Goal: Task Accomplishment & Management: Manage account settings

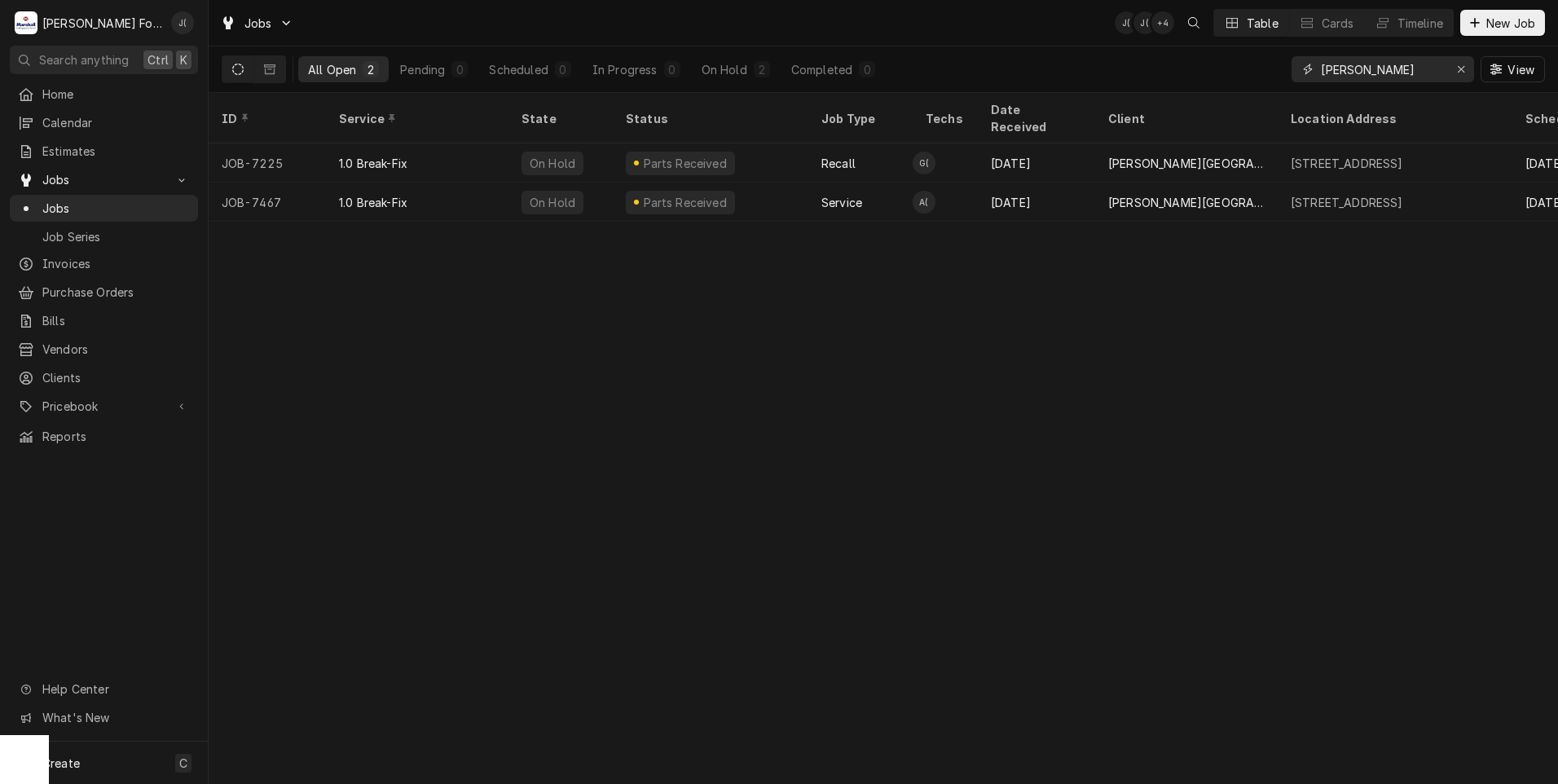
drag, startPoint x: 1466, startPoint y: 73, endPoint x: 1443, endPoint y: 71, distance: 23.1
click at [1463, 73] on icon "Erase input" at bounding box center [1462, 69] width 9 height 12
click at [1432, 68] on input "Dynamic Content Wrapper" at bounding box center [1398, 69] width 153 height 26
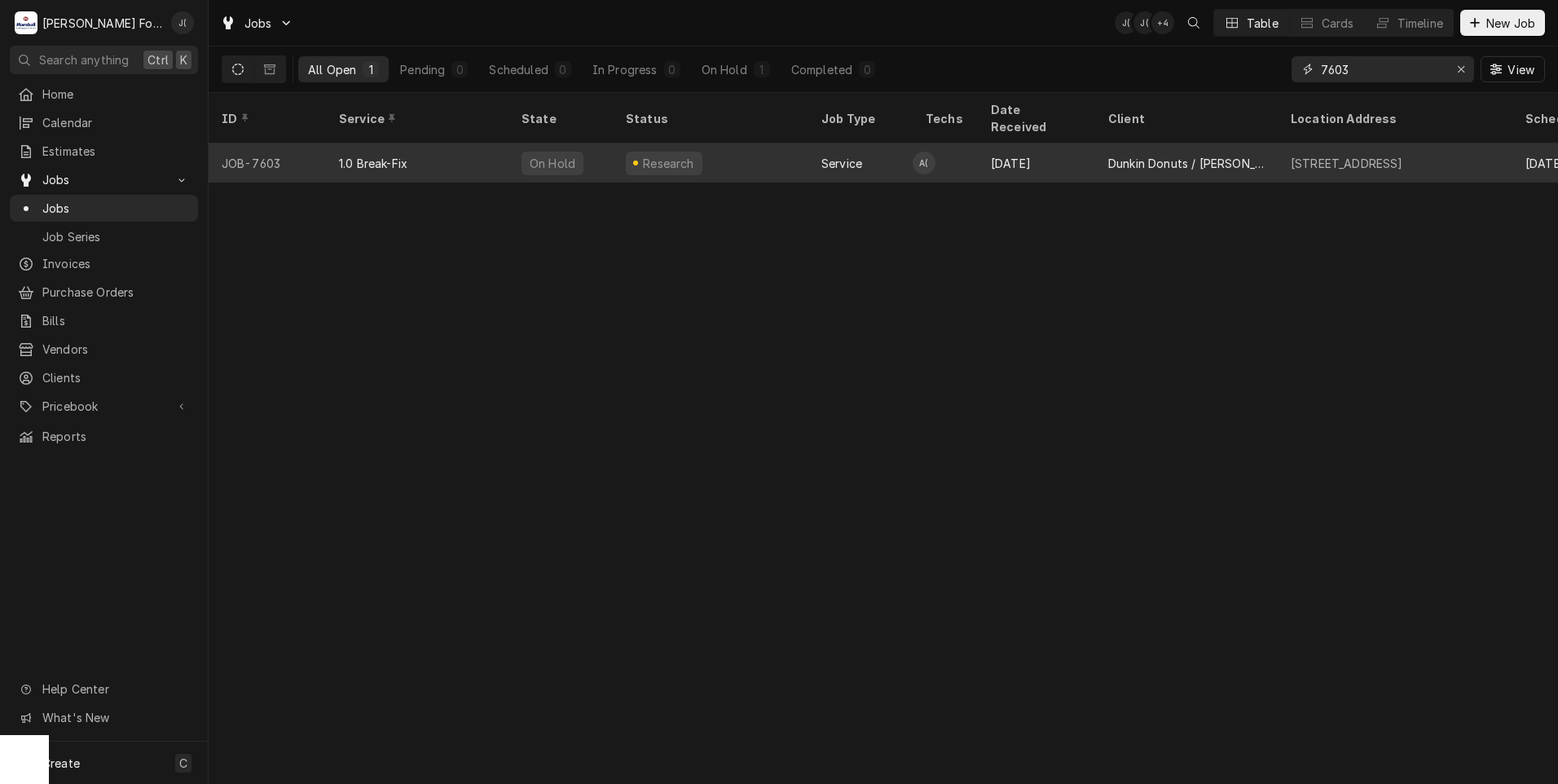
type input "7603"
click at [570, 157] on div "On Hold" at bounding box center [561, 163] width 105 height 39
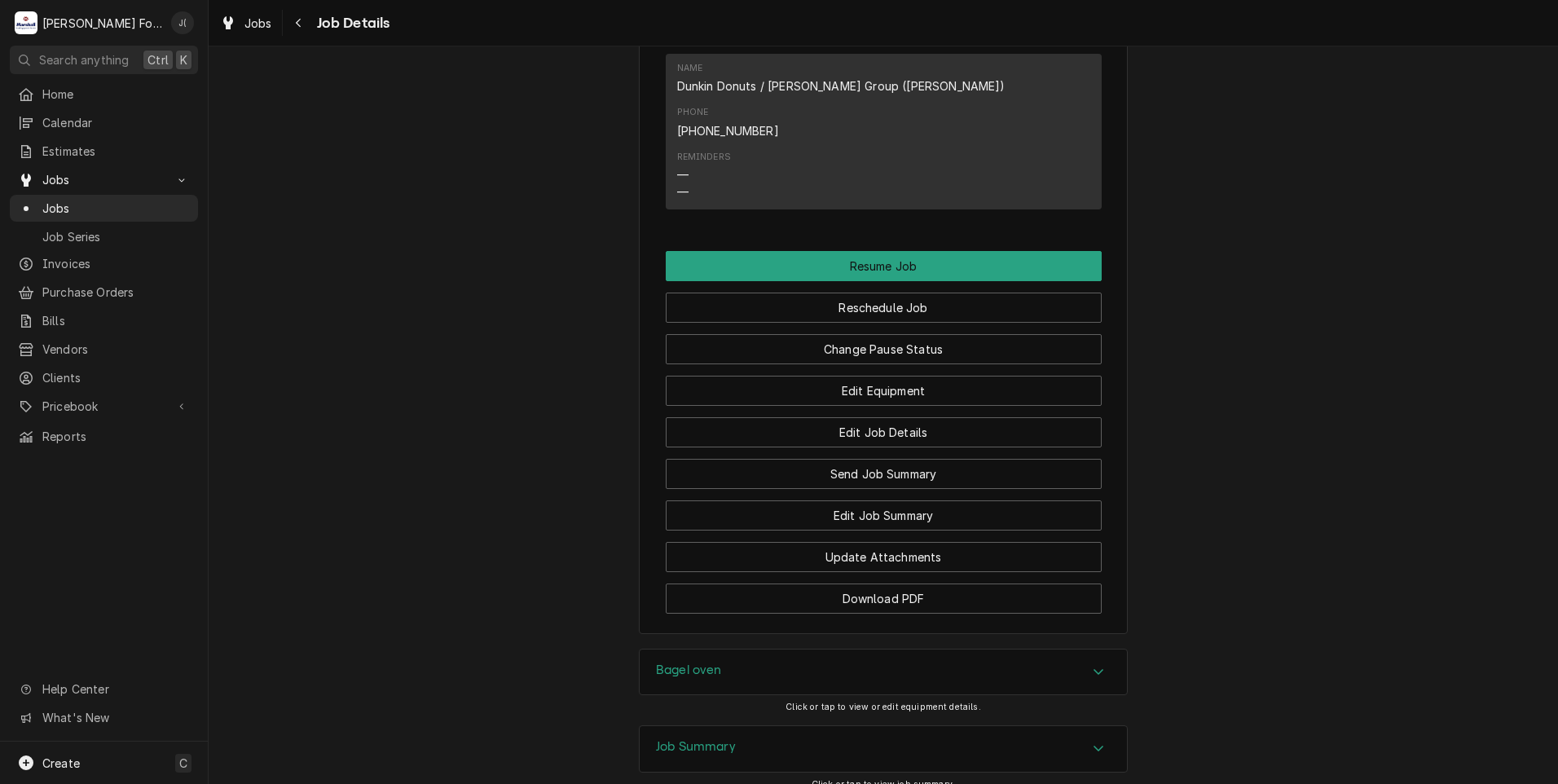
scroll to position [1727, 0]
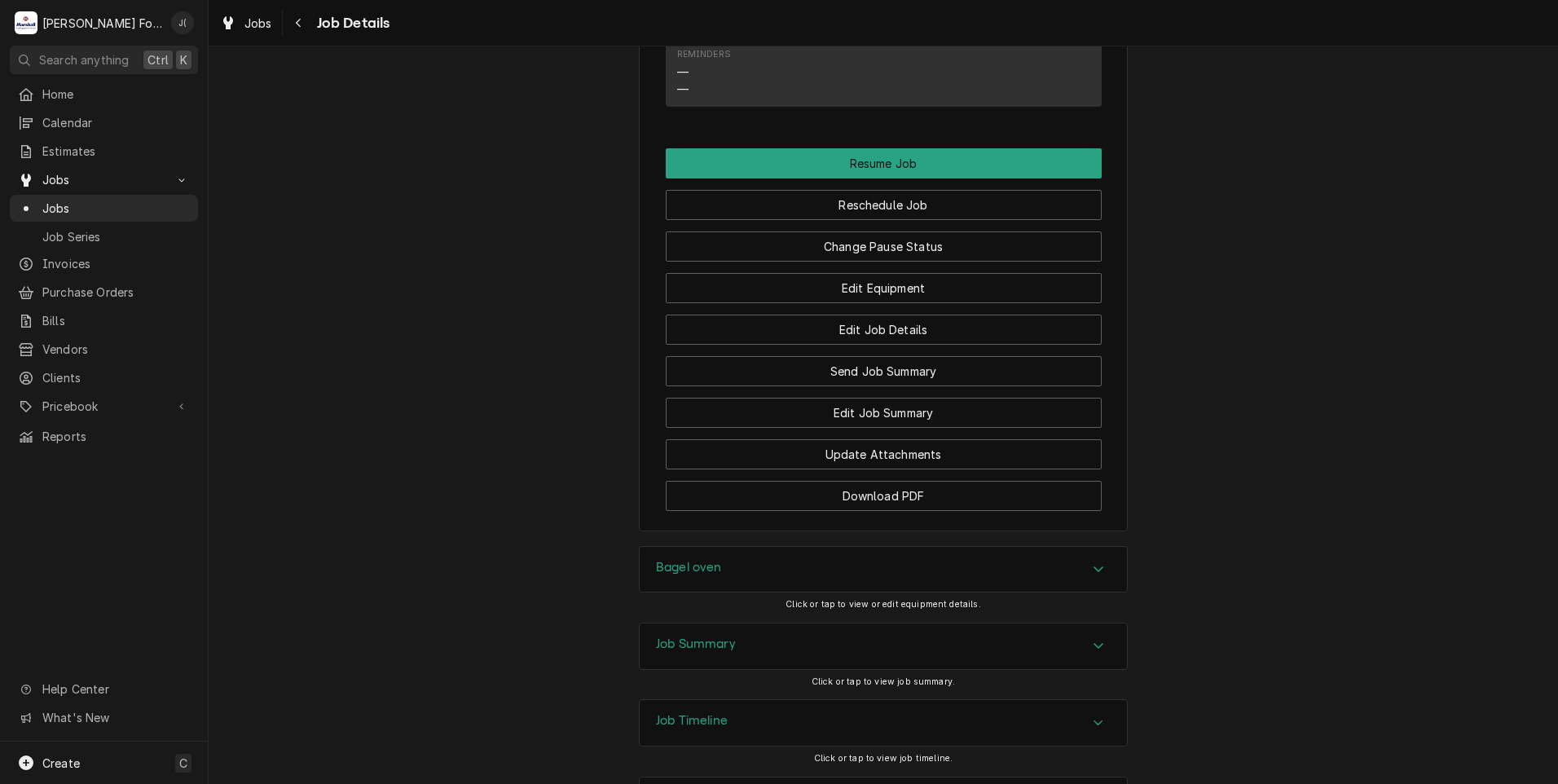
click at [699, 636] on h3 "Job Summary" at bounding box center [696, 643] width 80 height 15
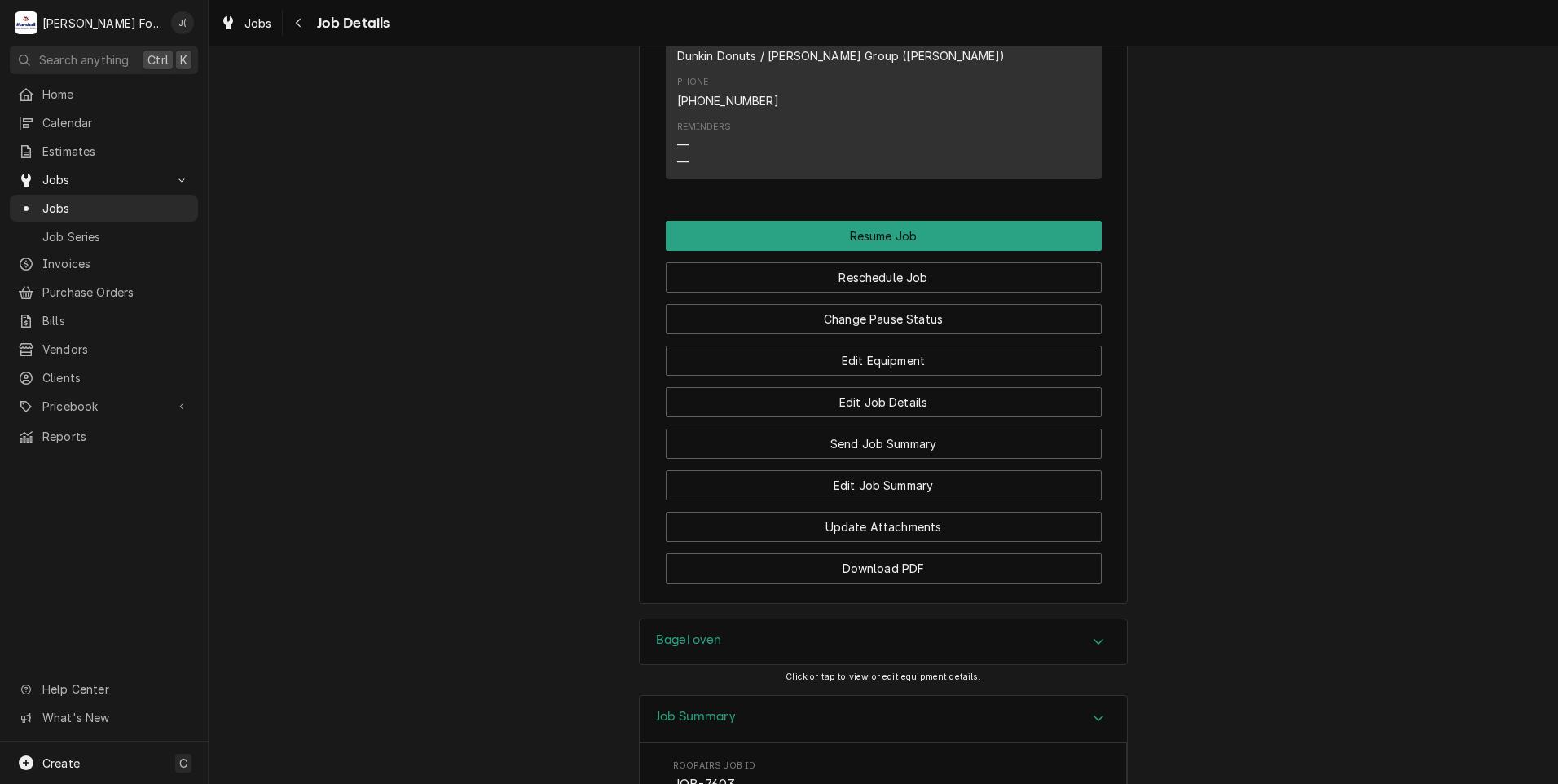
scroll to position [1646, 0]
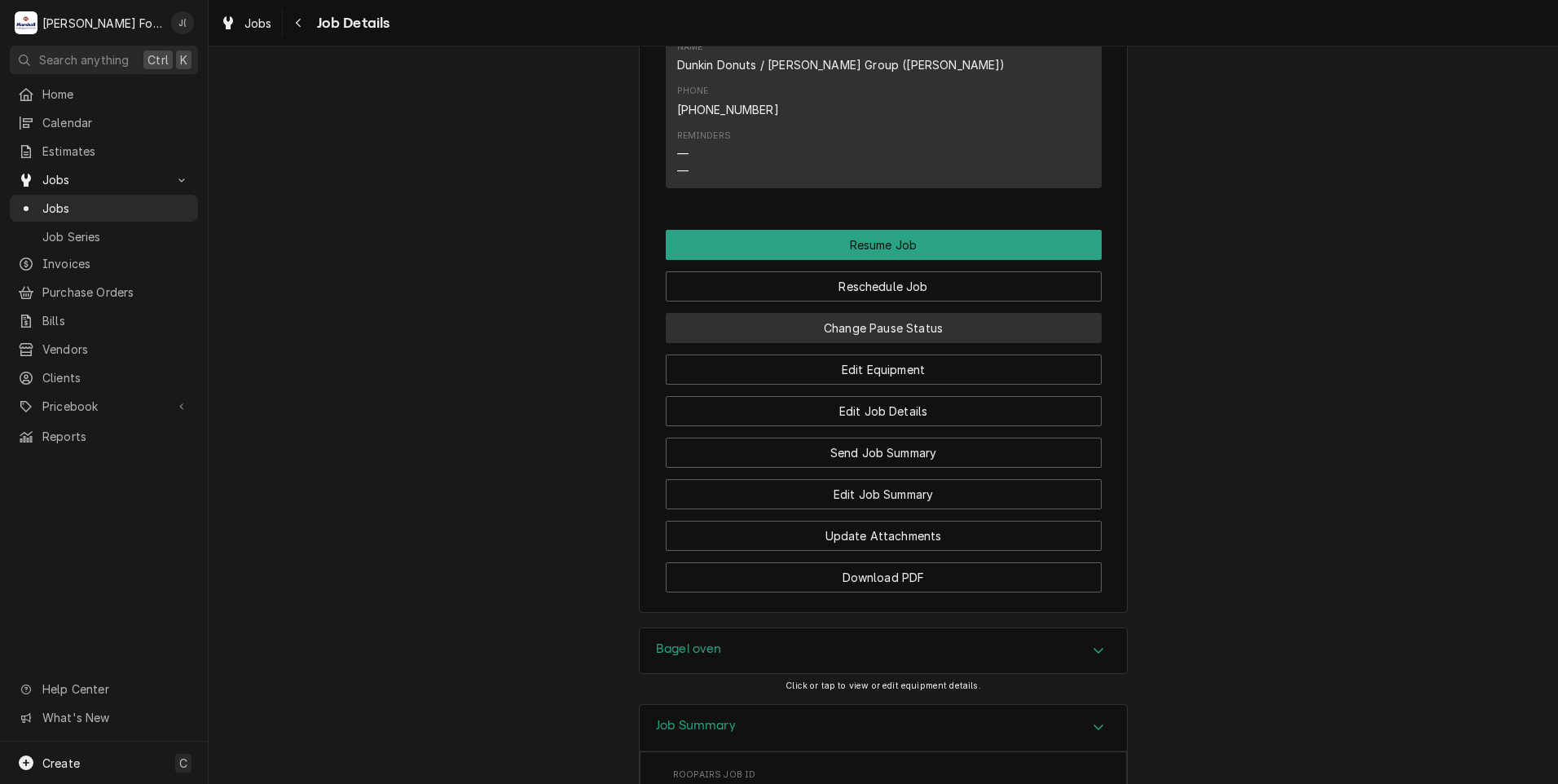
click at [872, 313] on button "Change Pause Status" at bounding box center [884, 327] width 436 height 30
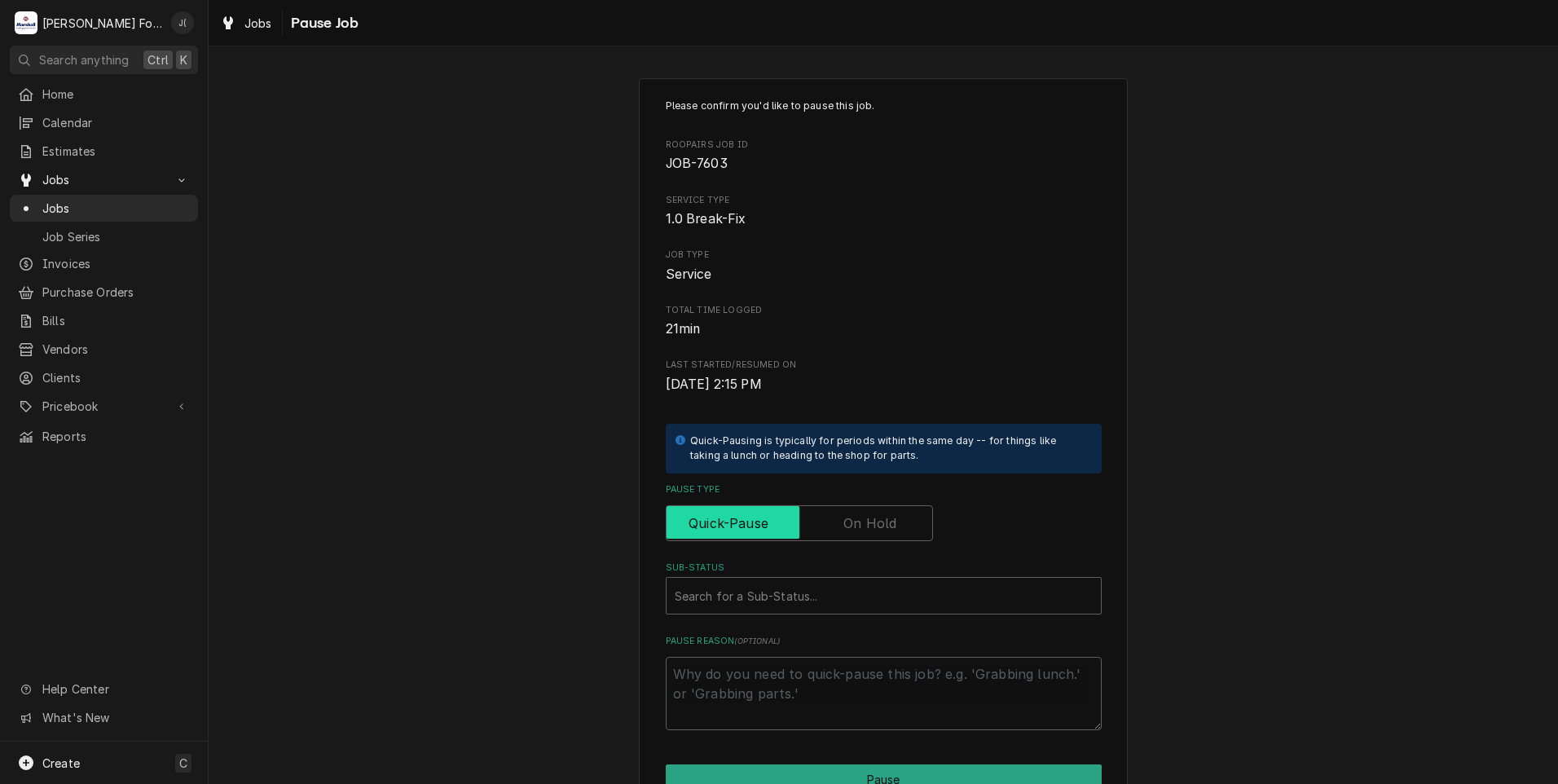
click at [865, 512] on input "Pause Type" at bounding box center [800, 522] width 253 height 35
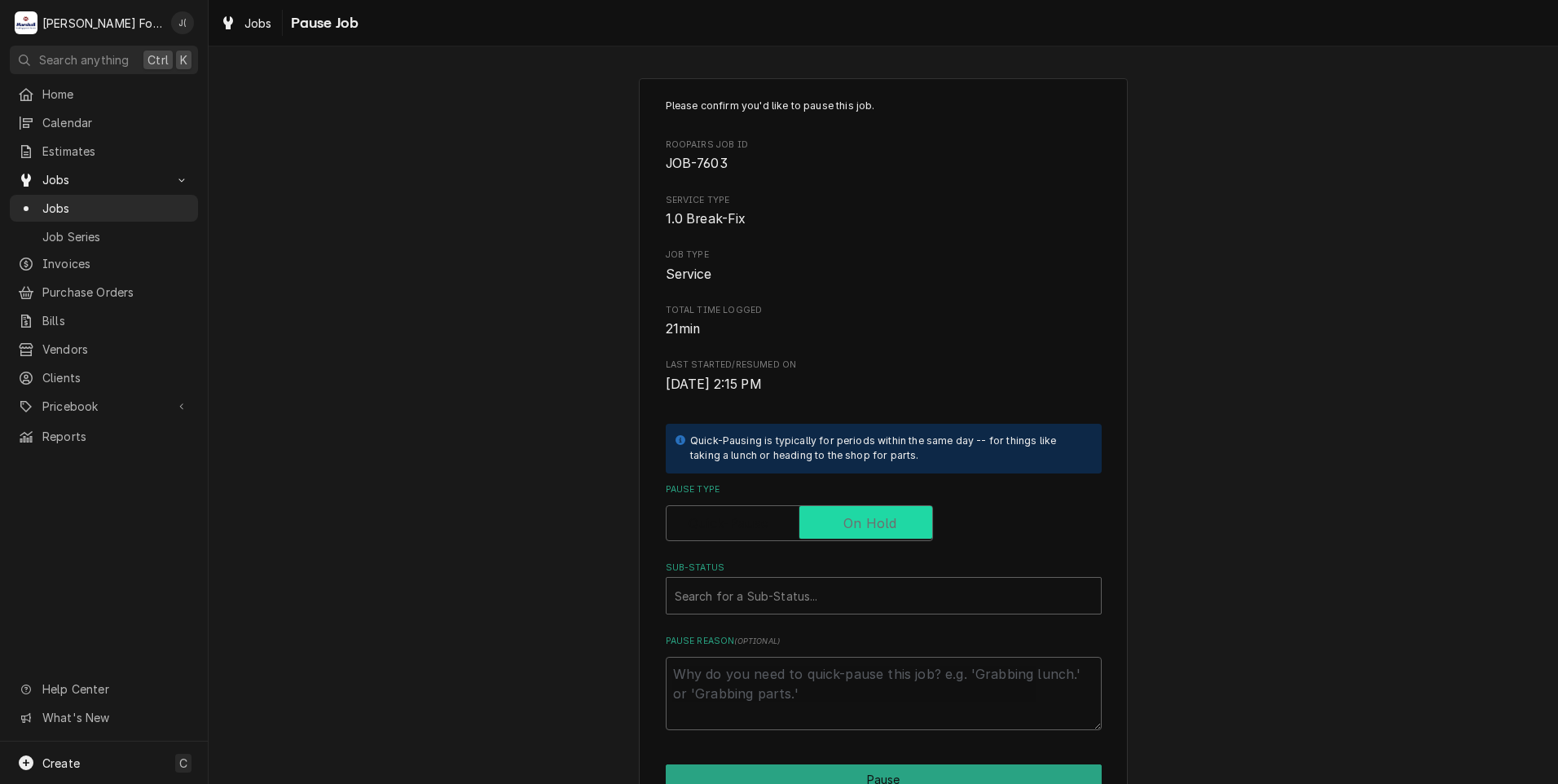
checkbox input "true"
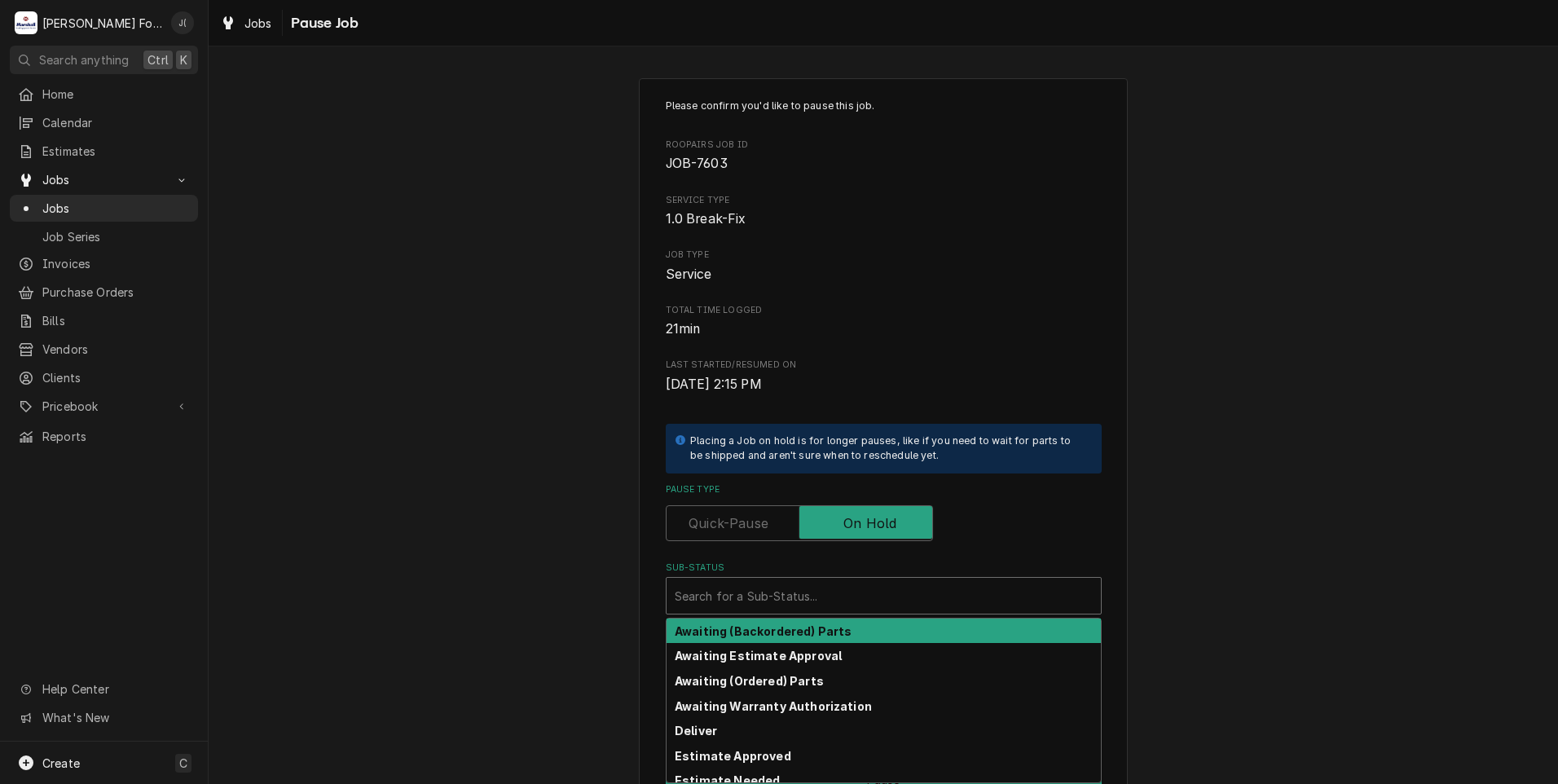
click at [835, 597] on div "Sub-Status" at bounding box center [884, 596] width 418 height 29
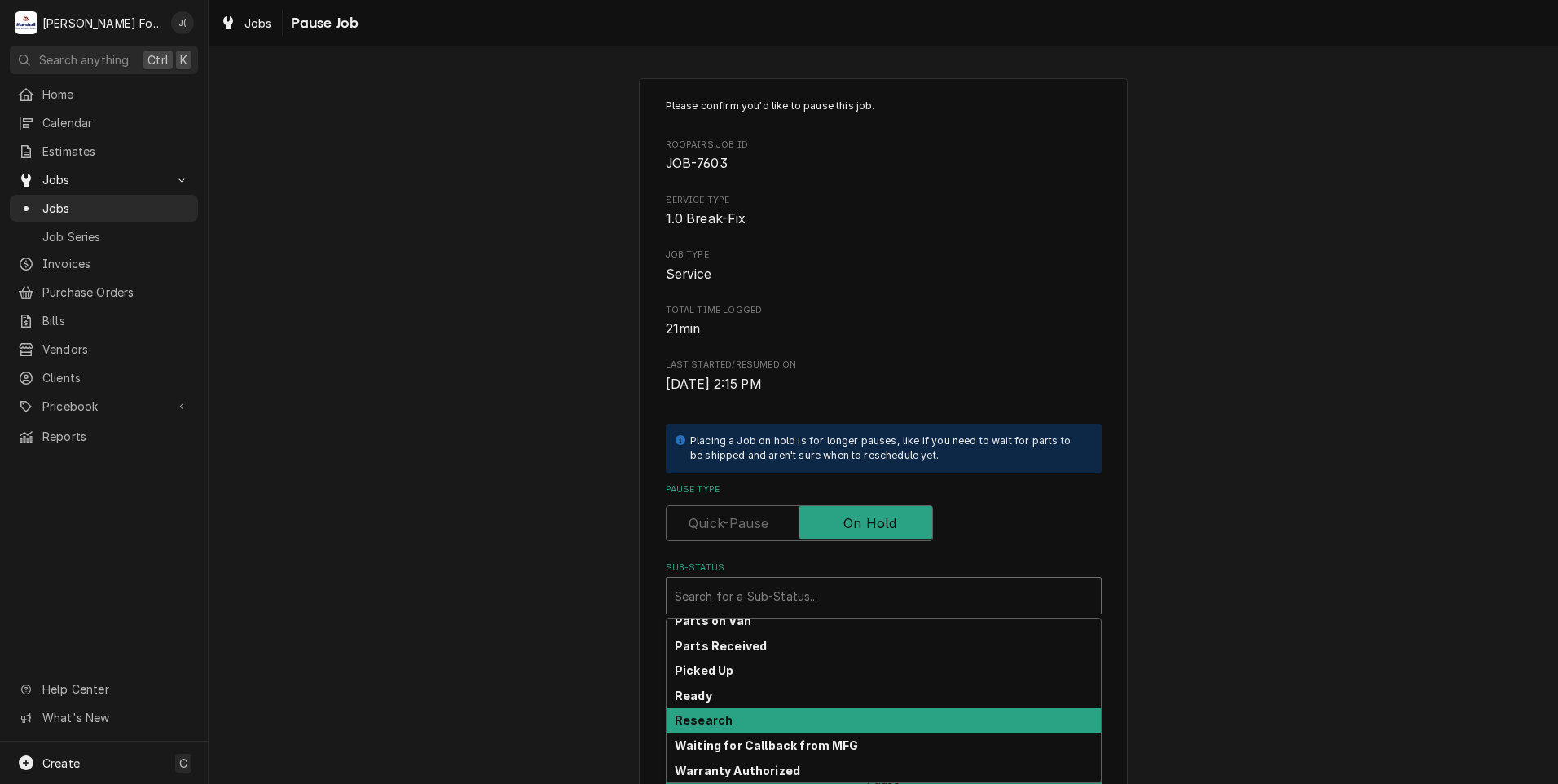
scroll to position [260, 0]
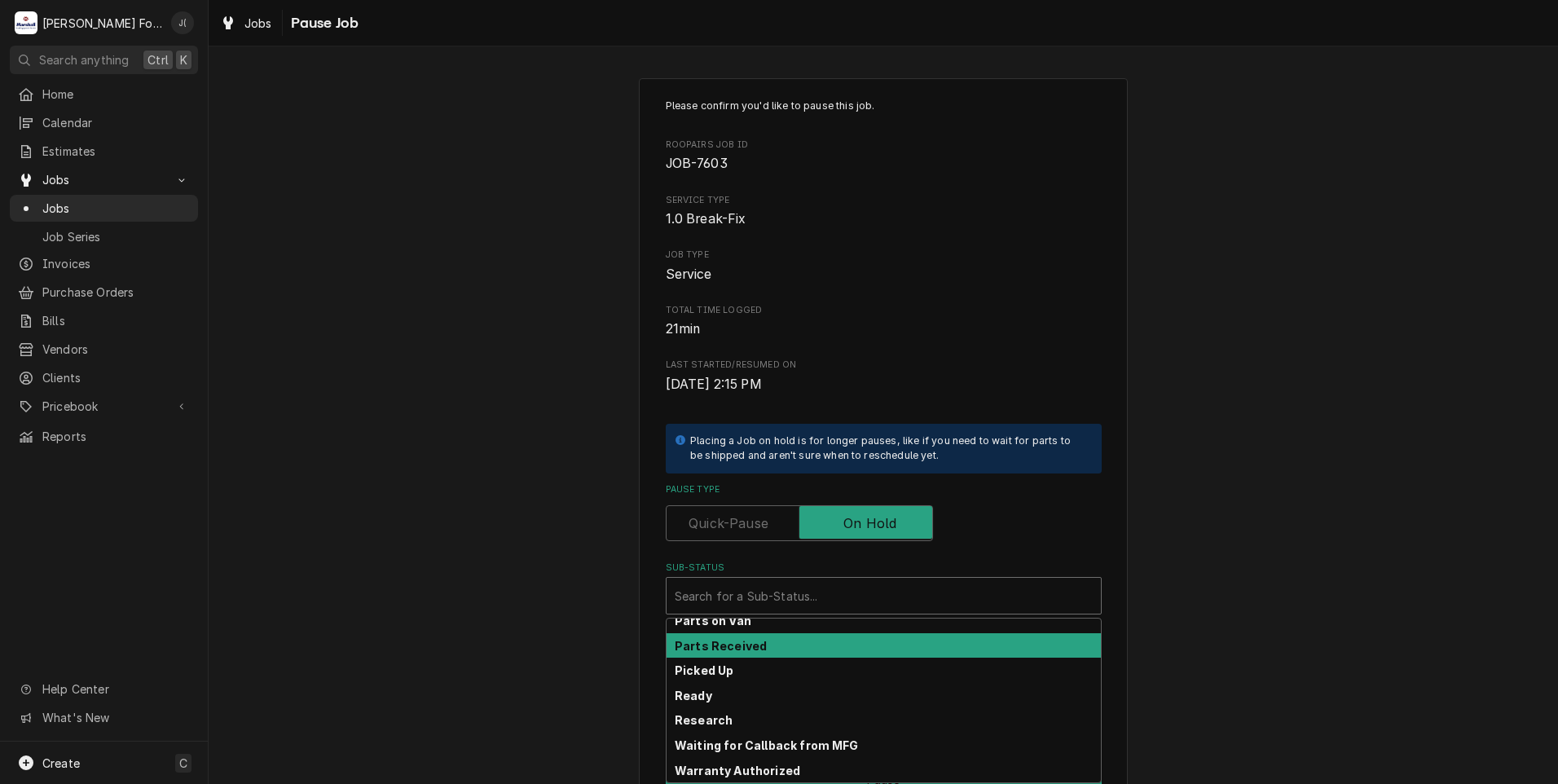
click at [862, 648] on div "Parts Received" at bounding box center [884, 646] width 434 height 25
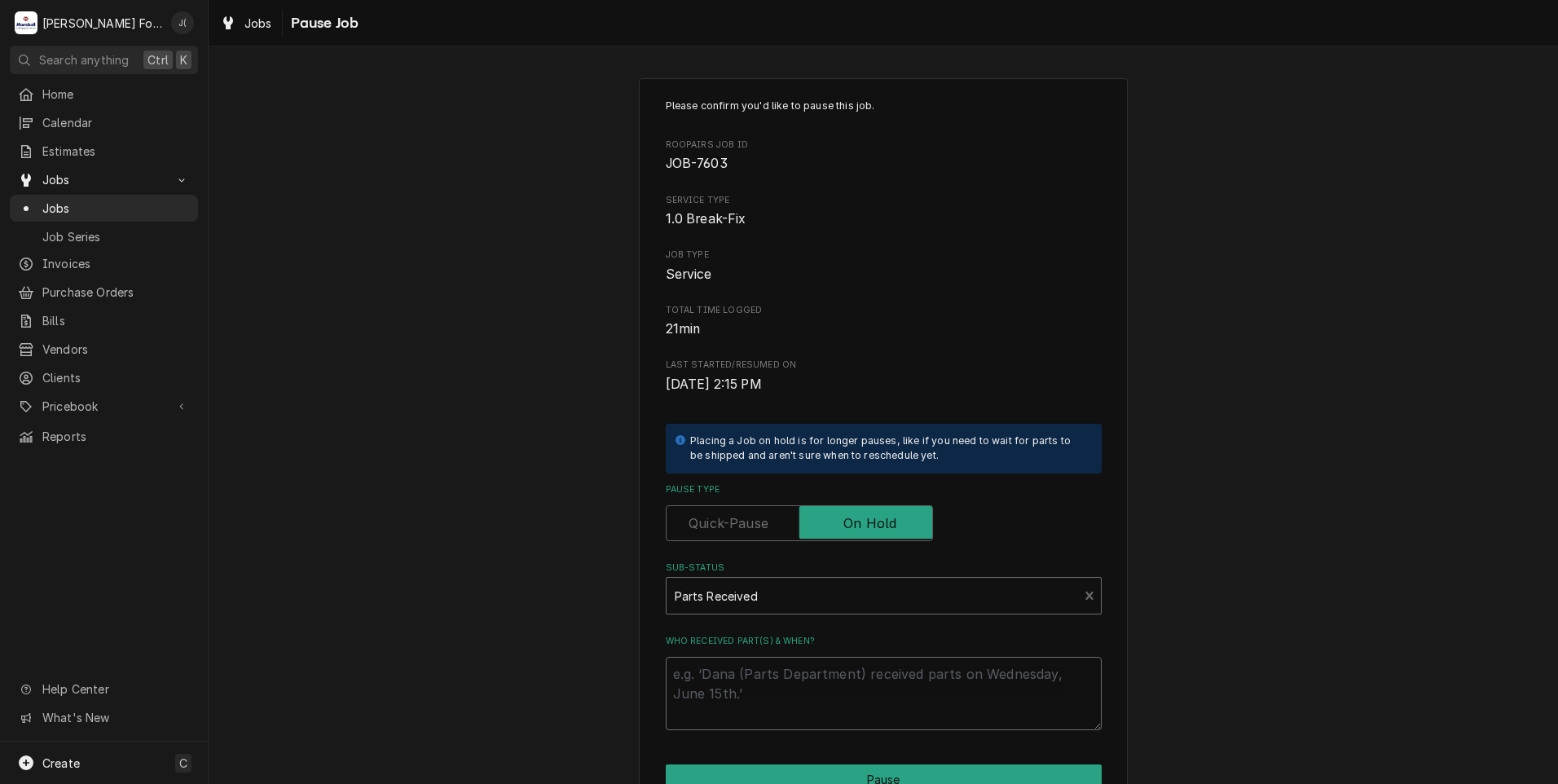
click at [831, 692] on textarea "Who received part(s) & when?" at bounding box center [884, 693] width 436 height 74
type textarea "x"
type textarea "0"
type textarea "x"
type textarea "09"
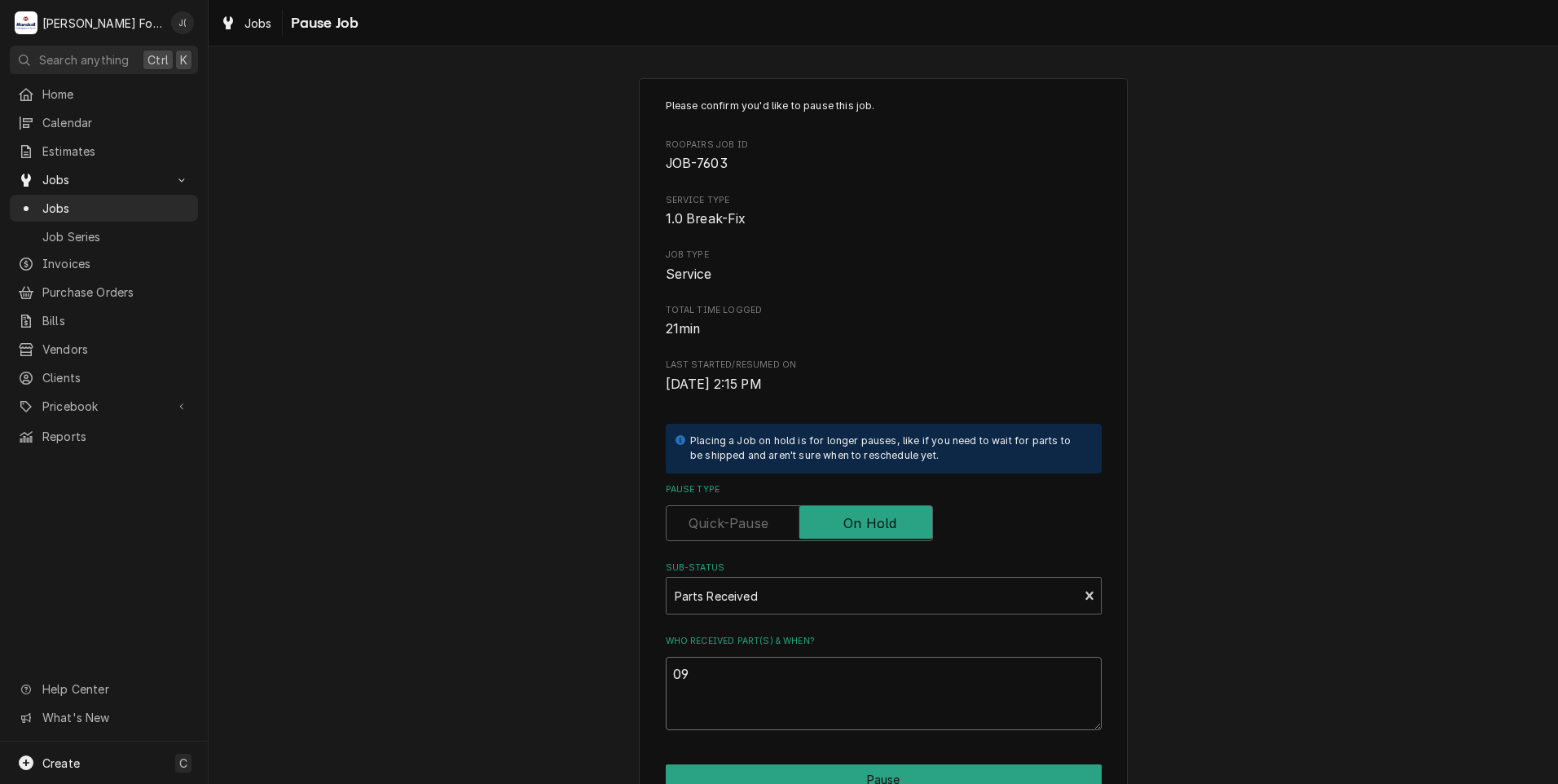
type textarea "x"
type textarea "09/"
type textarea "x"
type textarea "09/3"
type textarea "x"
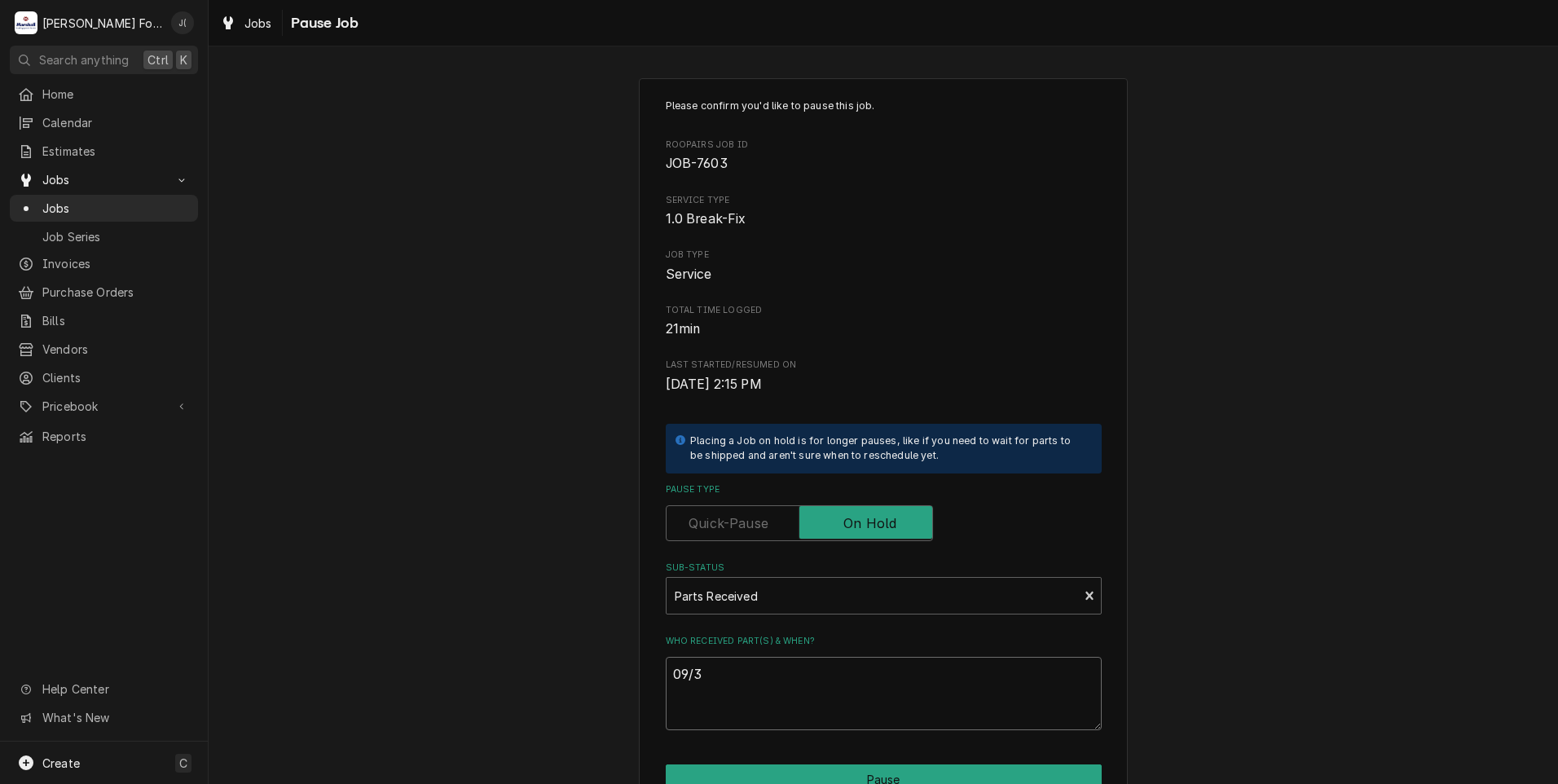
type textarea "09/30"
type textarea "x"
type textarea "09/30/"
type textarea "x"
type textarea "09/30/2"
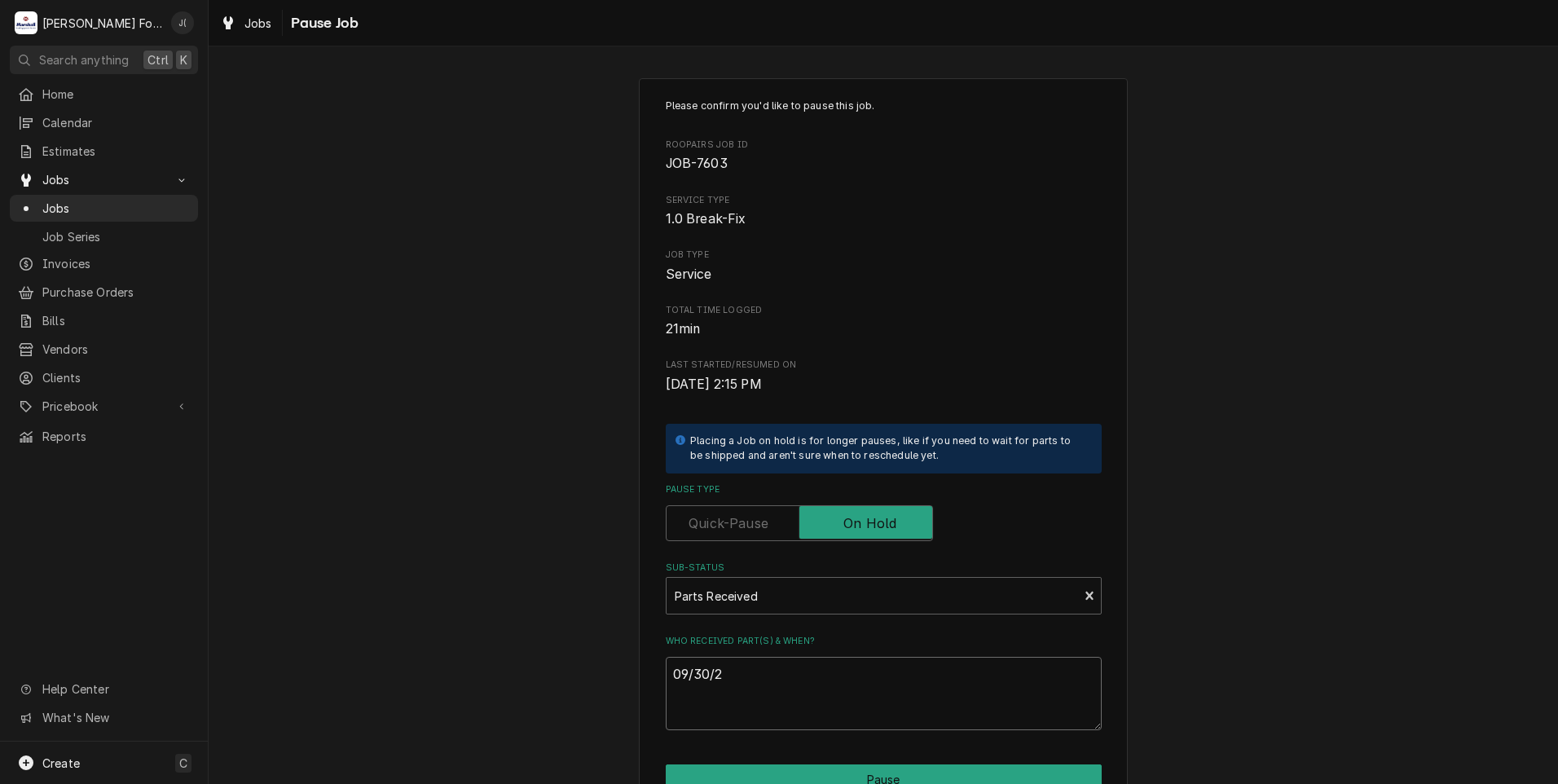
type textarea "x"
type textarea "09/30/20"
type textarea "x"
type textarea "09/30/202"
type textarea "x"
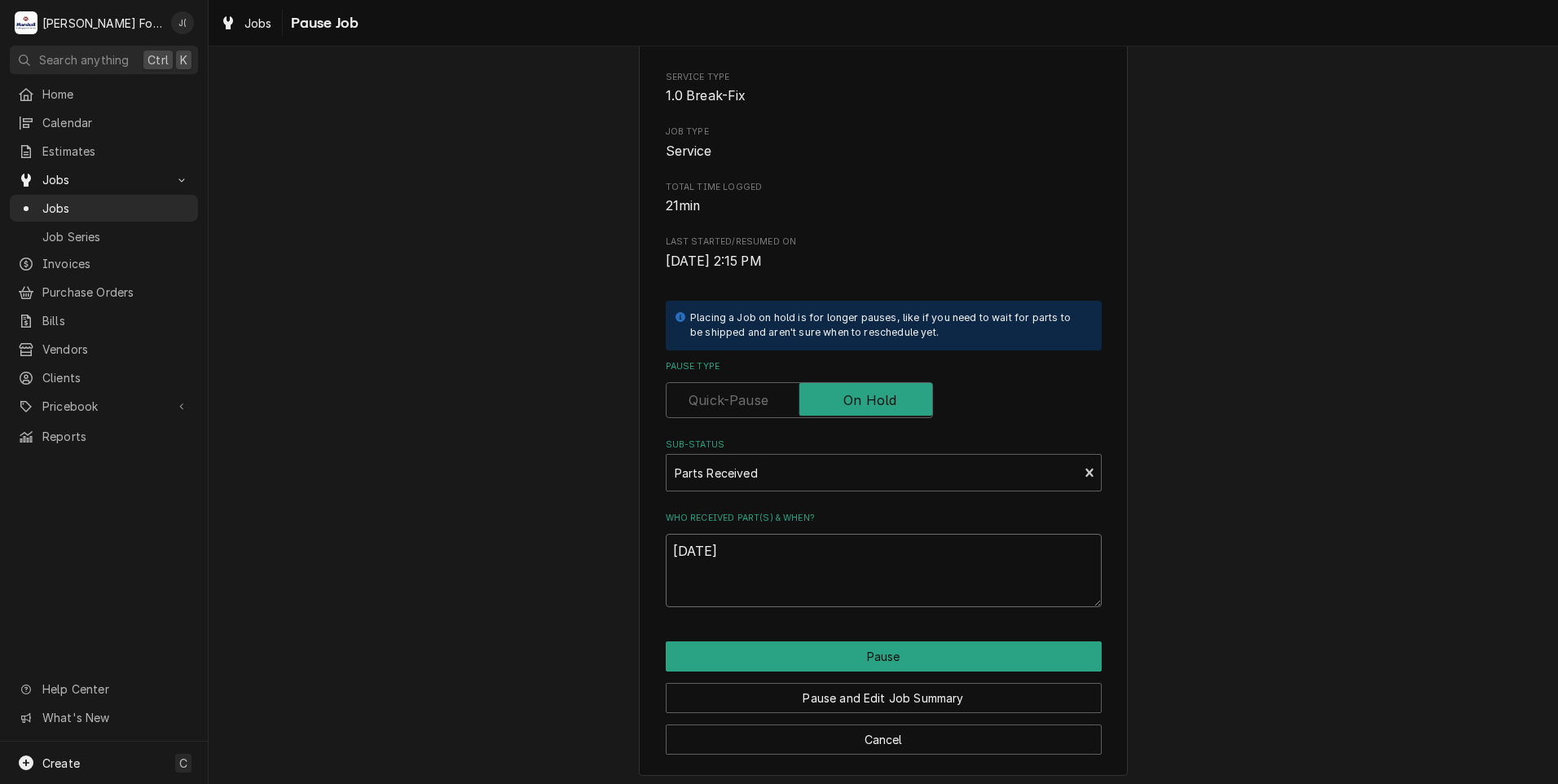
scroll to position [128, 0]
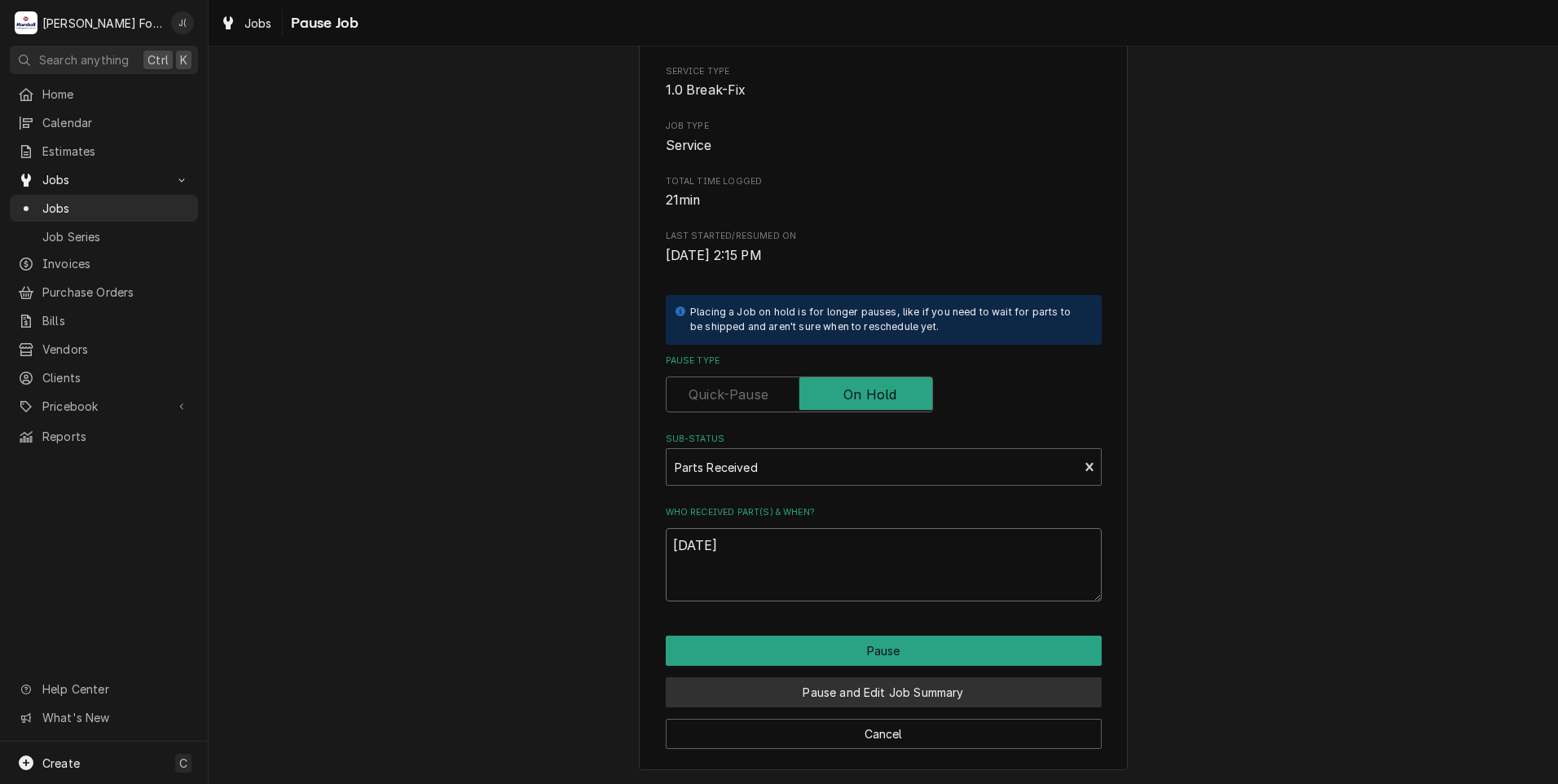
type textarea "09/30/2025"
click at [942, 691] on button "Pause and Edit Job Summary" at bounding box center [884, 691] width 436 height 30
type textarea "x"
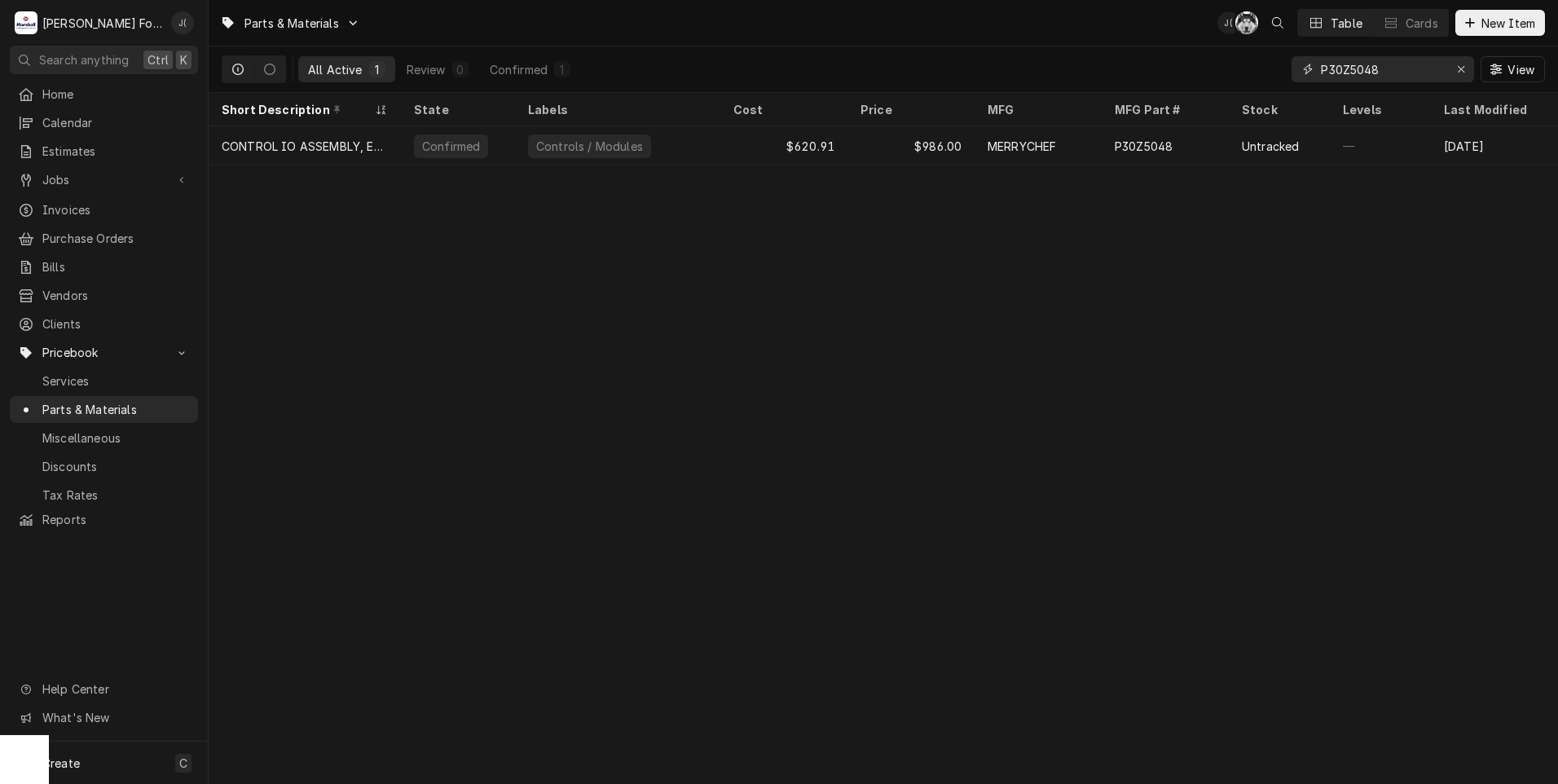
drag, startPoint x: 1469, startPoint y: 69, endPoint x: 1448, endPoint y: 70, distance: 21.0
click at [1469, 68] on div "Erase input" at bounding box center [1462, 69] width 16 height 16
click at [1439, 70] on input "Dynamic Content Wrapper" at bounding box center [1398, 69] width 153 height 26
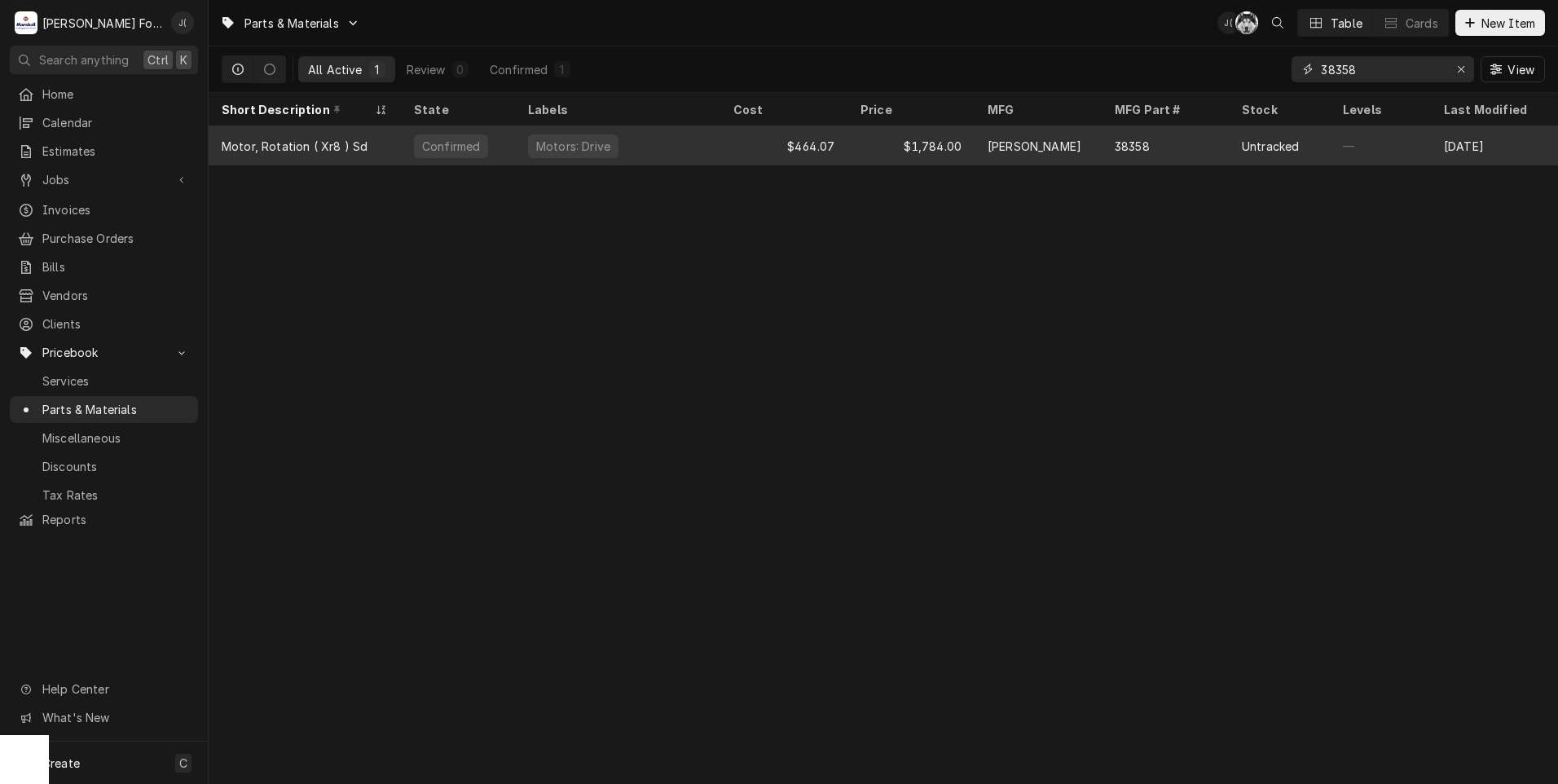
type input "38358"
click at [388, 145] on div "Motor, Rotation ( Xr8 ) Sd" at bounding box center [304, 146] width 192 height 39
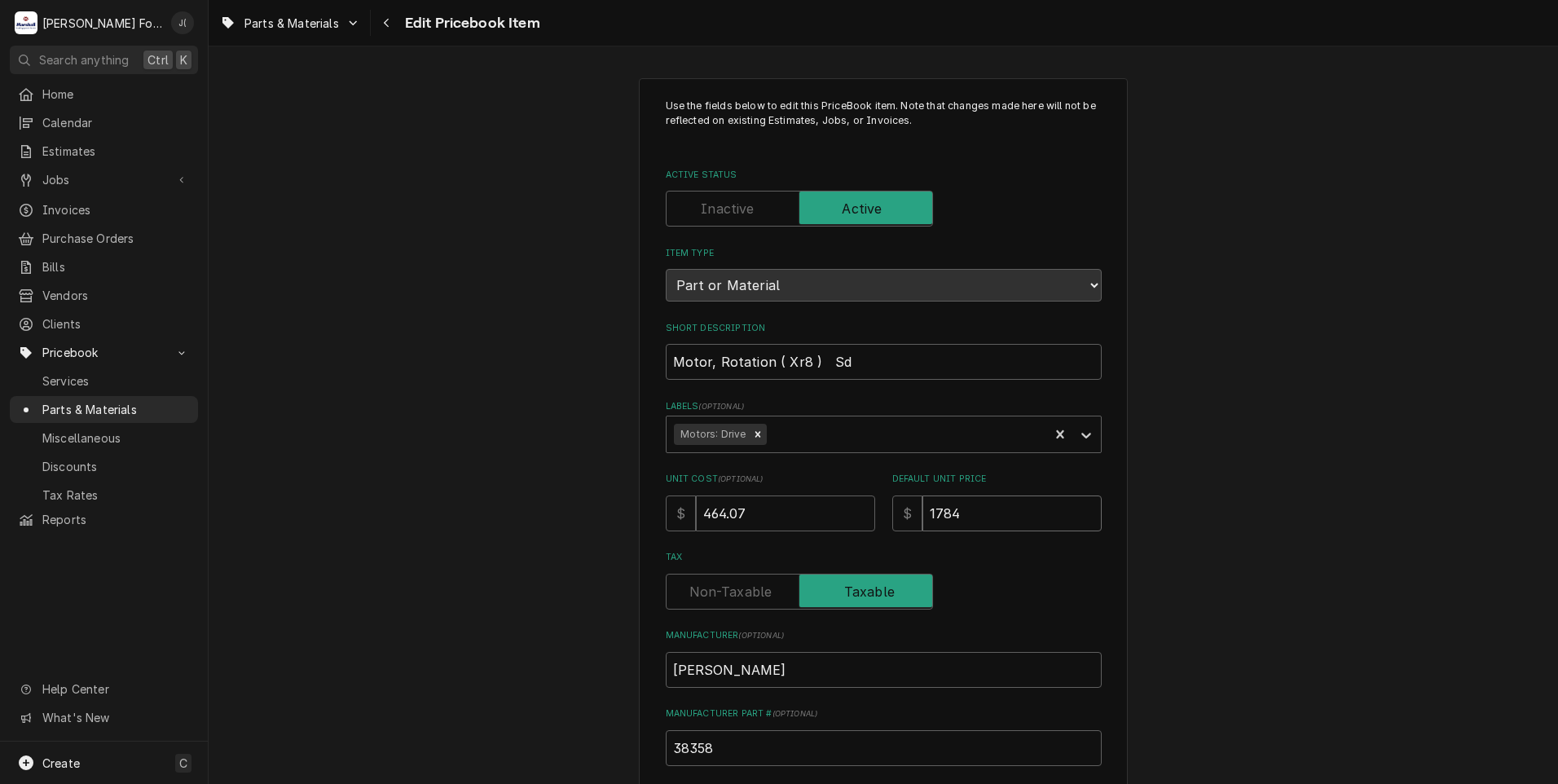
click at [973, 517] on input "1784" at bounding box center [1012, 513] width 179 height 35
drag, startPoint x: 973, startPoint y: 517, endPoint x: 749, endPoint y: 498, distance: 224.8
click at [797, 503] on div "Unit Cost ( optional ) $ 464.07 Default Unit Price $ 1784" at bounding box center [884, 501] width 436 height 58
type textarea "x"
type input "1"
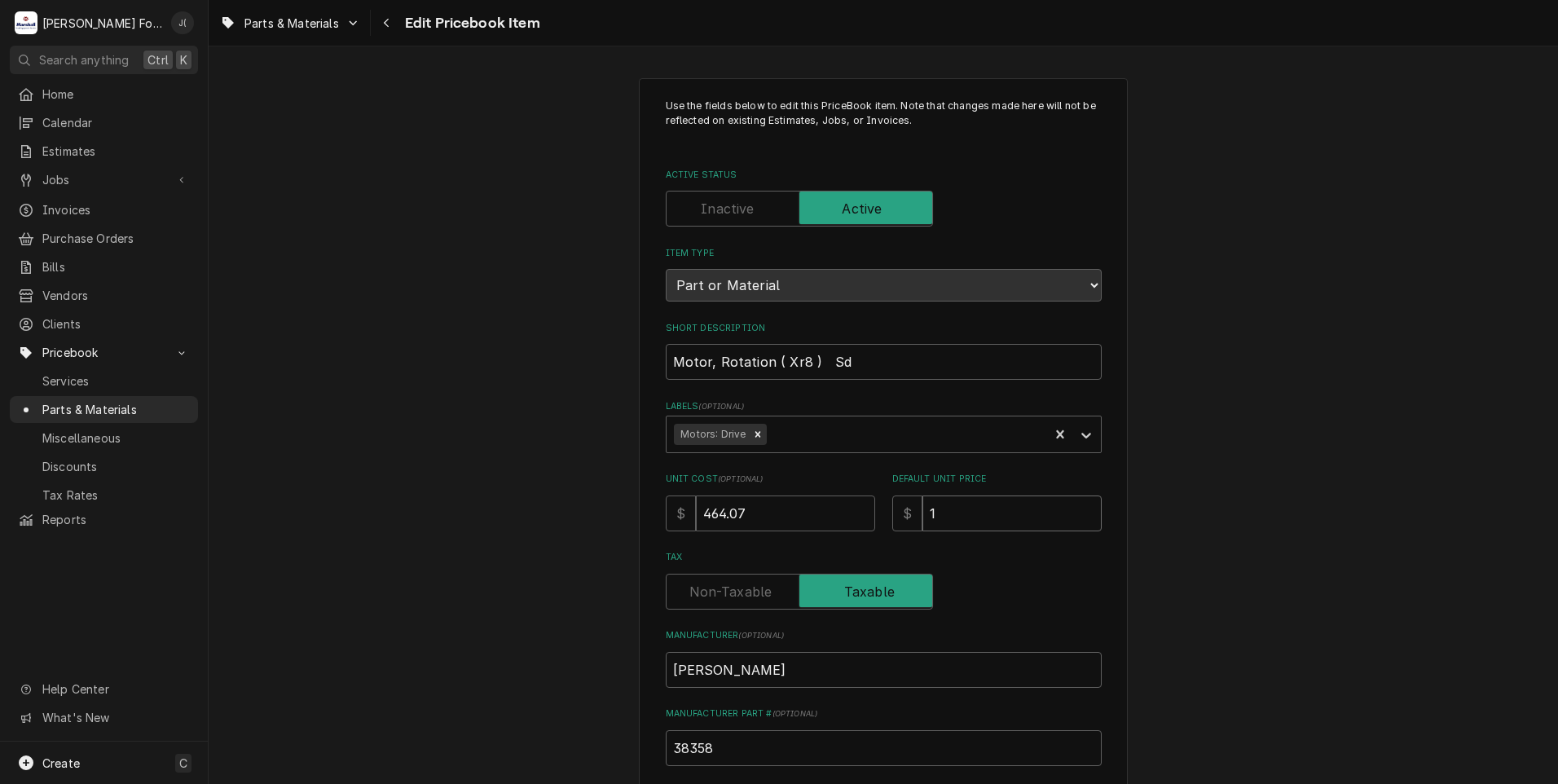
type textarea "x"
type input "18"
type textarea "x"
type input "186"
type textarea "x"
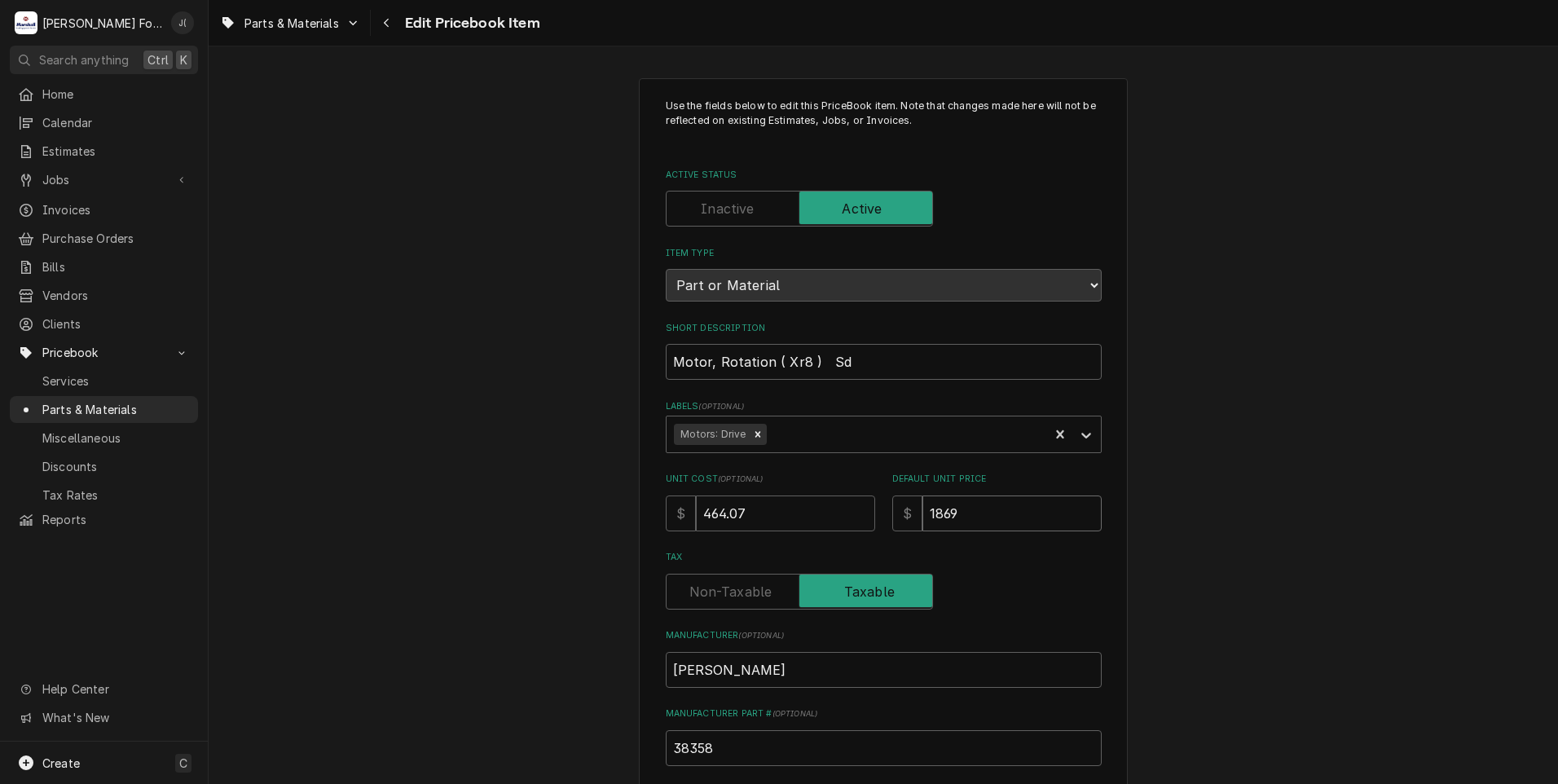
type input "1869"
click at [835, 355] on input "Motor, Rotation ( Xr8 ) Sd" at bounding box center [884, 361] width 436 height 35
click at [842, 352] on input "Motor, Rotation ( Xr8 ) Sd" at bounding box center [884, 361] width 436 height 35
type textarea "x"
type input "Motor, Rotation ( Xr8 ) S"
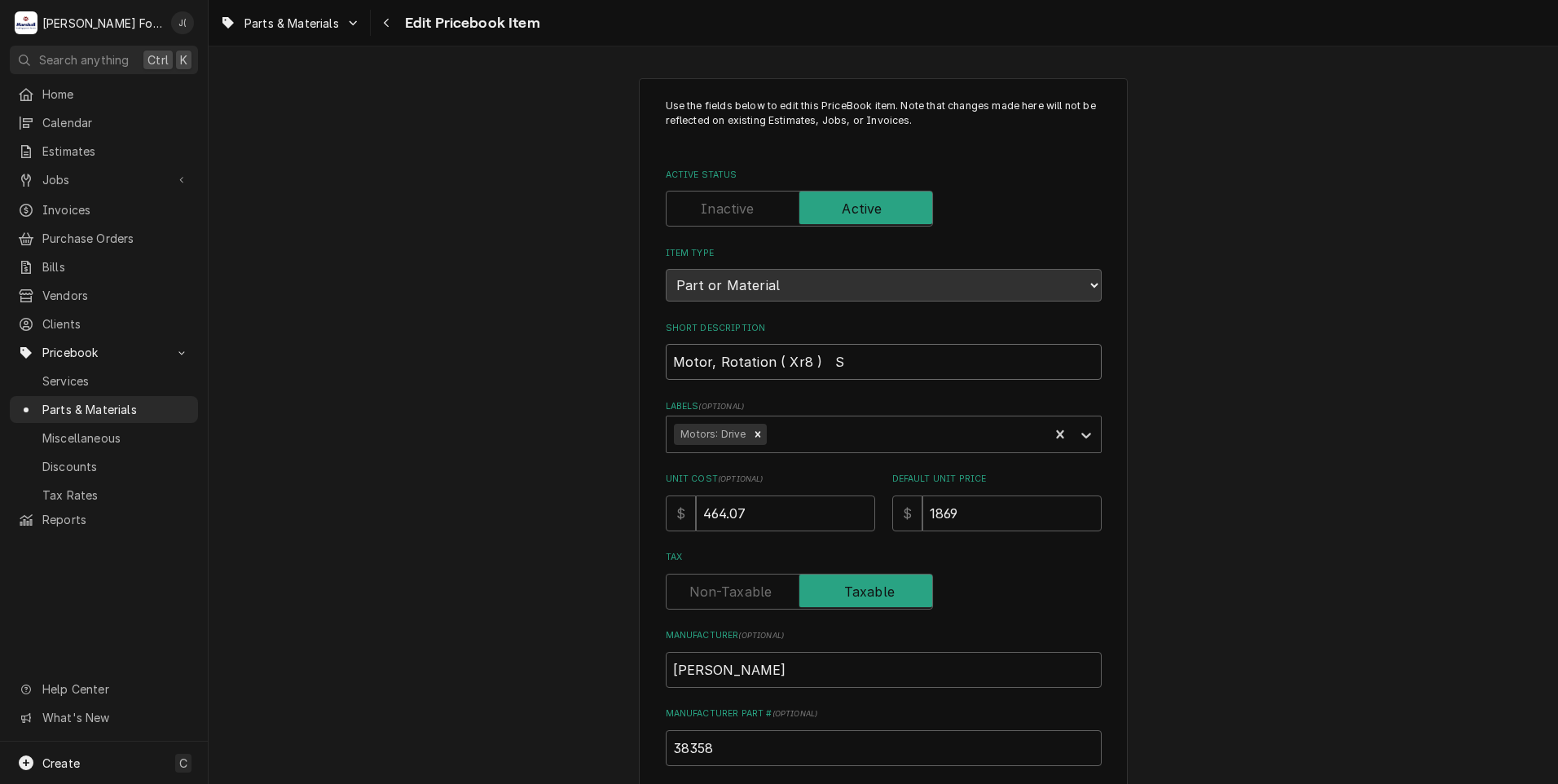
type textarea "x"
type input "Motor, Rotation ( Xr8 )"
type textarea "x"
type input "Motor, Rotation ( Xr8 )"
type textarea "x"
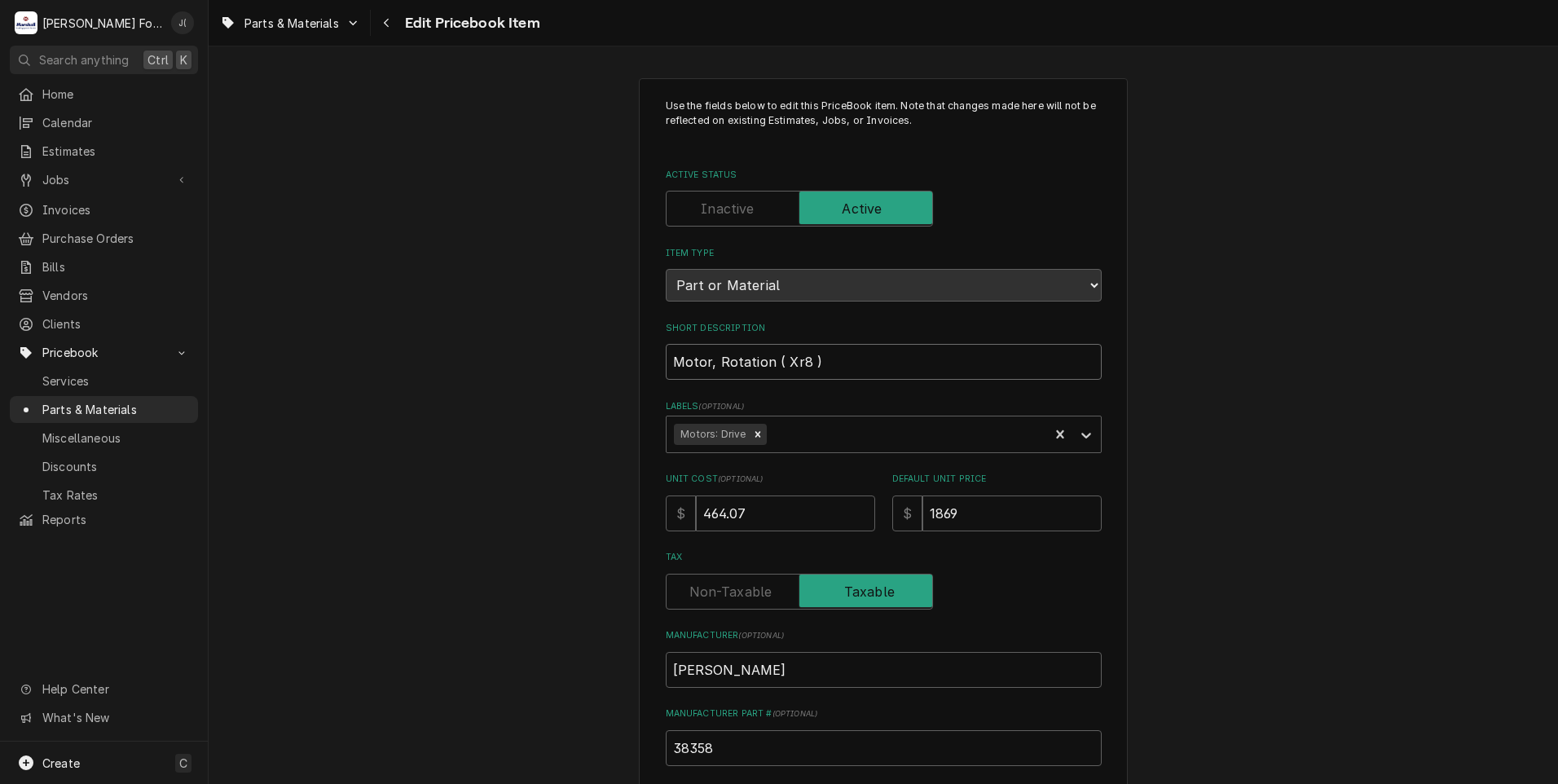
type input "Motor, Rotation ( Xr8 )"
type textarea "x"
type input "Motor, Rotation ( Xr8 )"
type textarea "x"
type input "Motor, Rotation ( X8 )"
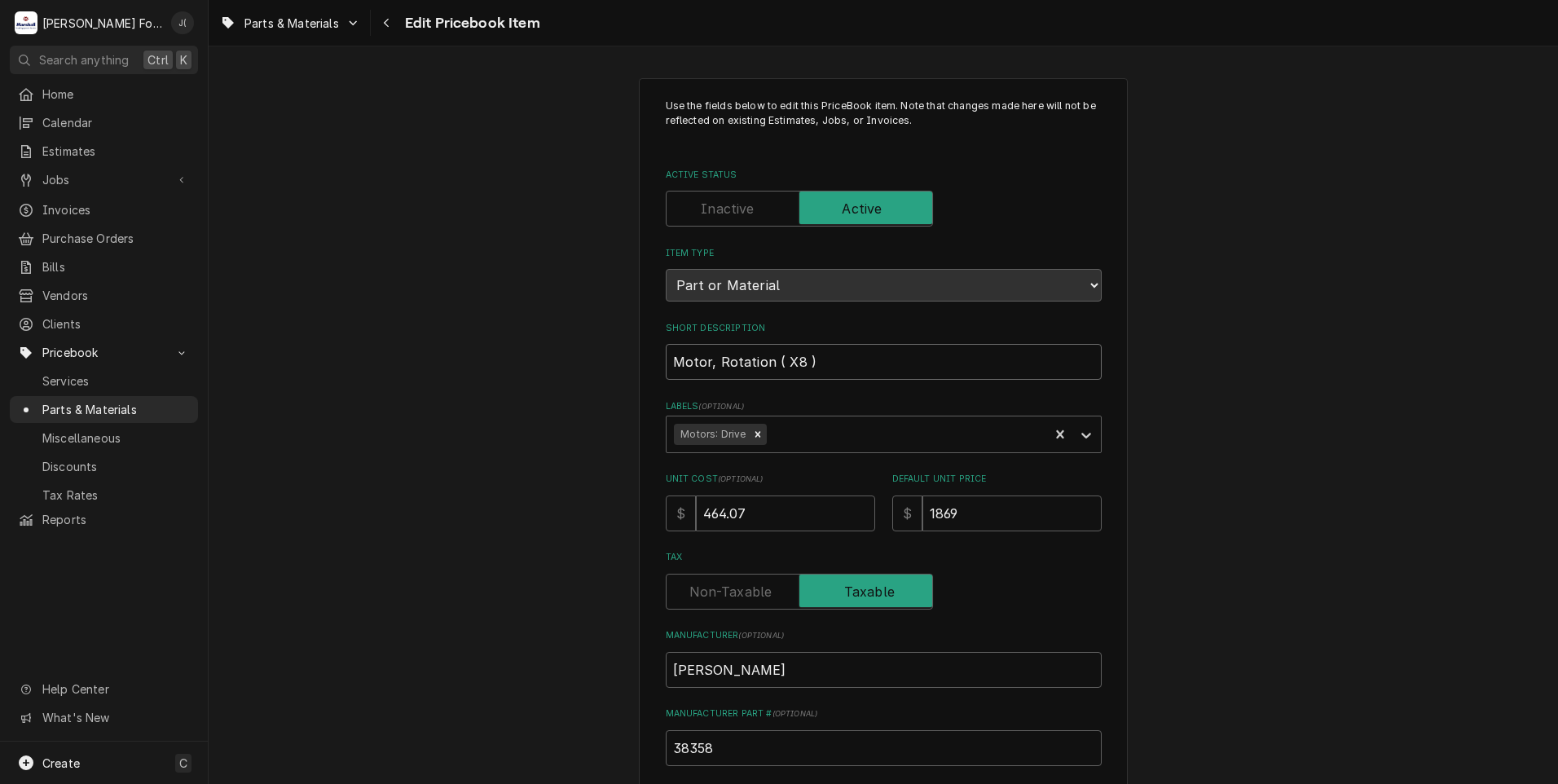
type textarea "x"
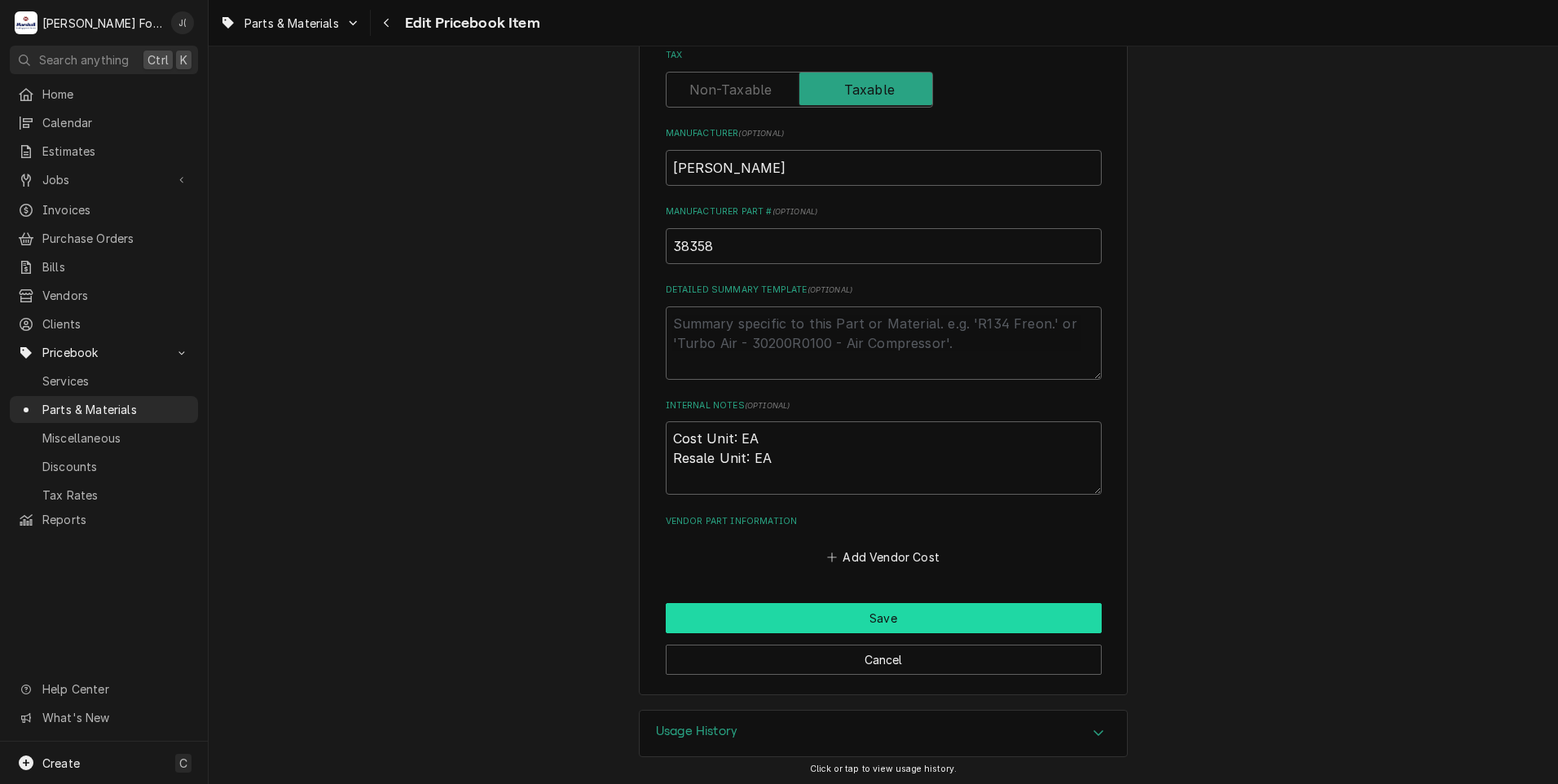
type input "Motor, Rotation ( XR8 )"
click at [801, 620] on button "Save" at bounding box center [884, 618] width 436 height 30
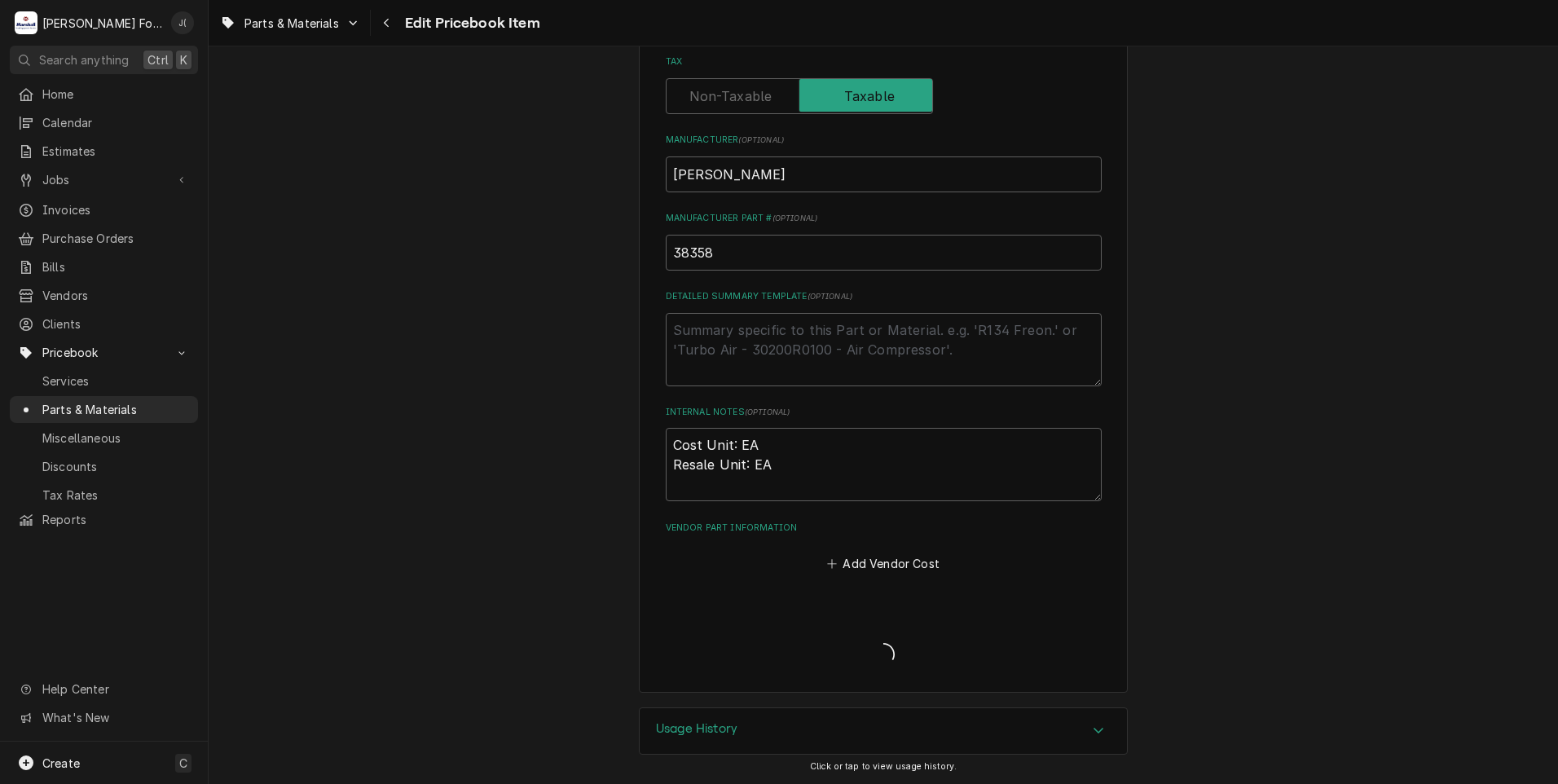
scroll to position [493, 0]
type textarea "x"
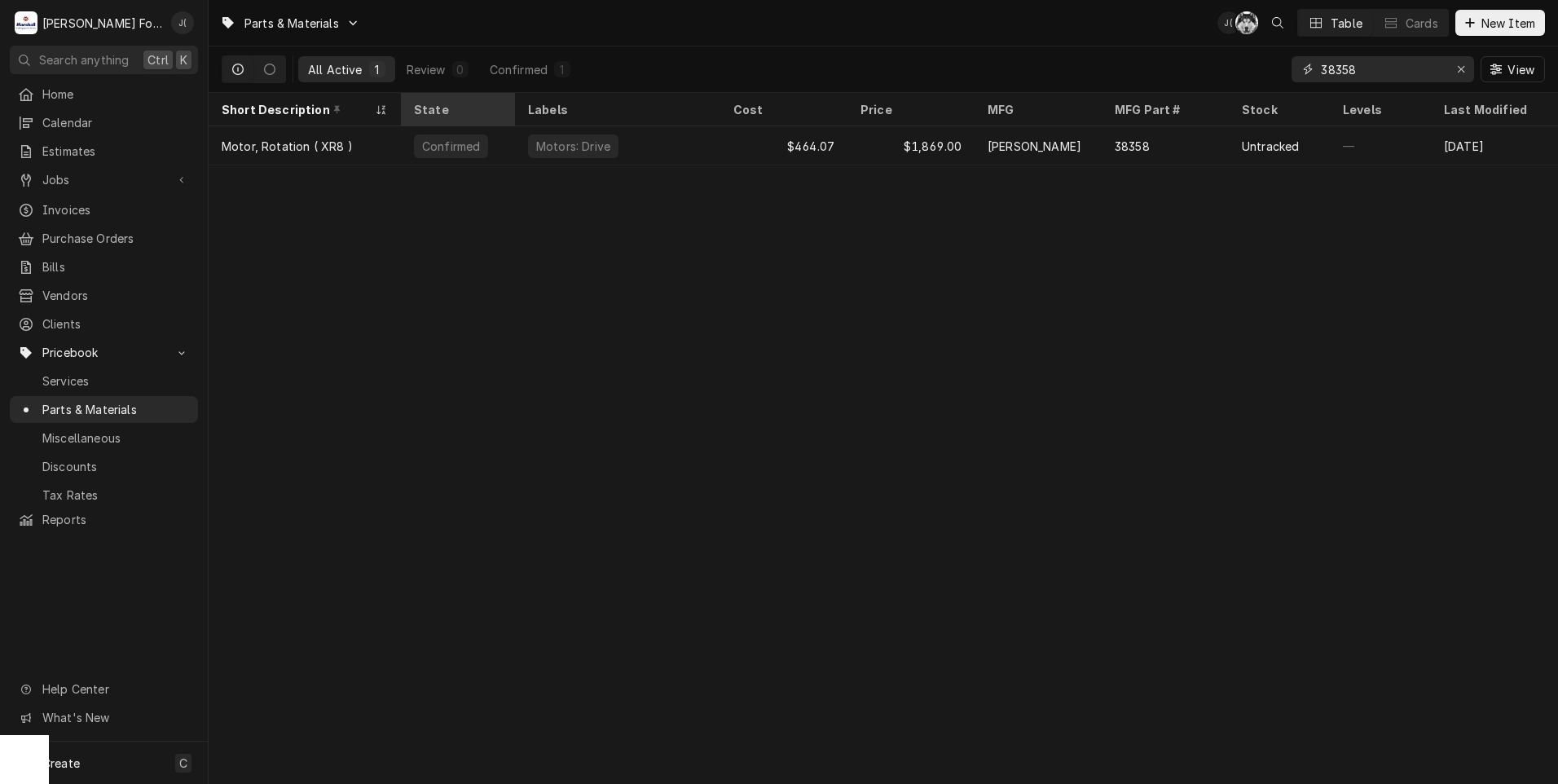
drag, startPoint x: 1419, startPoint y: 66, endPoint x: 482, endPoint y: 101, distance: 937.7
click at [632, 97] on div "Parts & Materials J( C( Table Cards New Item All Active 1 Review 0 Confirmed 1 …" at bounding box center [883, 392] width 1350 height 784
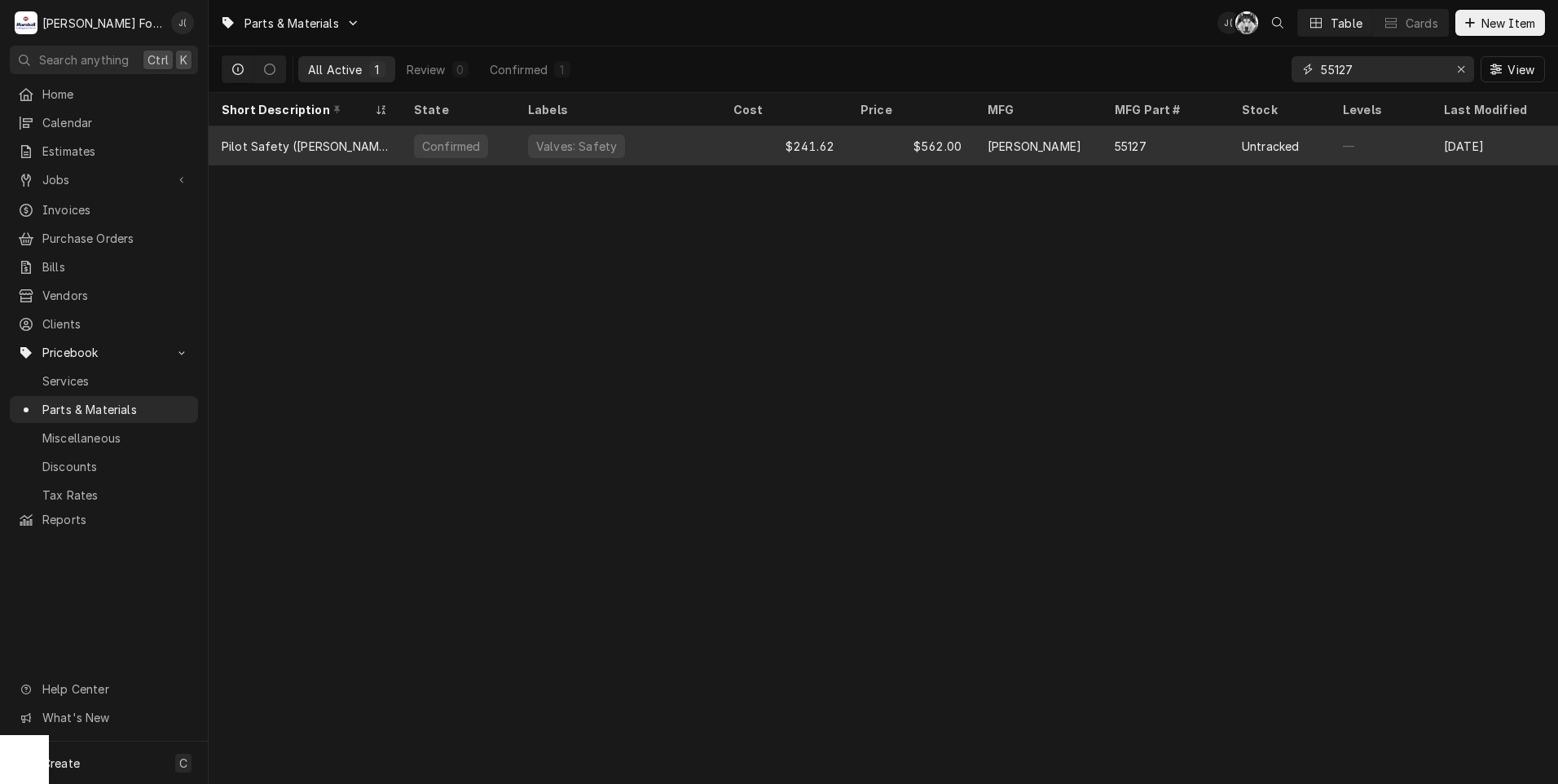
type input "55127"
click at [393, 146] on div "Pilot Safety (BLODGETT)" at bounding box center [304, 146] width 192 height 39
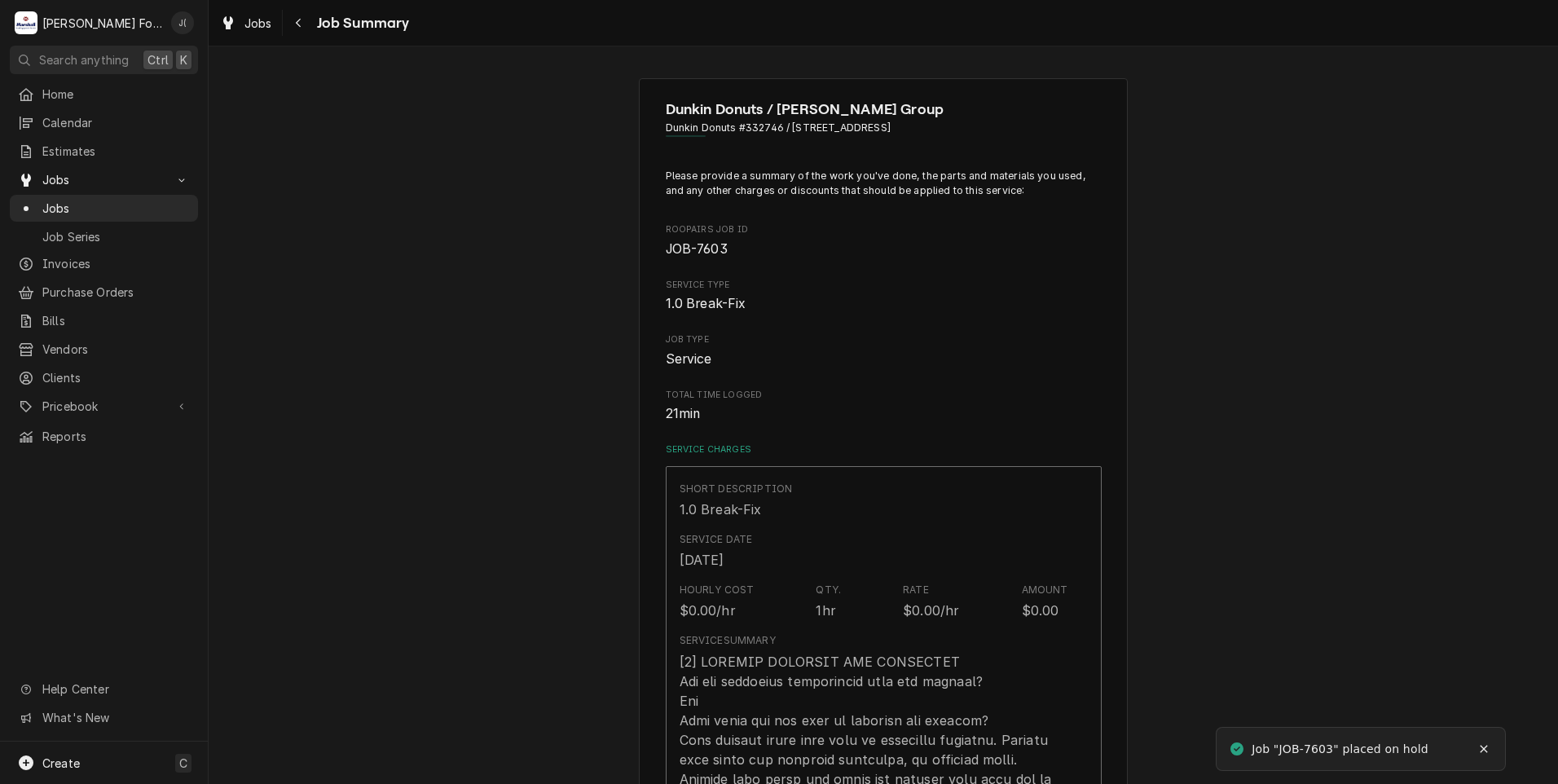
type textarea "x"
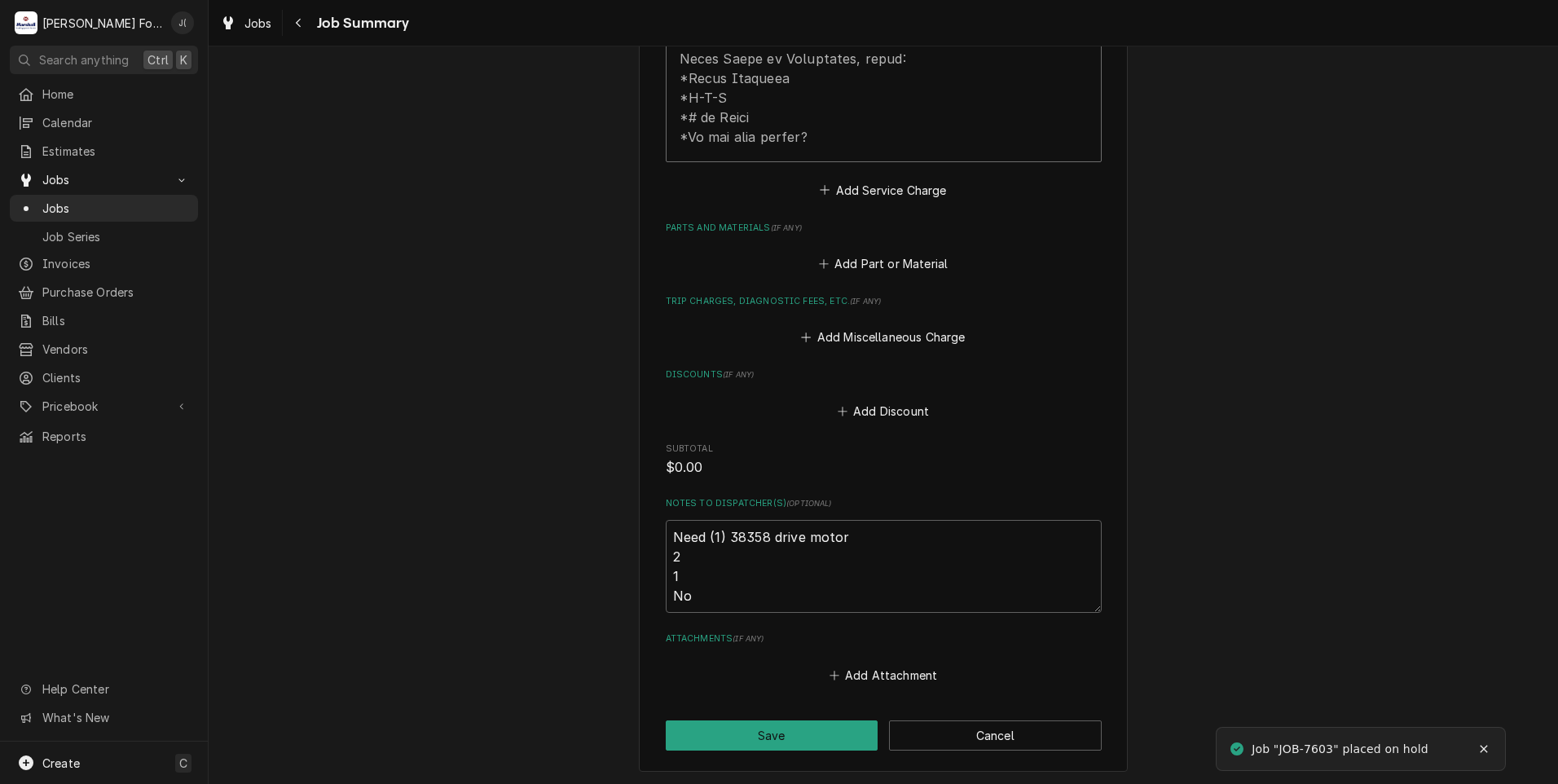
scroll to position [1059, 0]
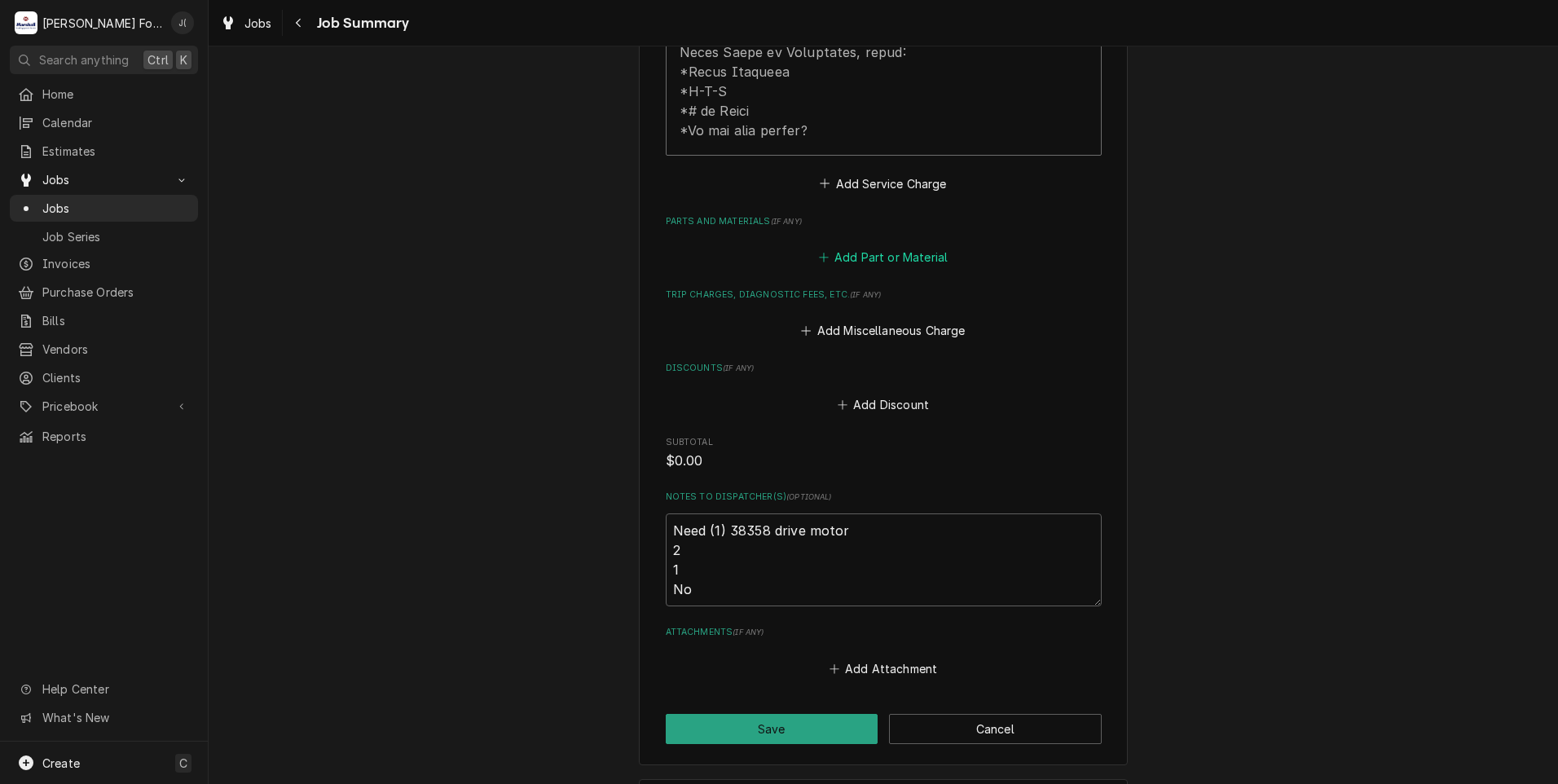
click at [864, 246] on button "Add Part or Material" at bounding box center [883, 256] width 135 height 23
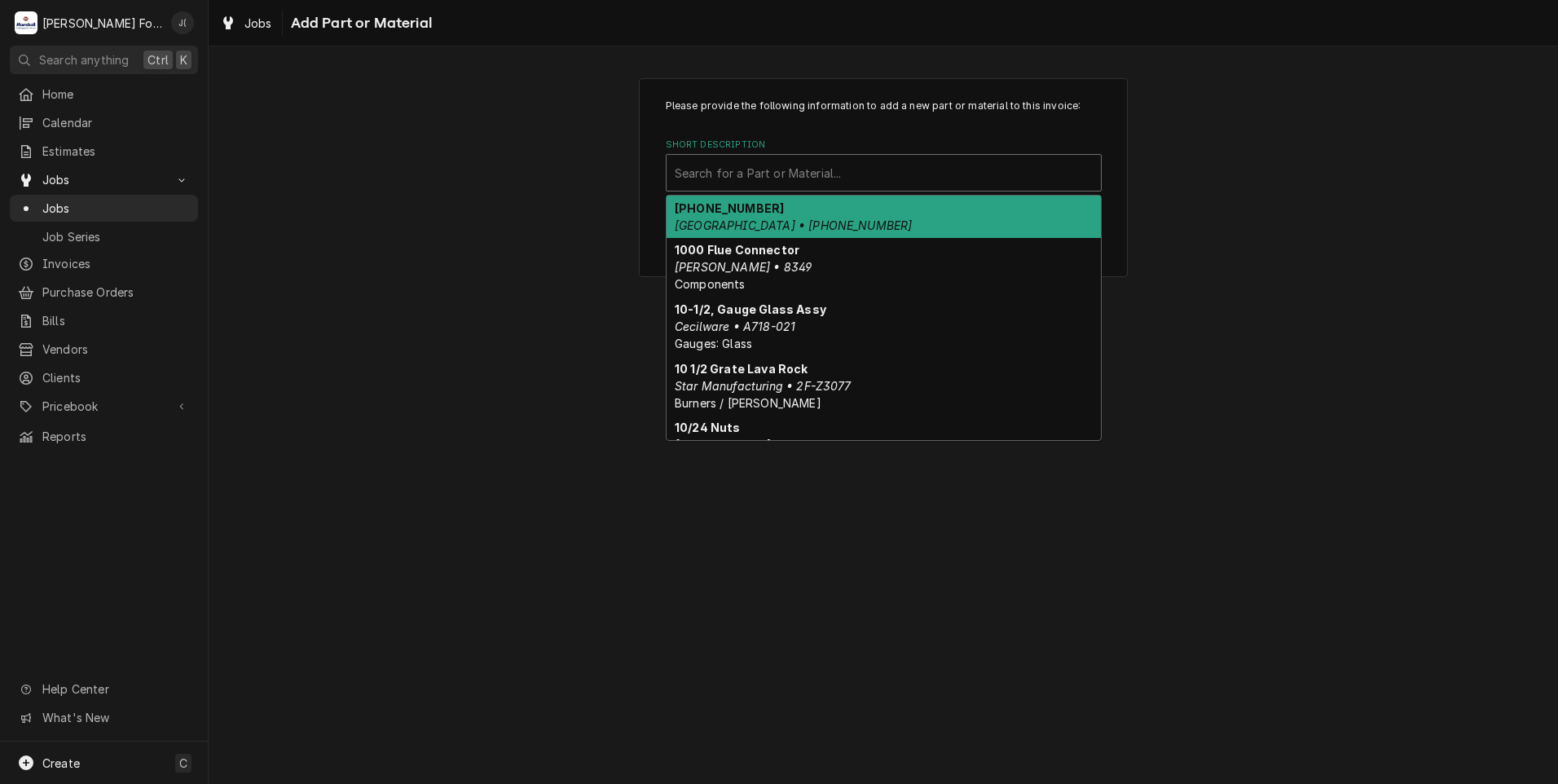
click at [855, 180] on div "Short Description" at bounding box center [884, 173] width 418 height 29
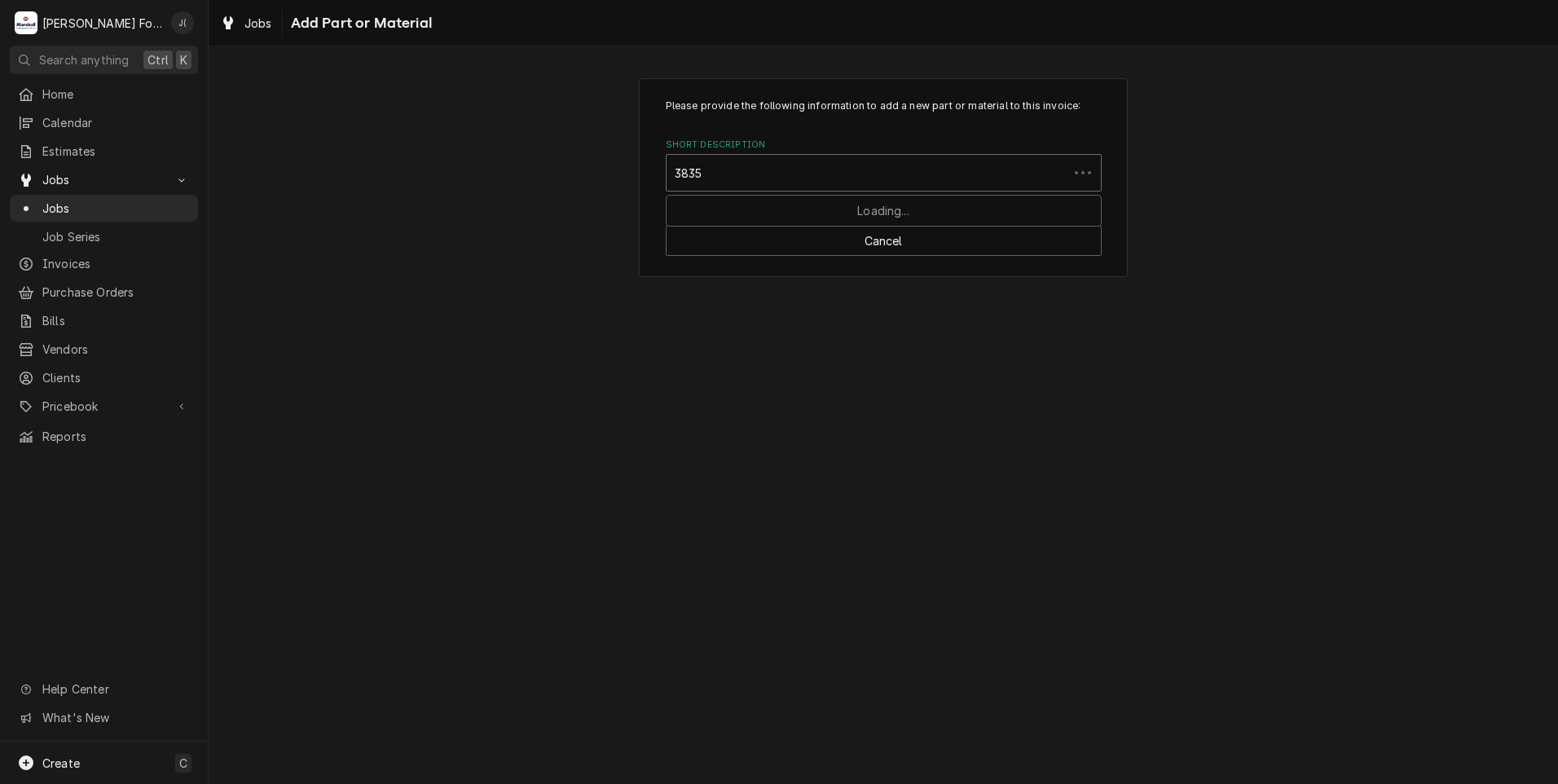
type input "38358"
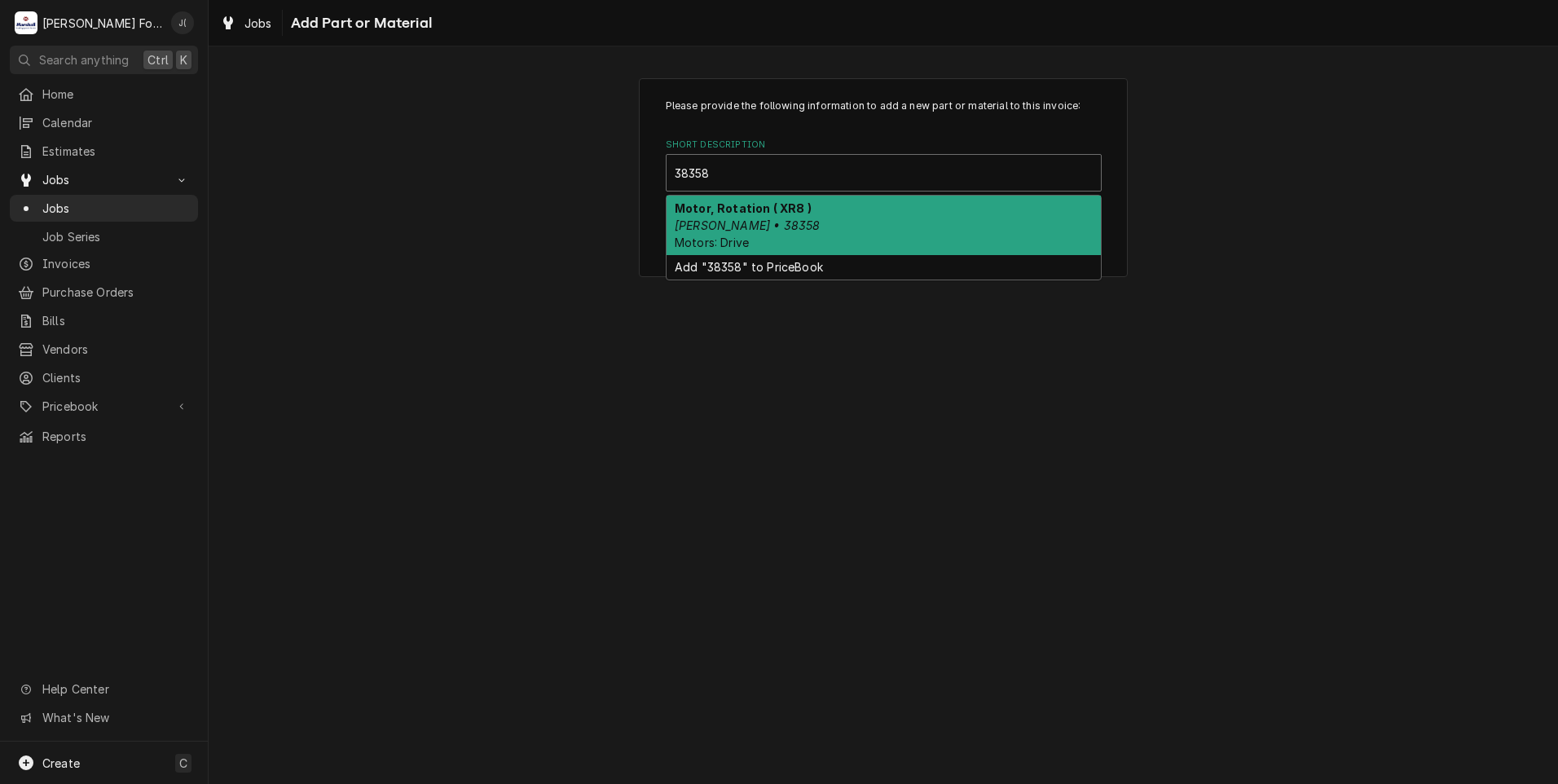
click at [831, 216] on div "Motor, Rotation ( XR8 ) Blodgett • 38358 Motors: Drive" at bounding box center [884, 225] width 434 height 59
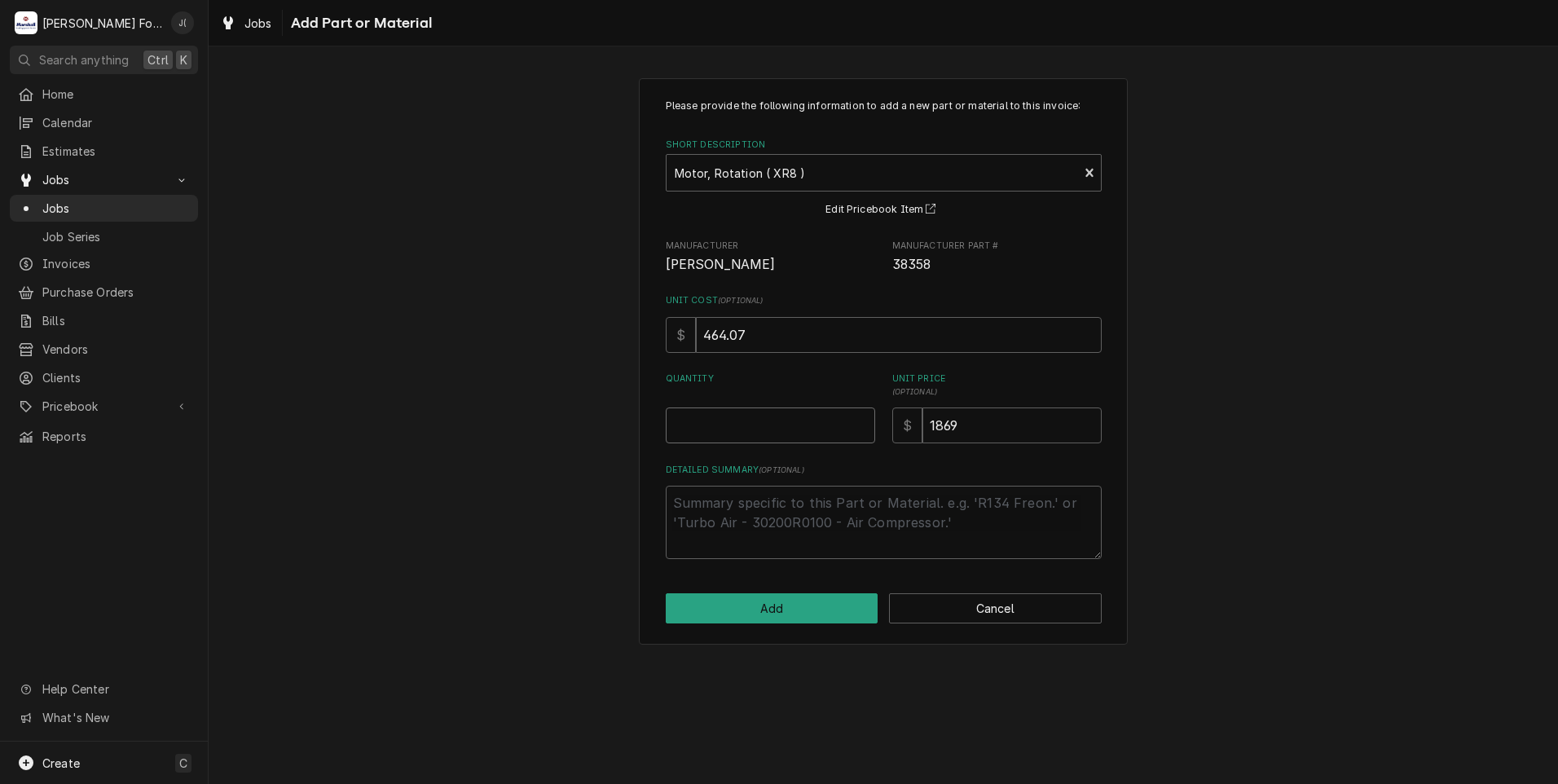
click at [821, 434] on input "Quantity" at bounding box center [771, 425] width 209 height 35
type textarea "x"
type input "1"
click at [835, 612] on button "Add" at bounding box center [773, 608] width 213 height 30
type textarea "x"
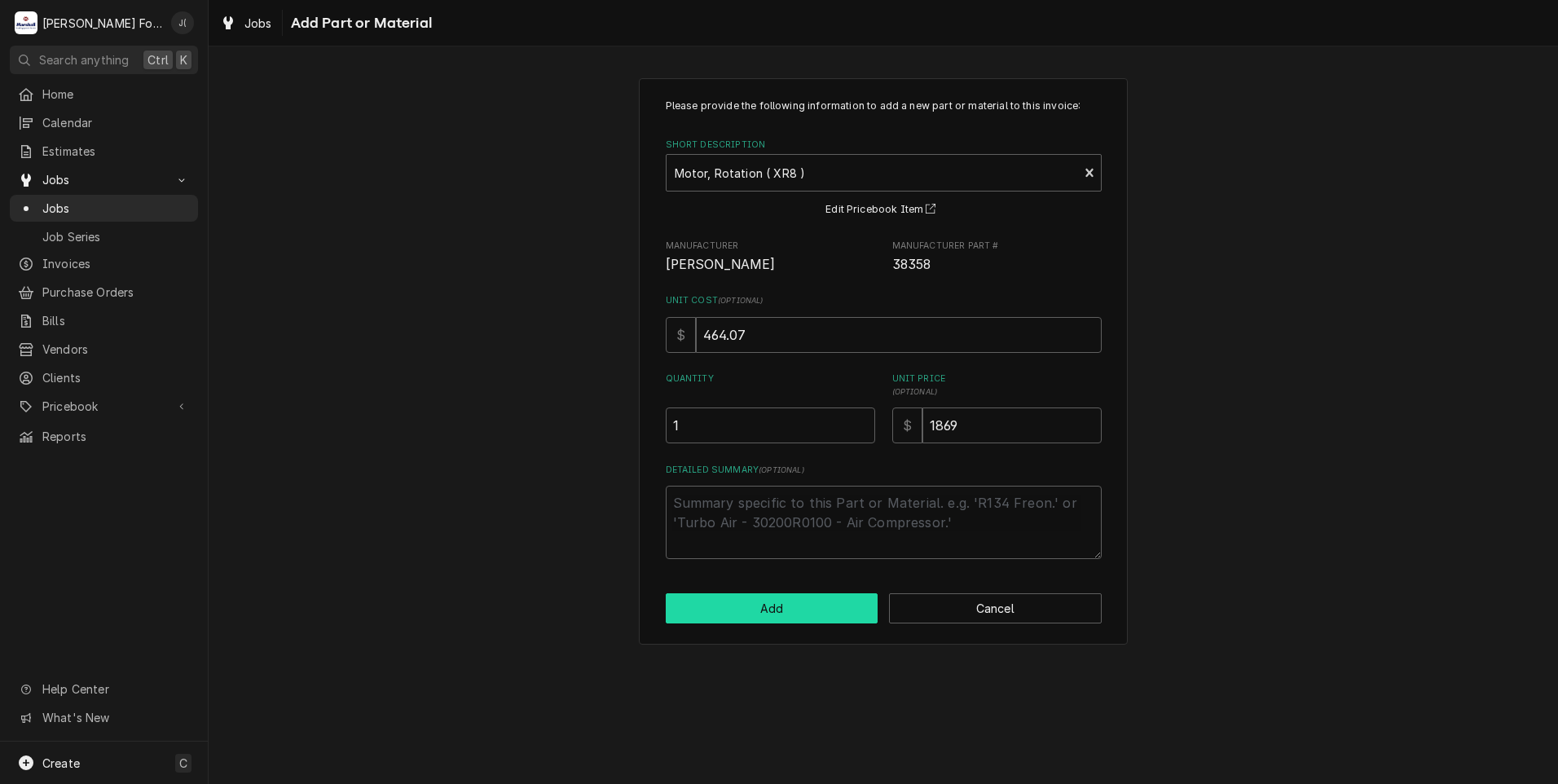
scroll to position [1059, 0]
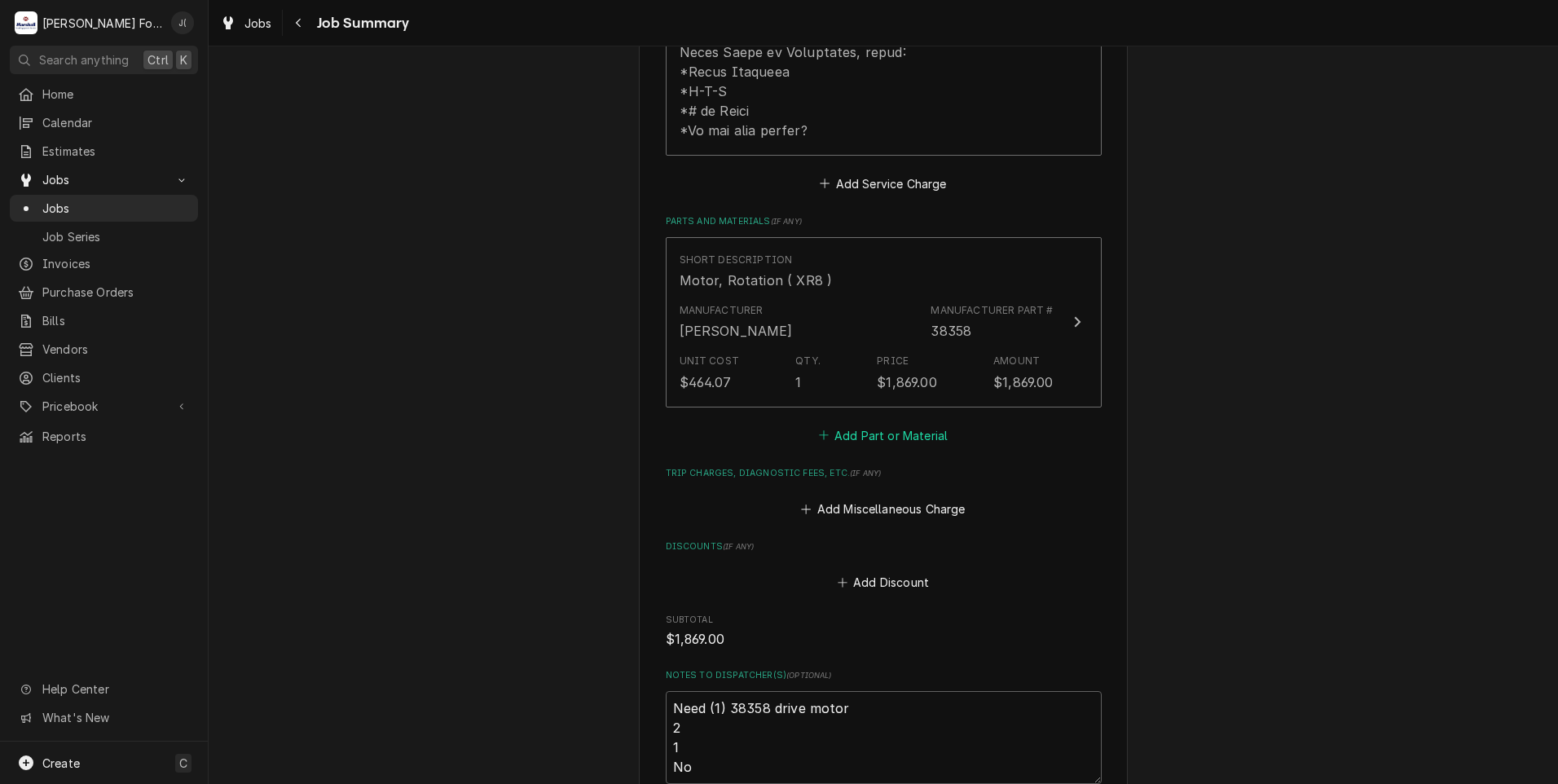
drag, startPoint x: 885, startPoint y: 390, endPoint x: 885, endPoint y: 399, distance: 9.0
click at [885, 424] on button "Add Part or Material" at bounding box center [883, 435] width 135 height 23
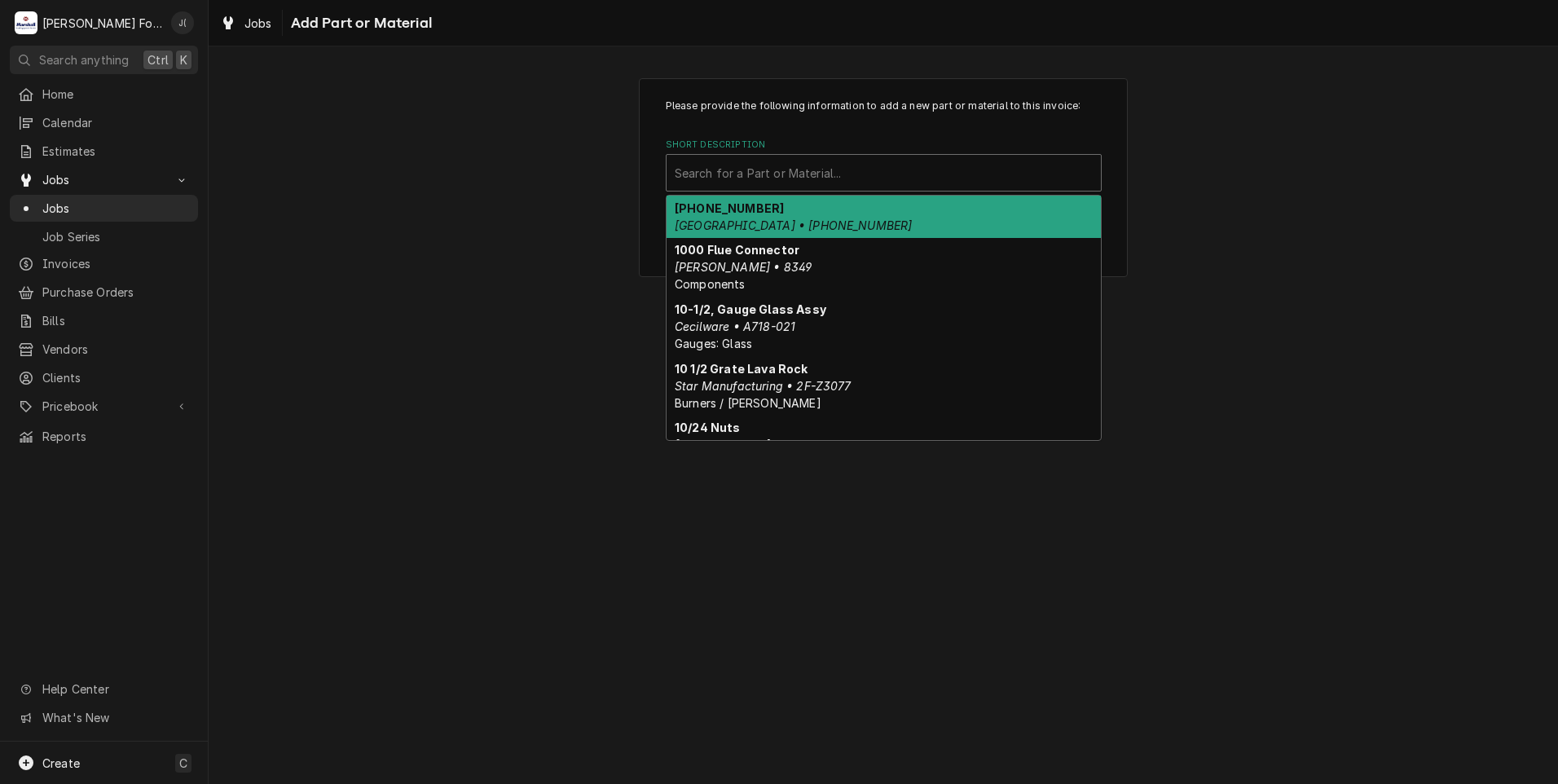
click at [872, 176] on div "Short Description" at bounding box center [884, 173] width 418 height 29
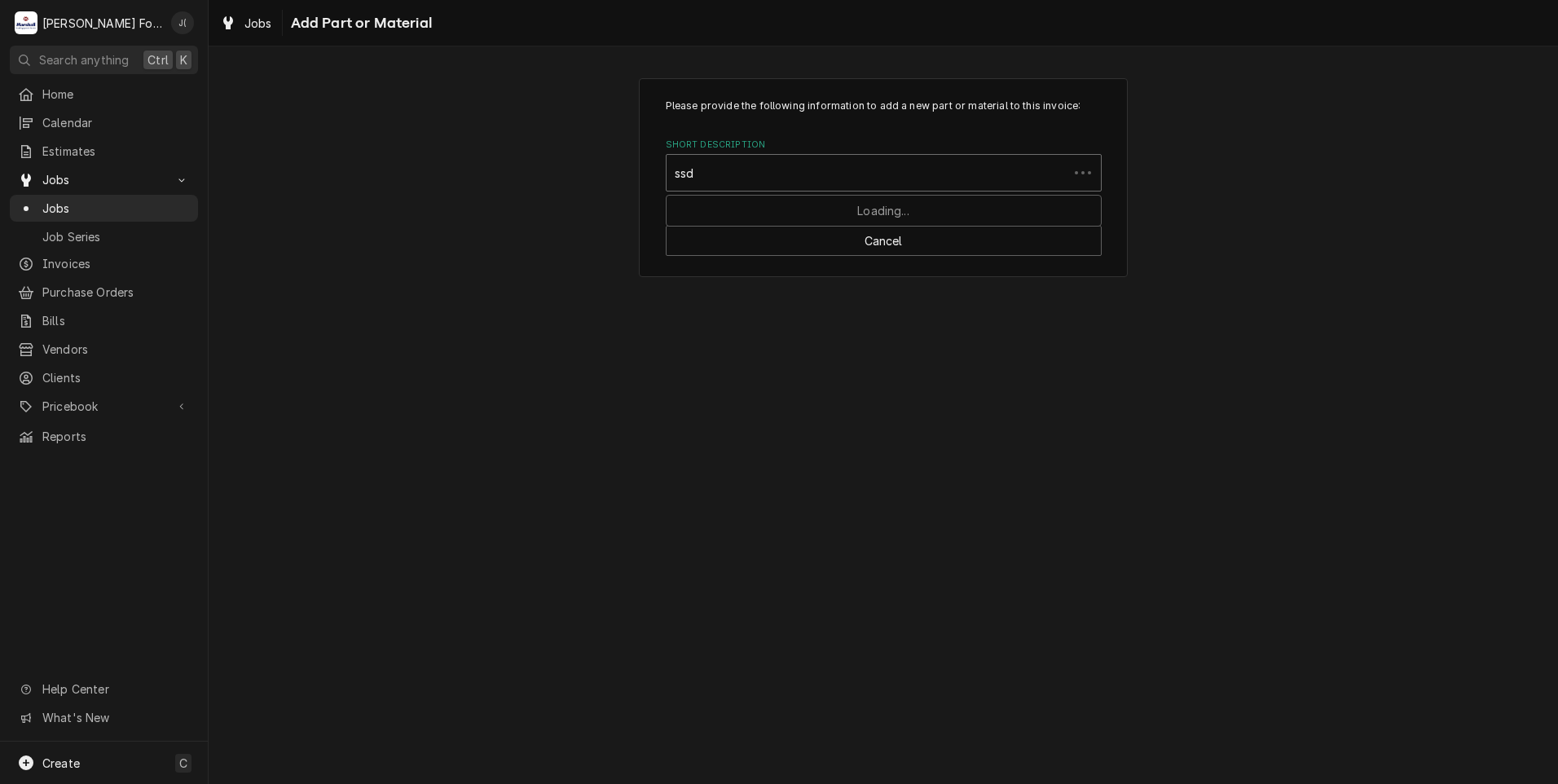
type input "ssdt"
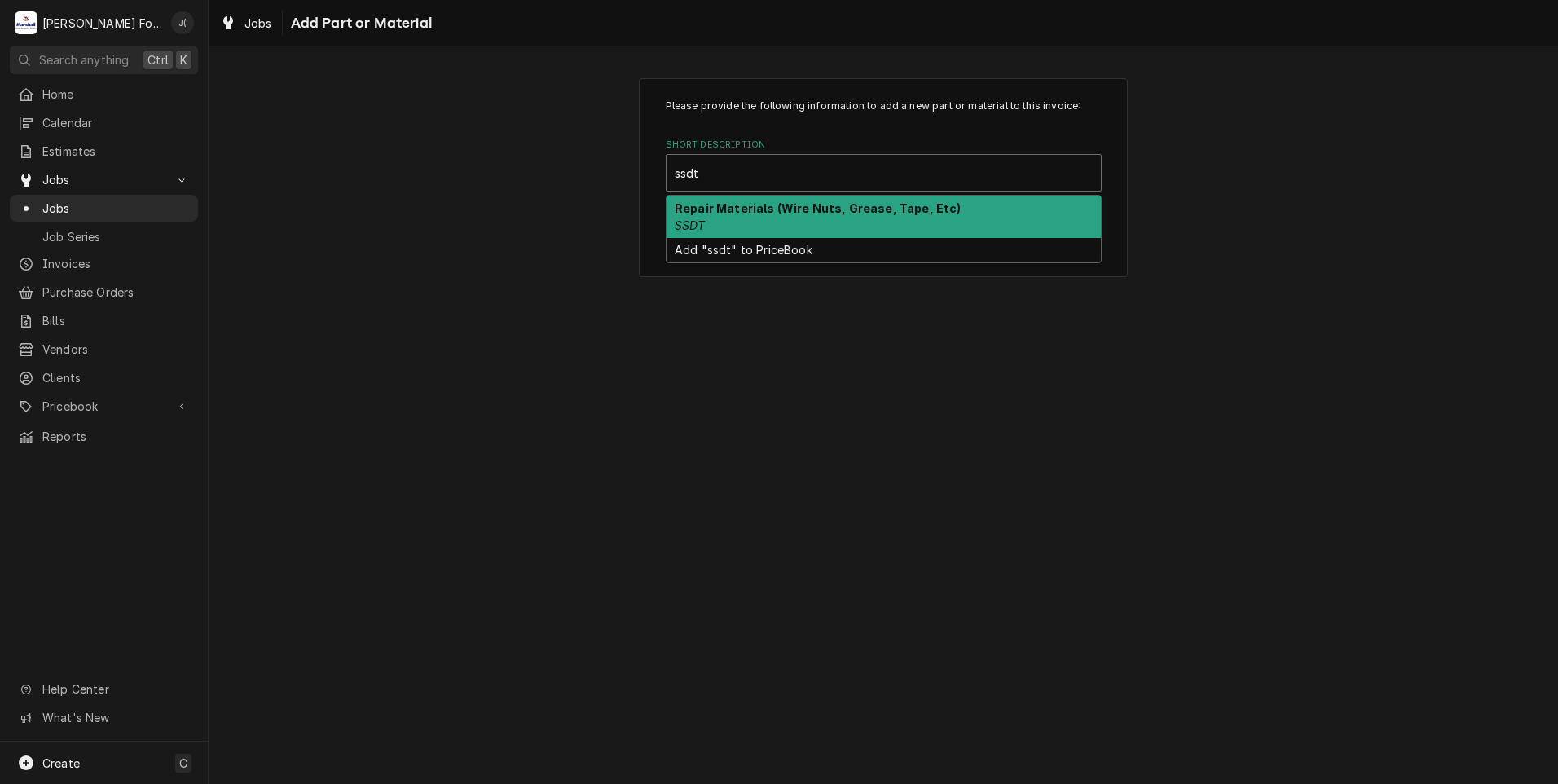
click at [778, 216] on div "Repair Materials (Wire Nuts, Grease, Tape, Etc) SSDT" at bounding box center [884, 216] width 434 height 43
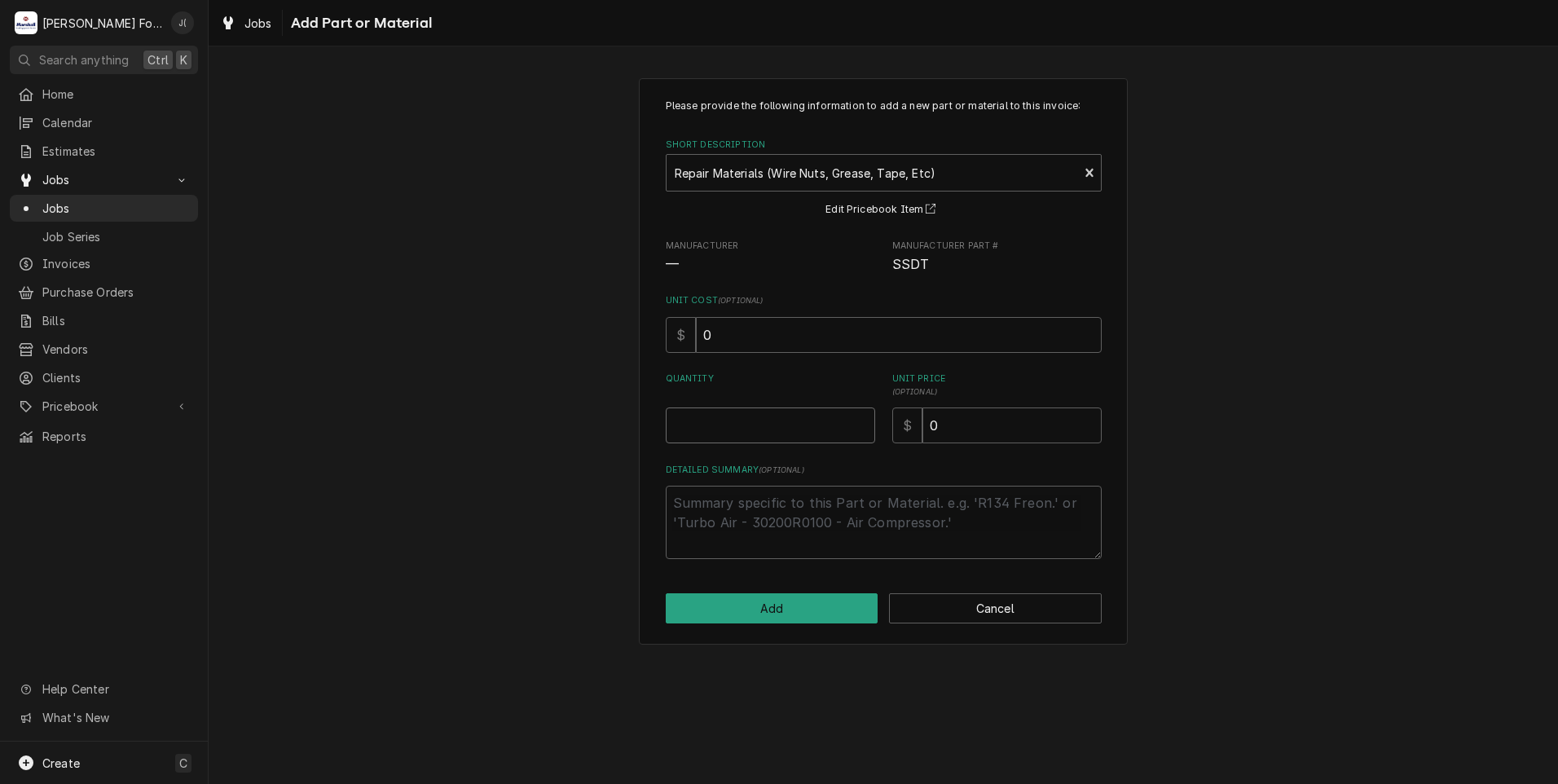
click at [800, 417] on input "Quantity" at bounding box center [771, 425] width 209 height 35
type textarea "x"
type input "1"
type textarea "x"
type input "2"
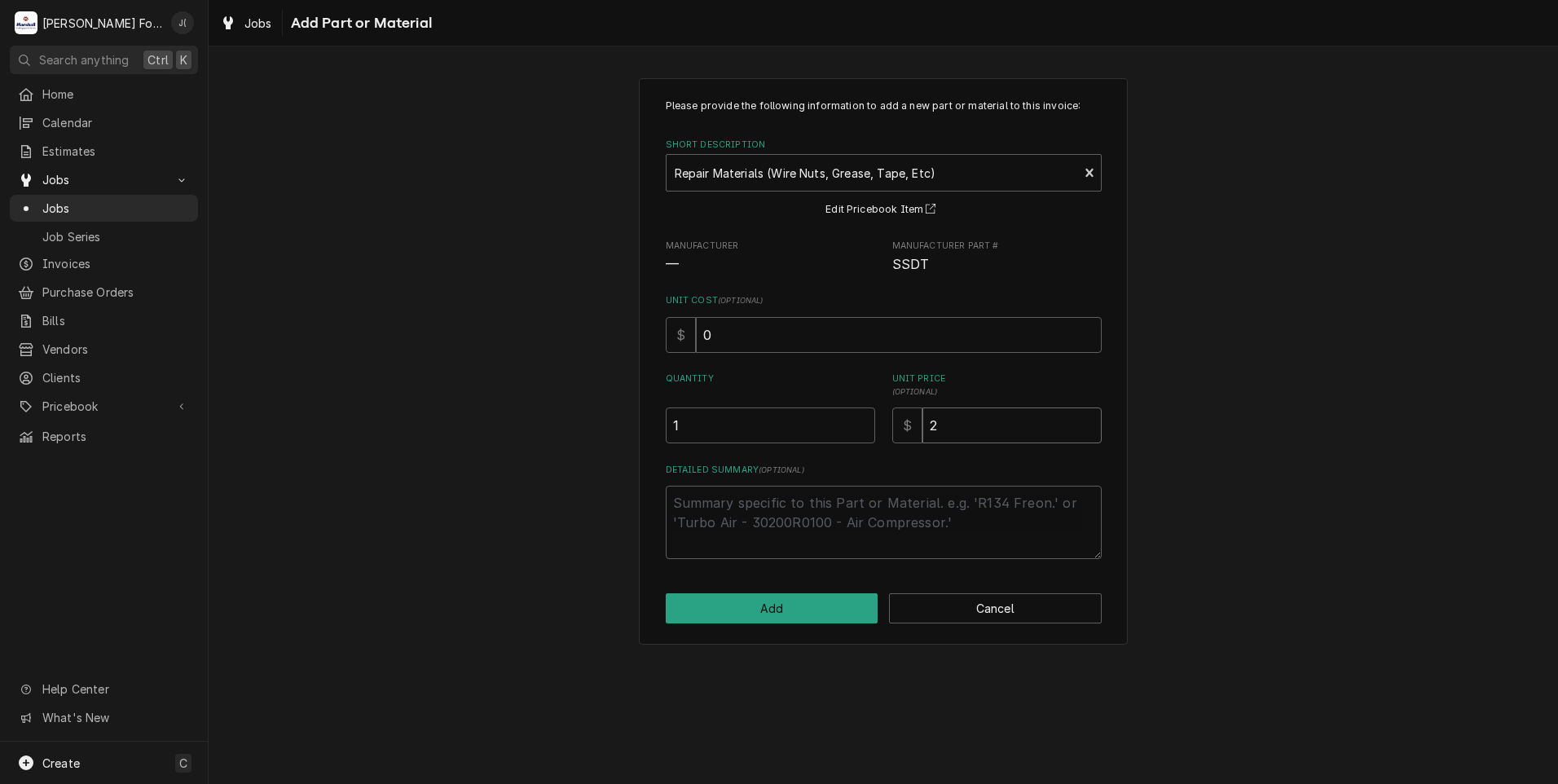
type textarea "x"
type input "20"
click at [839, 611] on button "Add" at bounding box center [773, 608] width 213 height 30
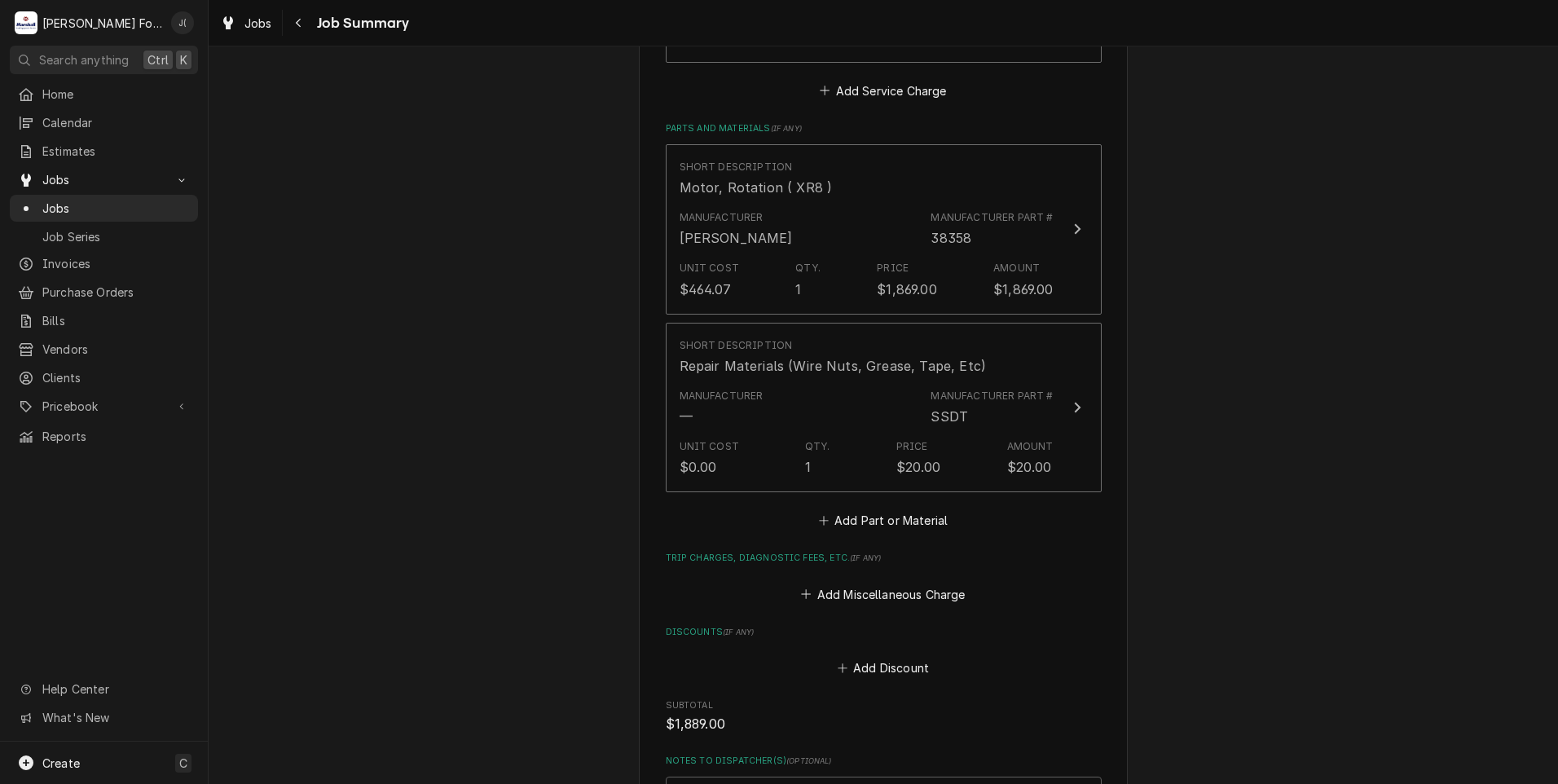
scroll to position [1525, 0]
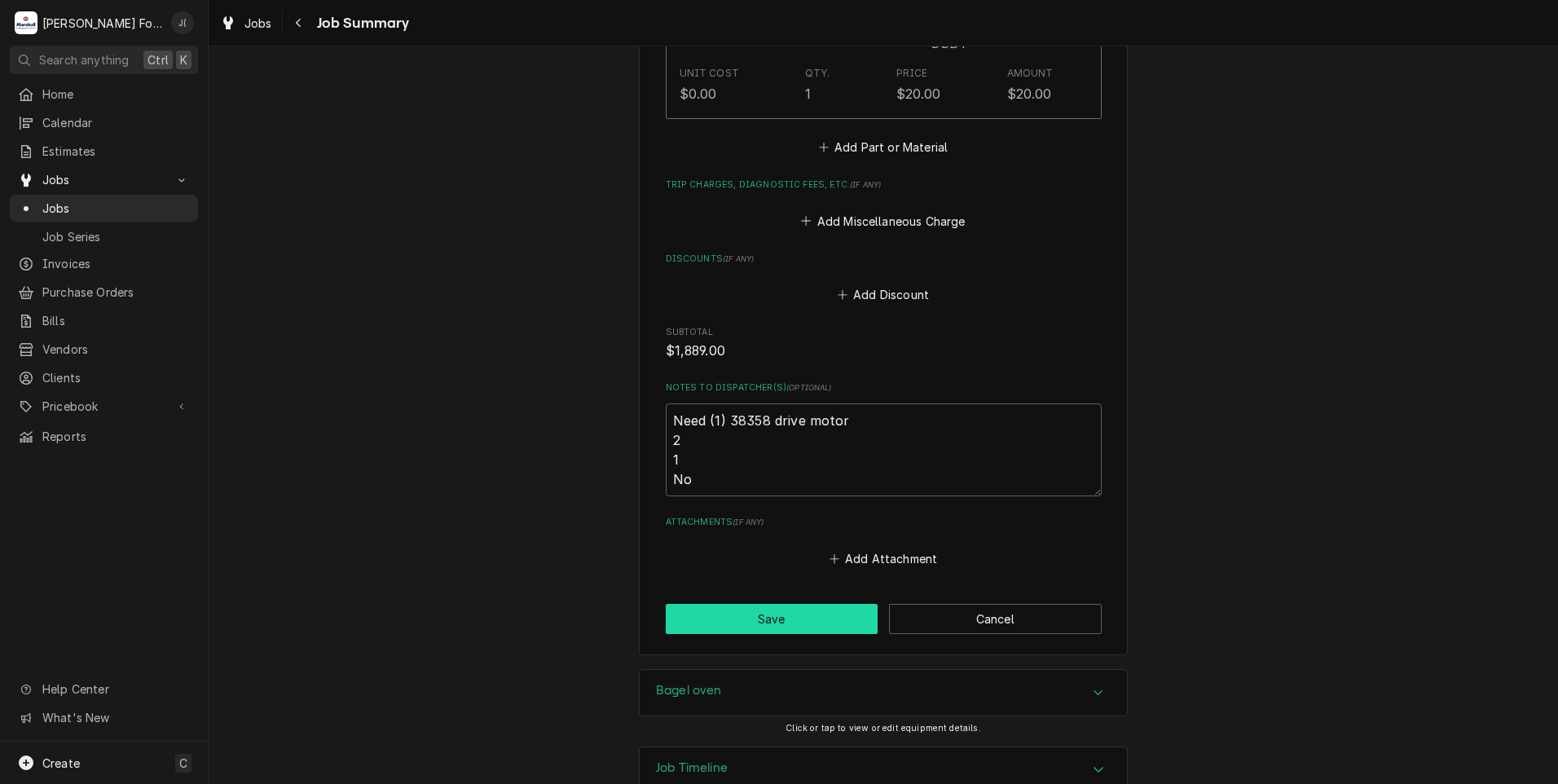
click at [816, 604] on button "Save" at bounding box center [773, 618] width 213 height 30
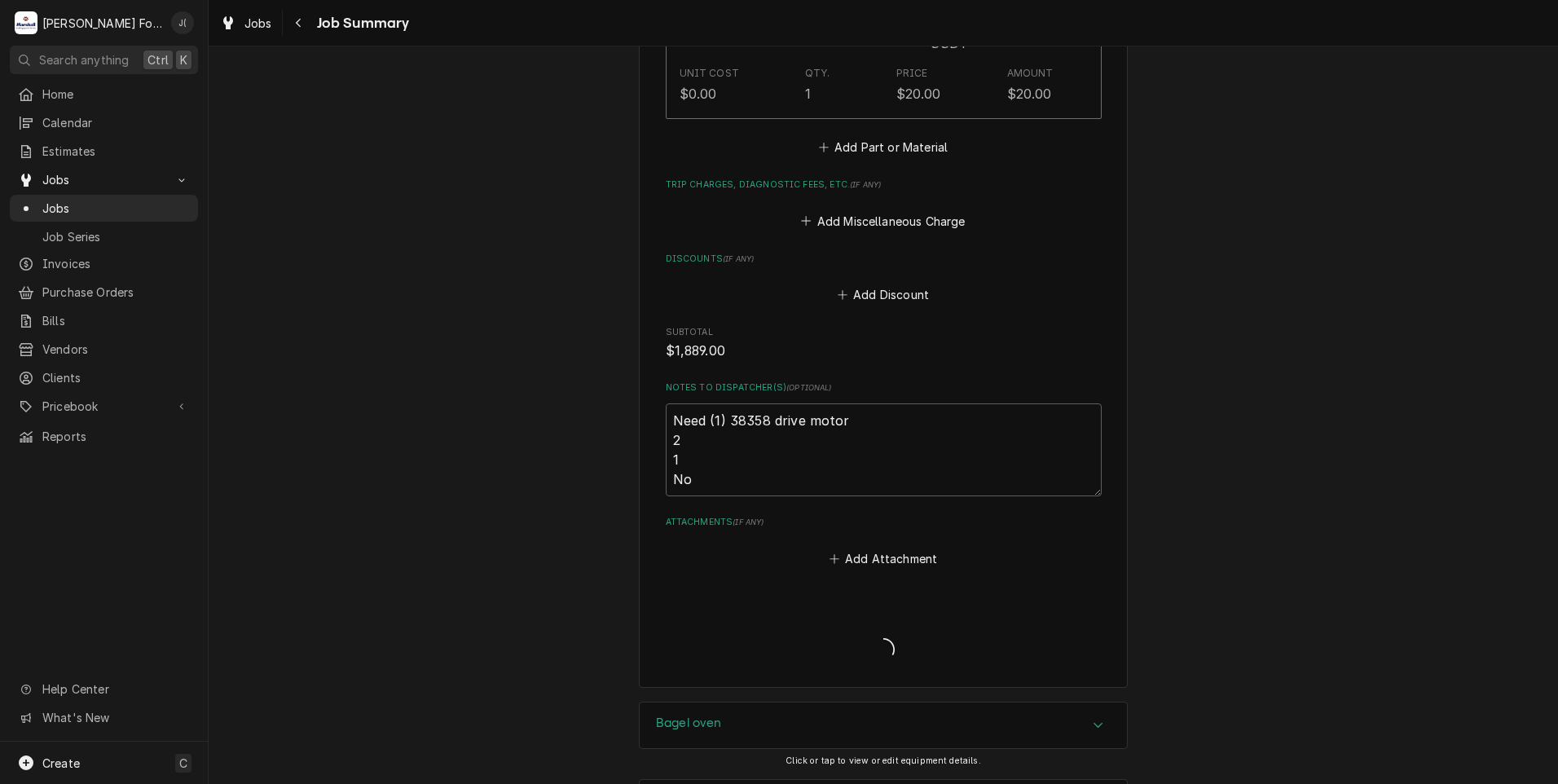
type textarea "x"
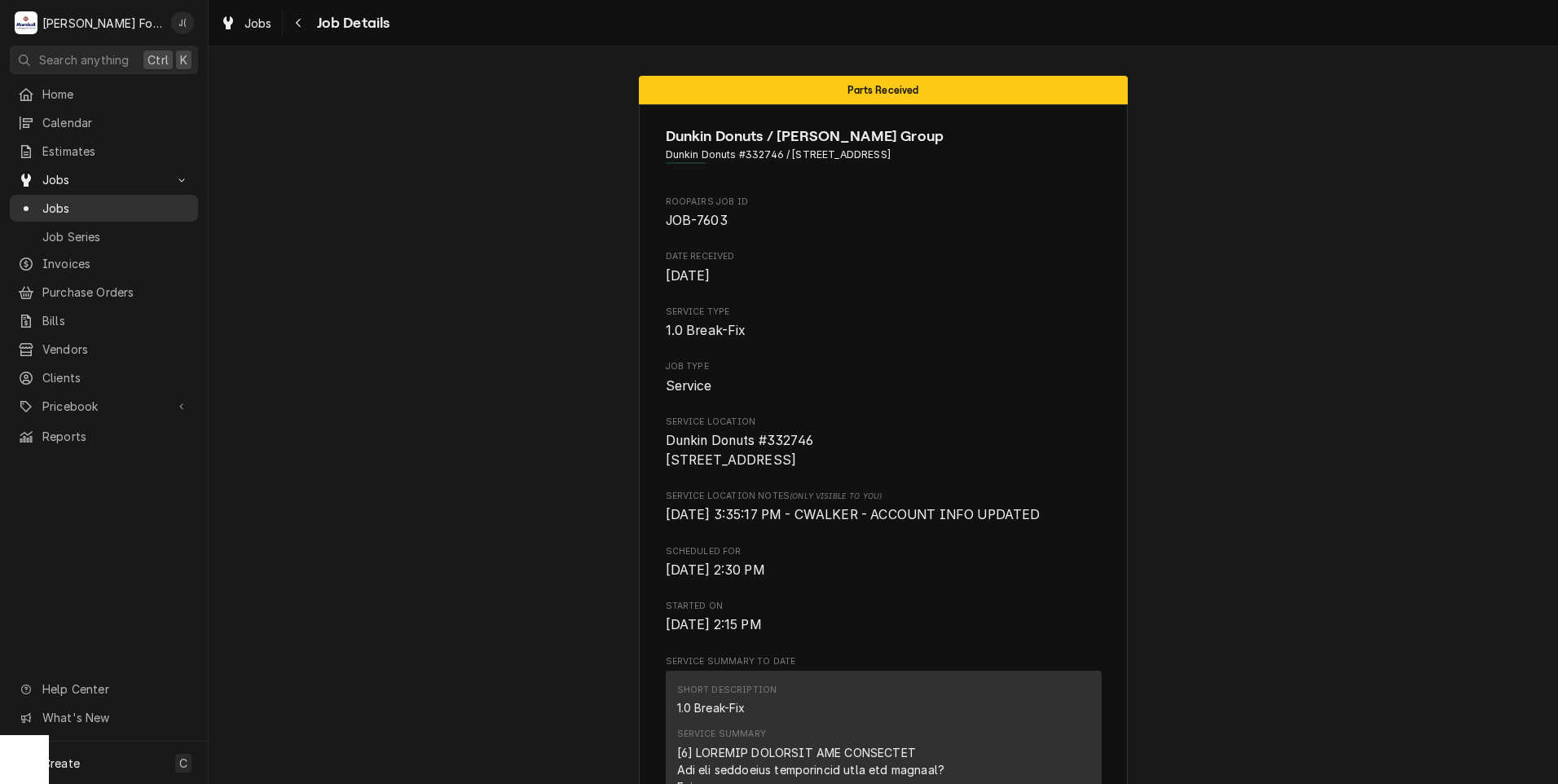
click at [104, 203] on span "Jobs" at bounding box center [116, 207] width 147 height 17
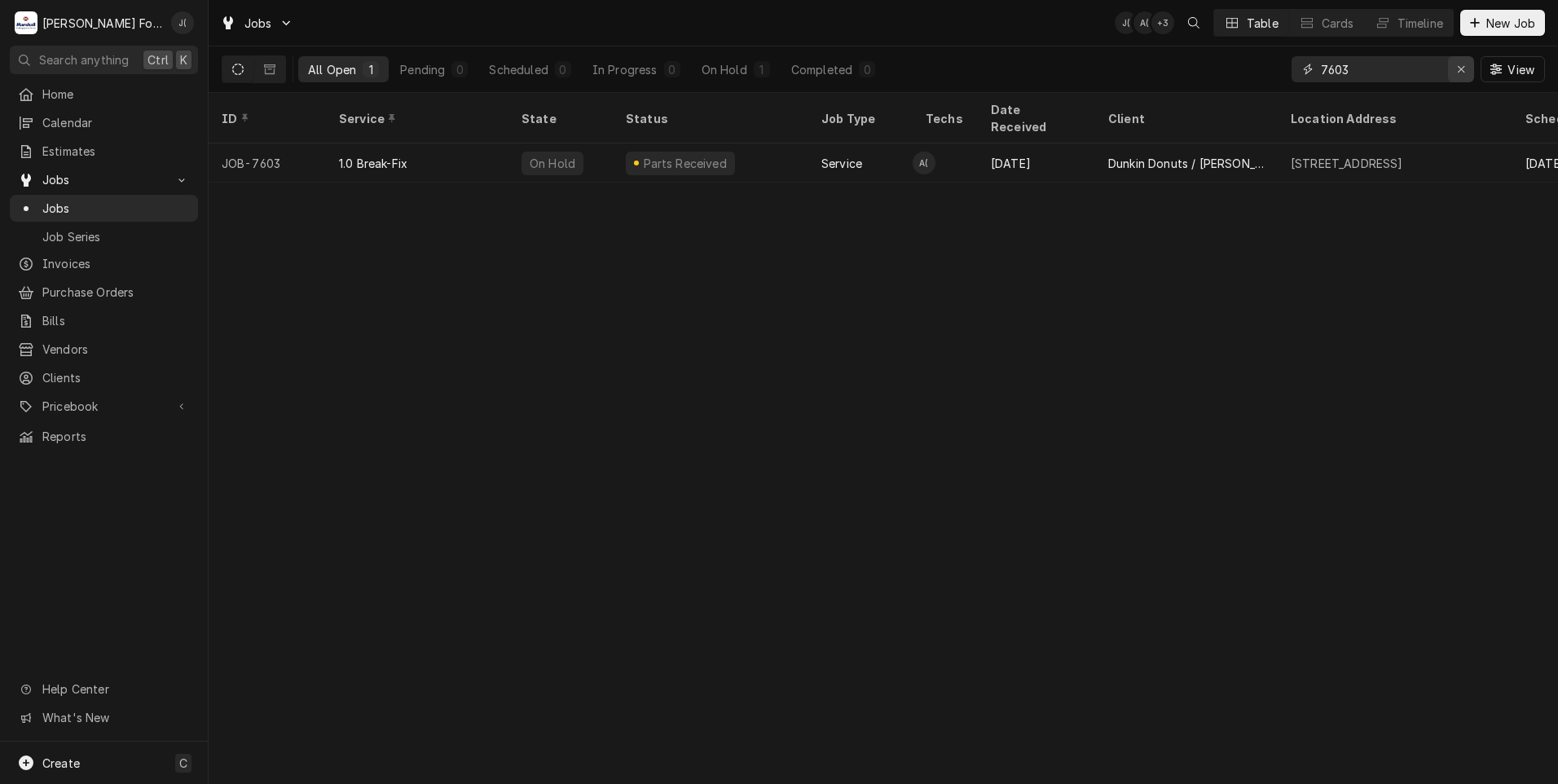
click at [1461, 66] on icon "Erase input" at bounding box center [1461, 69] width 6 height 6
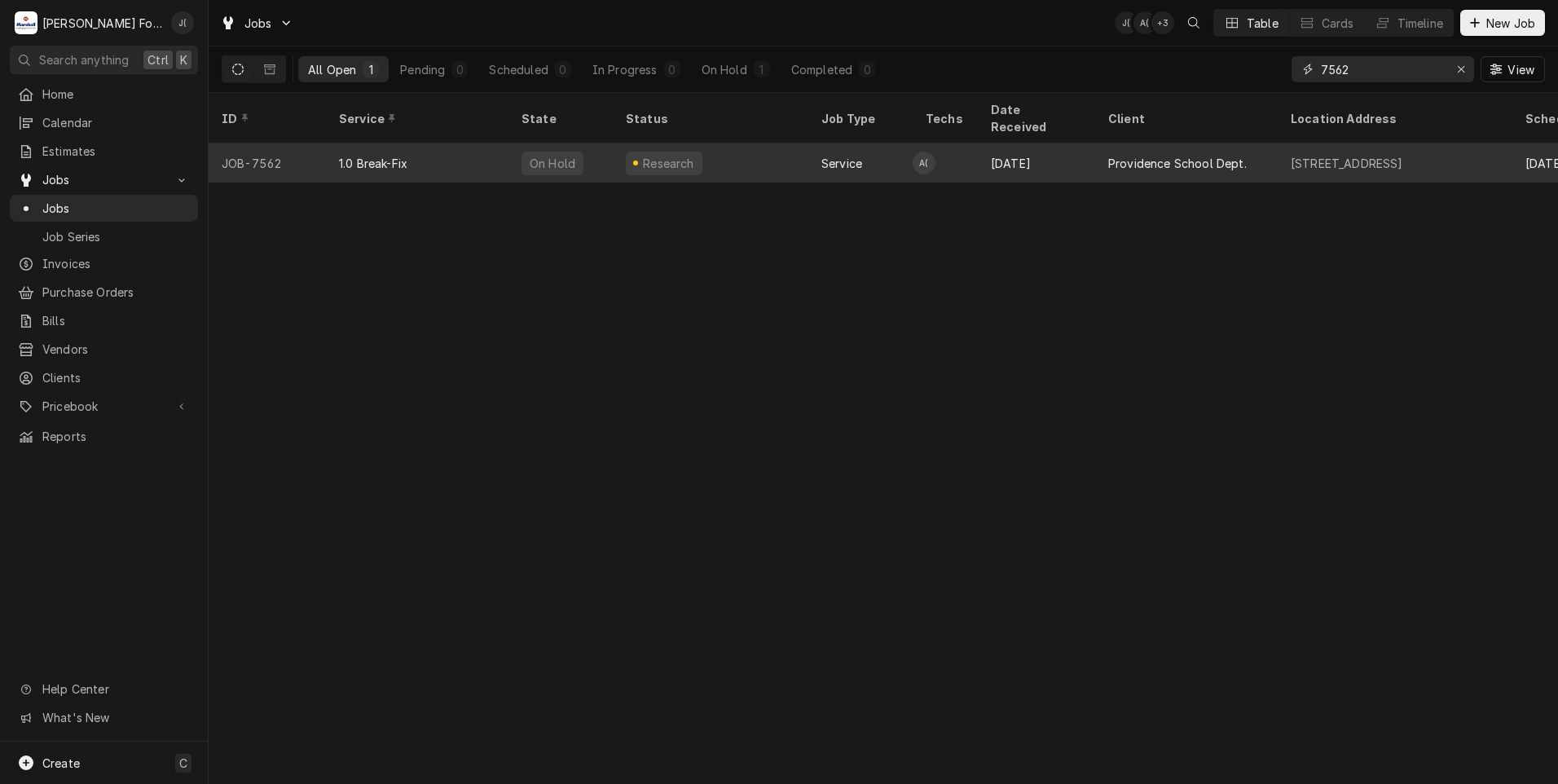
type input "7562"
click at [712, 144] on div "Research" at bounding box center [710, 163] width 196 height 39
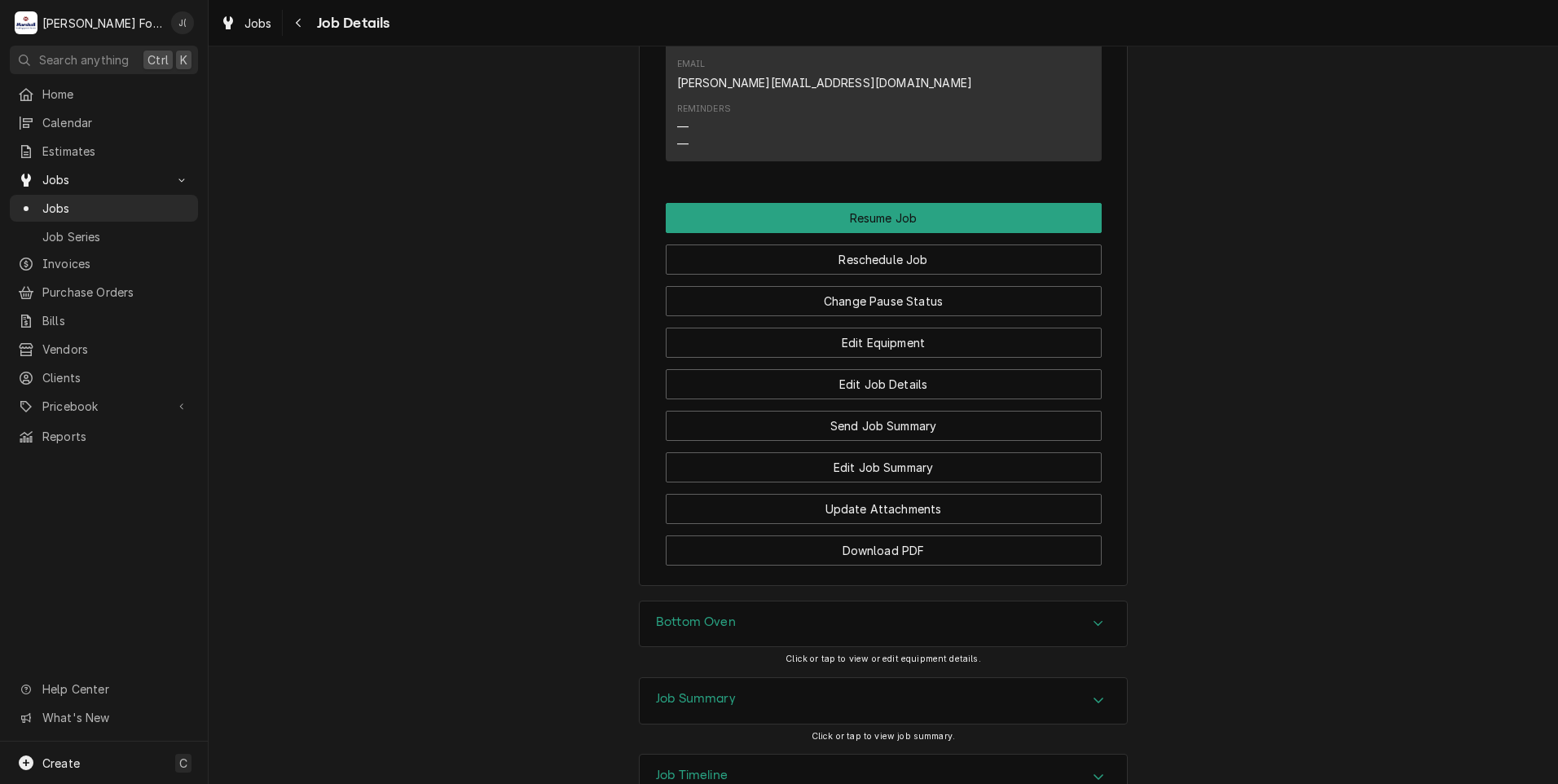
scroll to position [1765, 0]
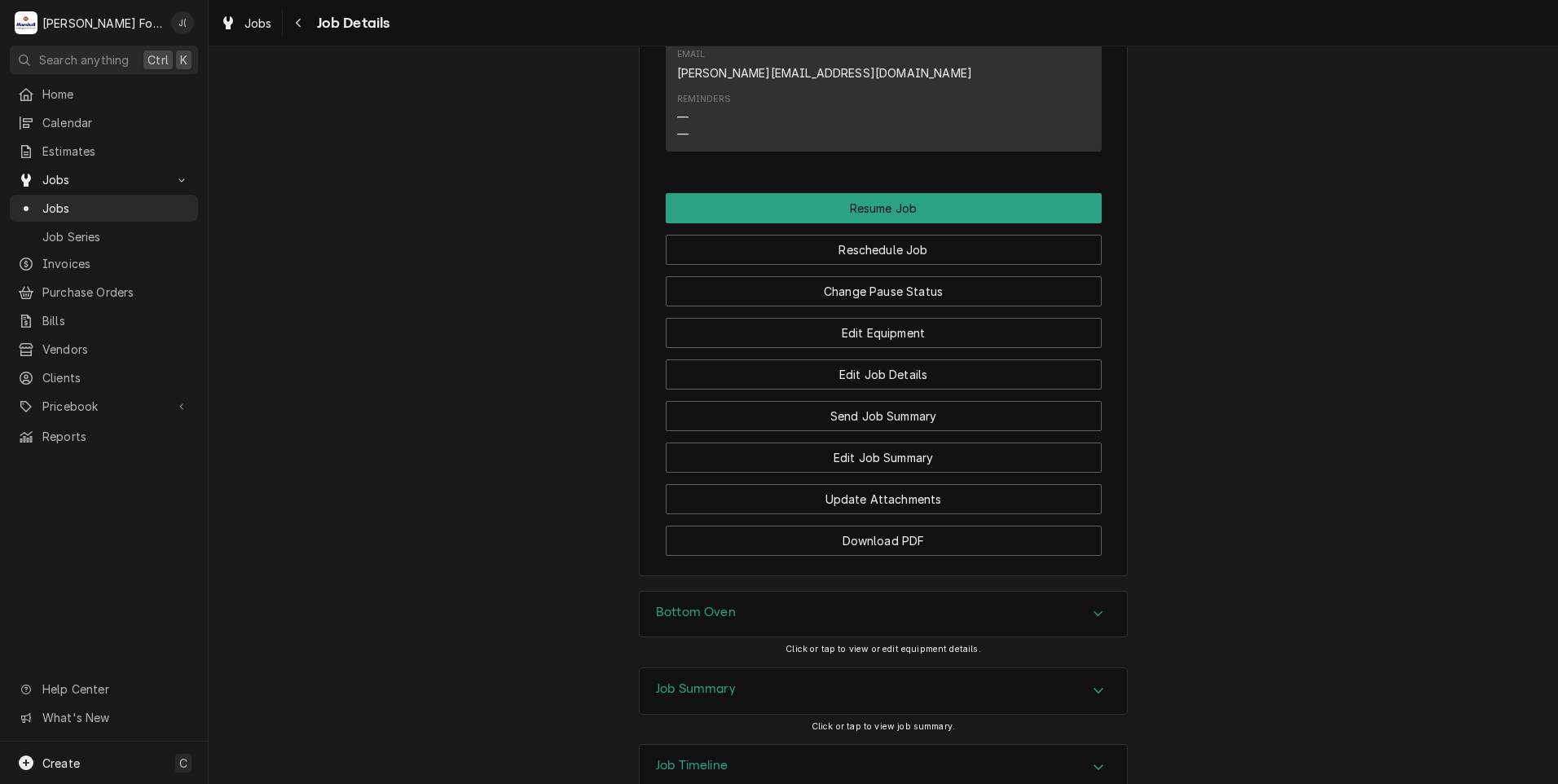
click at [679, 605] on h3 "Bottom Oven" at bounding box center [696, 612] width 80 height 15
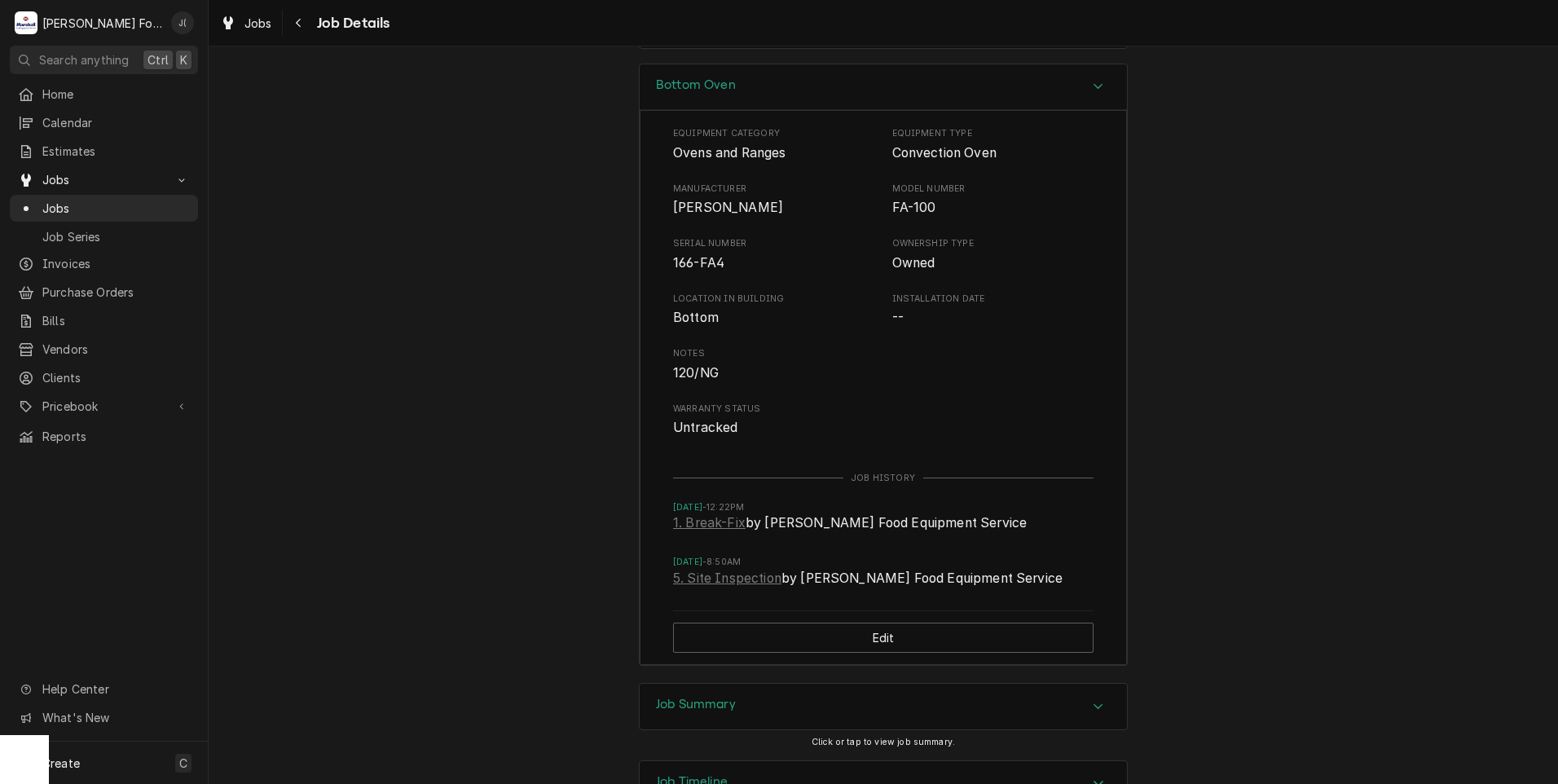
scroll to position [2308, 0]
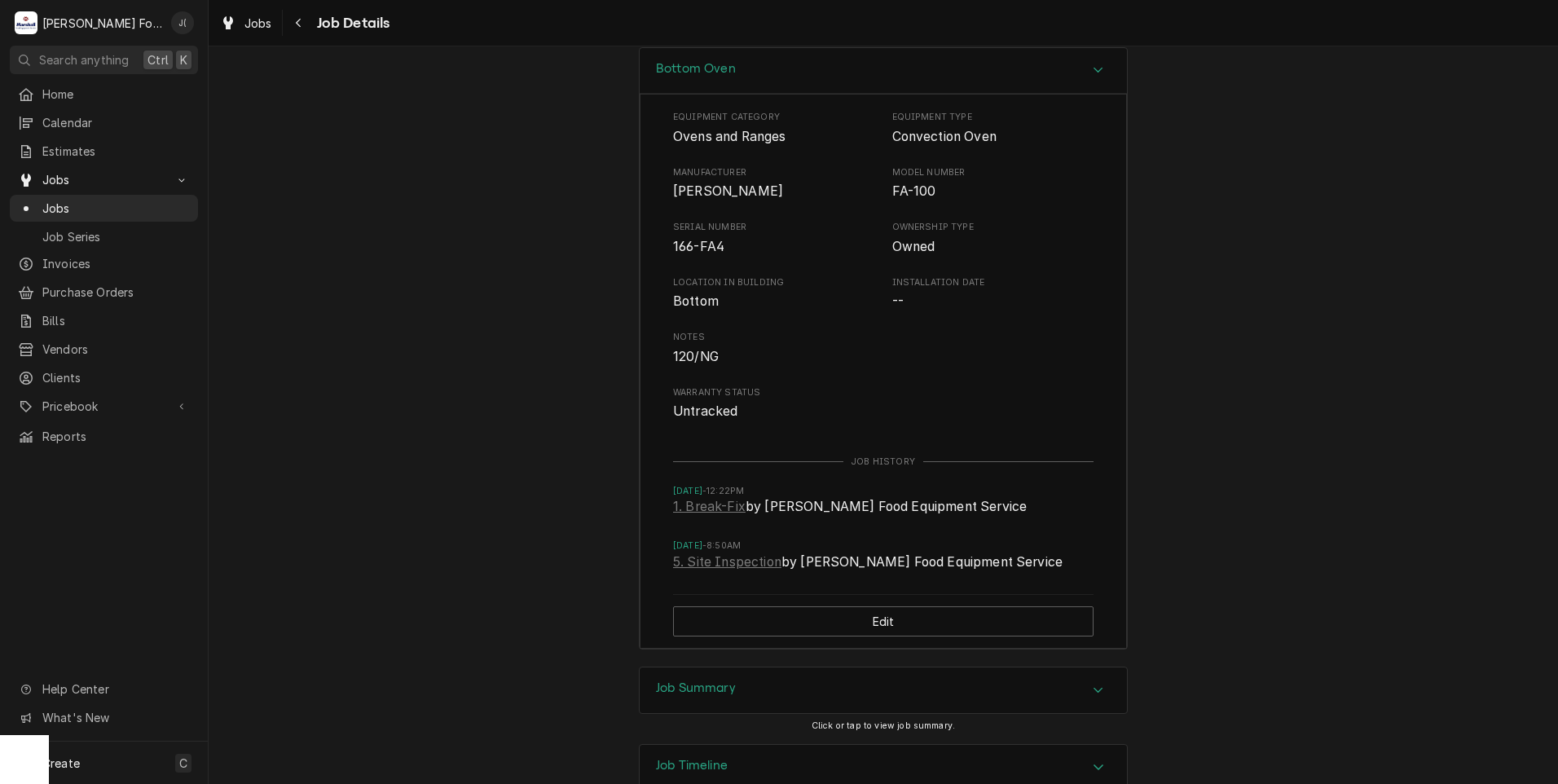
click at [713, 680] on h3 "Job Summary" at bounding box center [696, 688] width 80 height 15
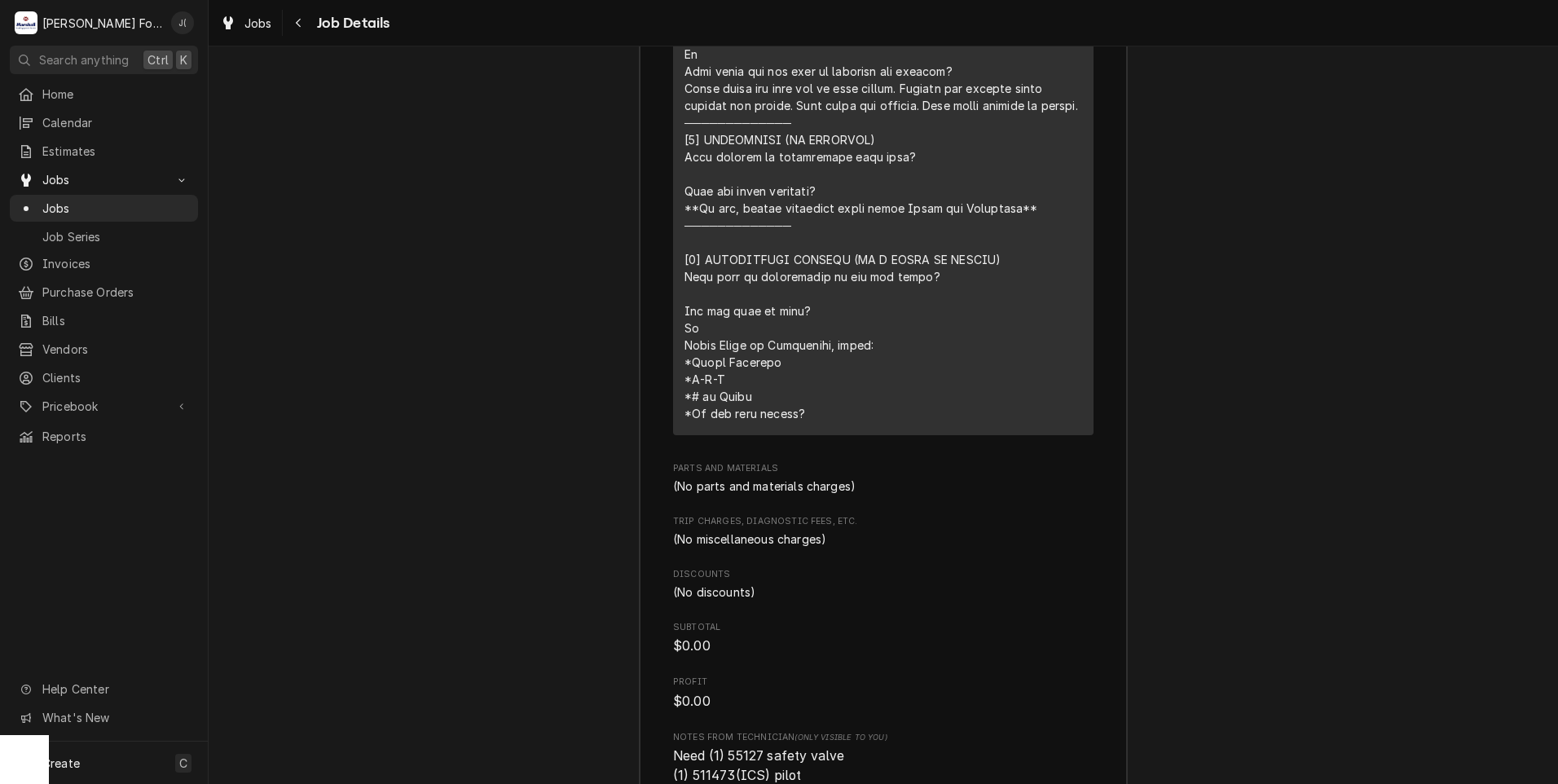
scroll to position [3596, 0]
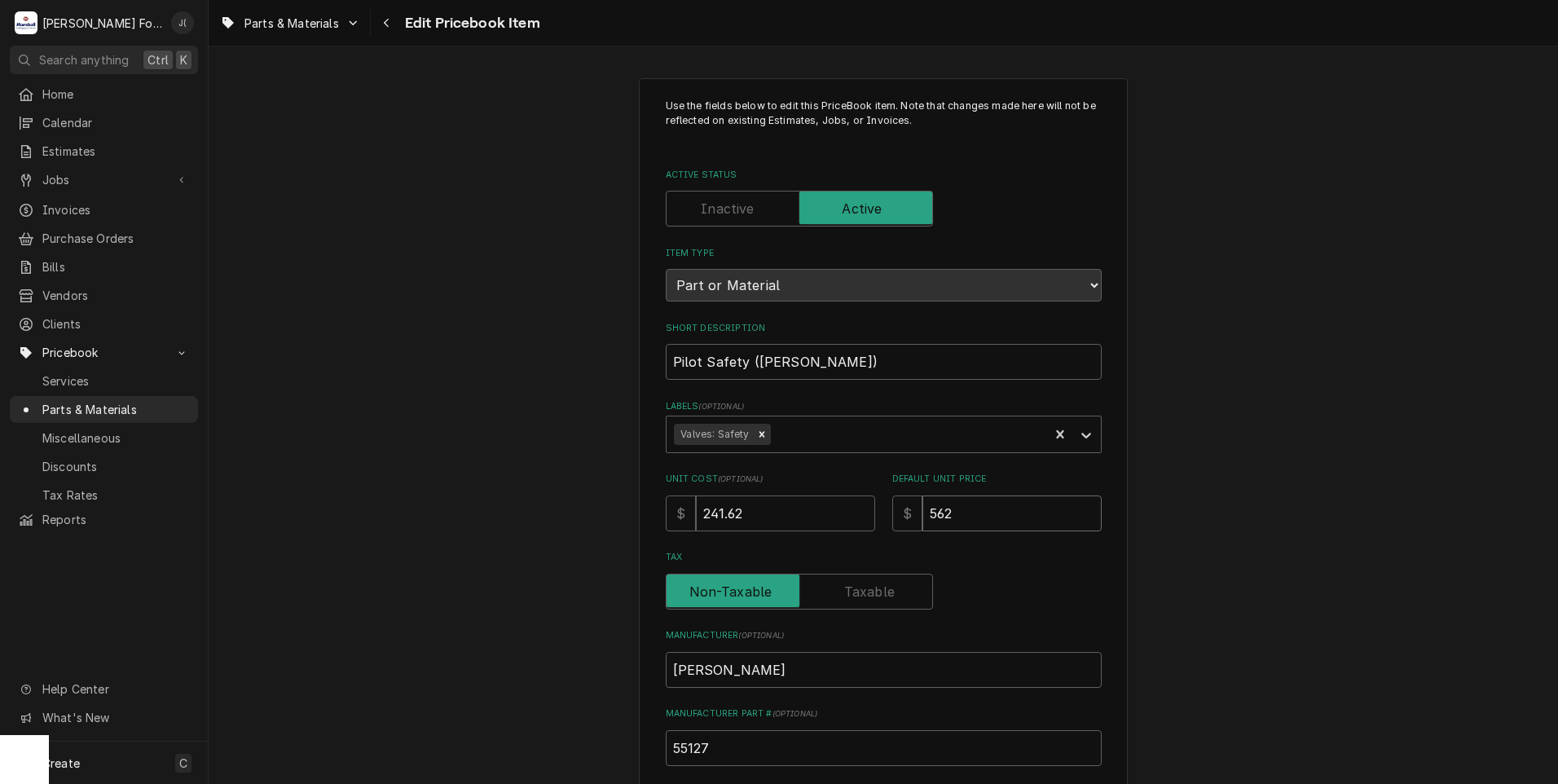
drag, startPoint x: 966, startPoint y: 506, endPoint x: 748, endPoint y: 505, distance: 218.0
click at [828, 515] on div "Unit Cost ( optional ) $ 241.62 Default Unit Price $ 562" at bounding box center [884, 501] width 436 height 58
type textarea "x"
type input "5"
type textarea "x"
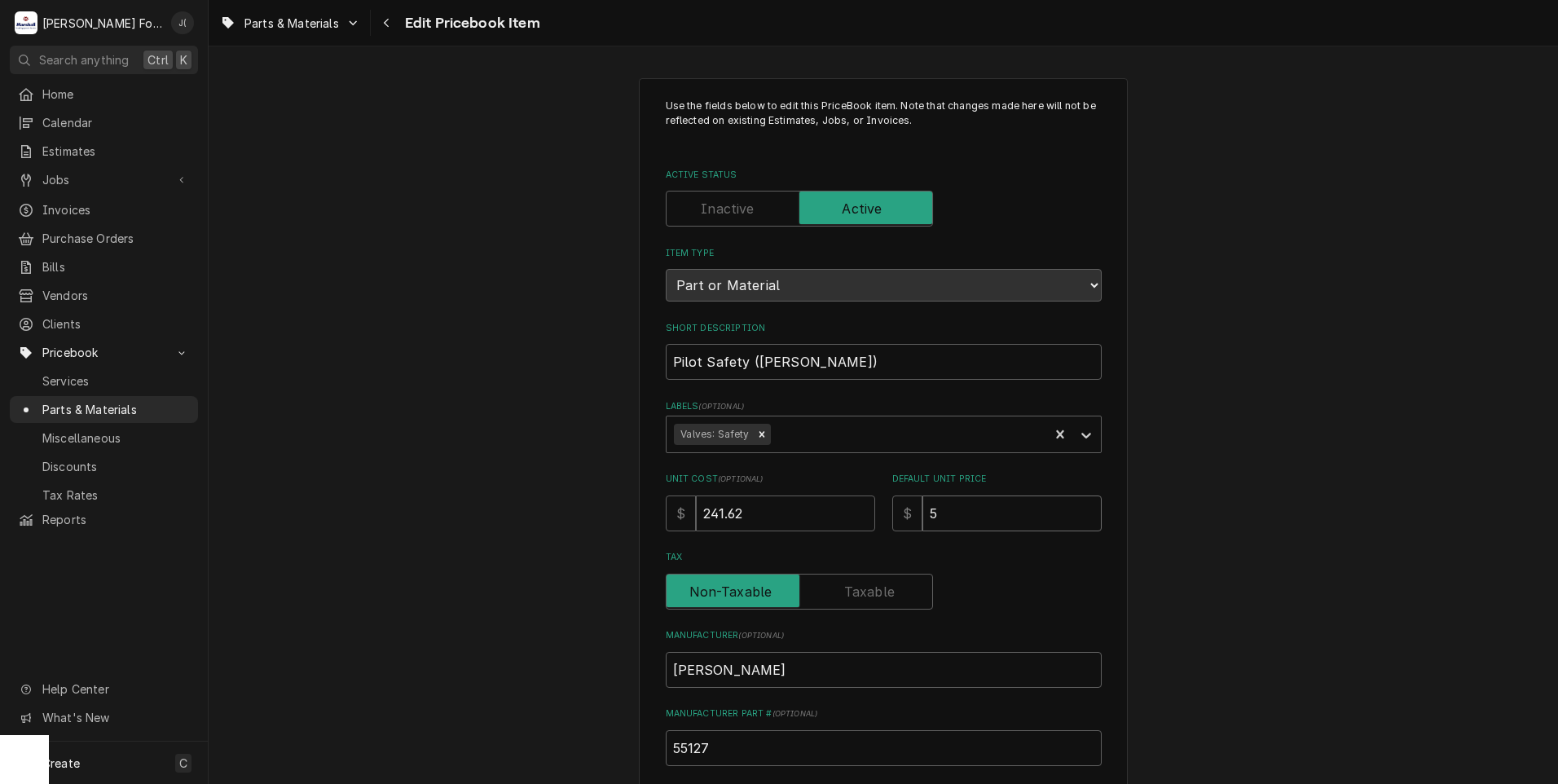
type input "58"
type textarea "x"
type input "588"
type textarea "x"
type input "588.0"
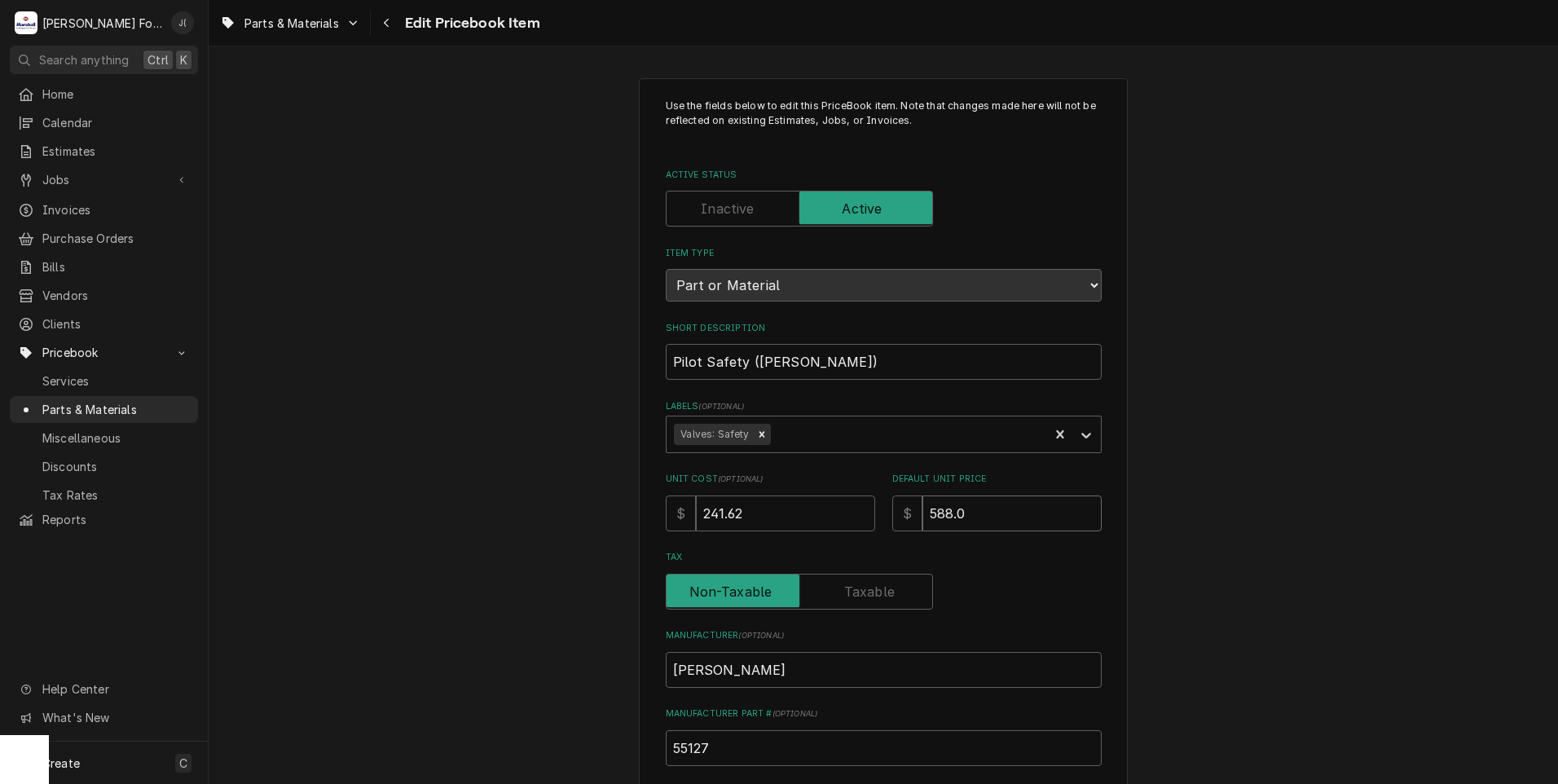
type textarea "x"
type input "588.00"
drag, startPoint x: 747, startPoint y: 507, endPoint x: 620, endPoint y: 504, distance: 127.0
click at [620, 504] on div "Use the fields below to edit this PriceBook item. Note that changes made here w…" at bounding box center [883, 638] width 1350 height 1148
type textarea "x"
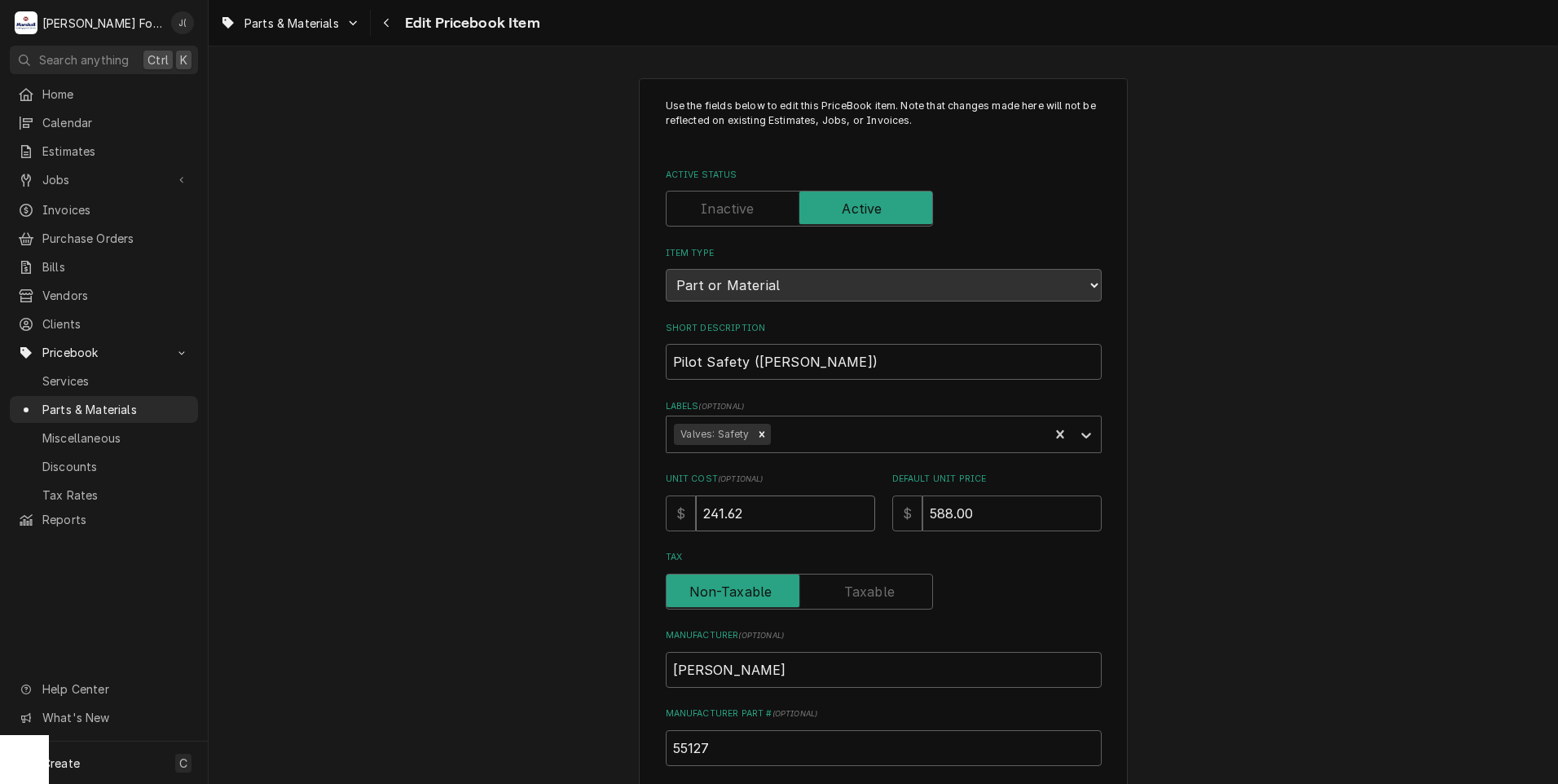
type input "0"
type textarea "x"
type input "09"
type textarea "x"
type input "0930"
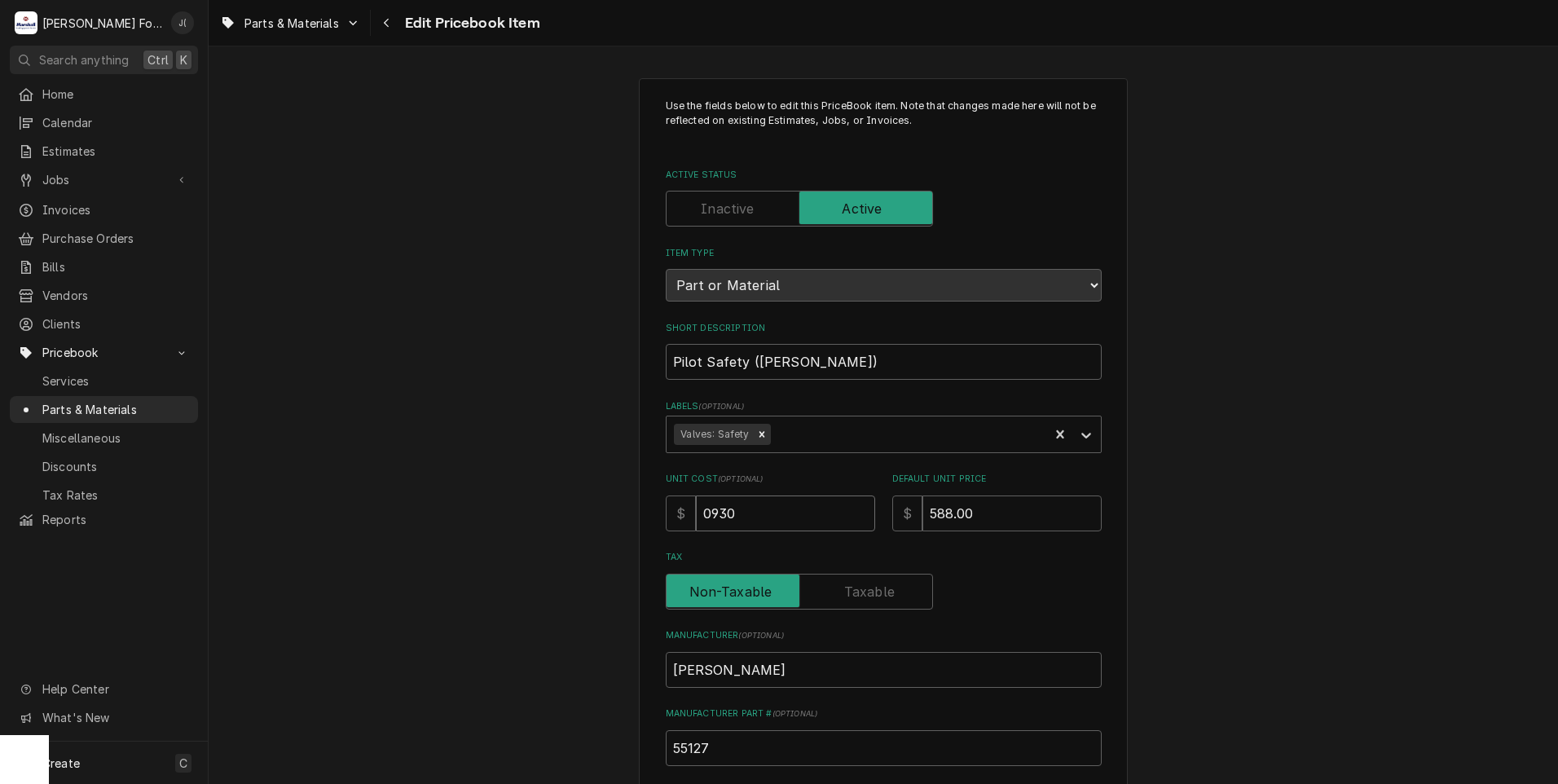
type textarea "x"
type input "09302"
type textarea "x"
type input "093020"
type textarea "x"
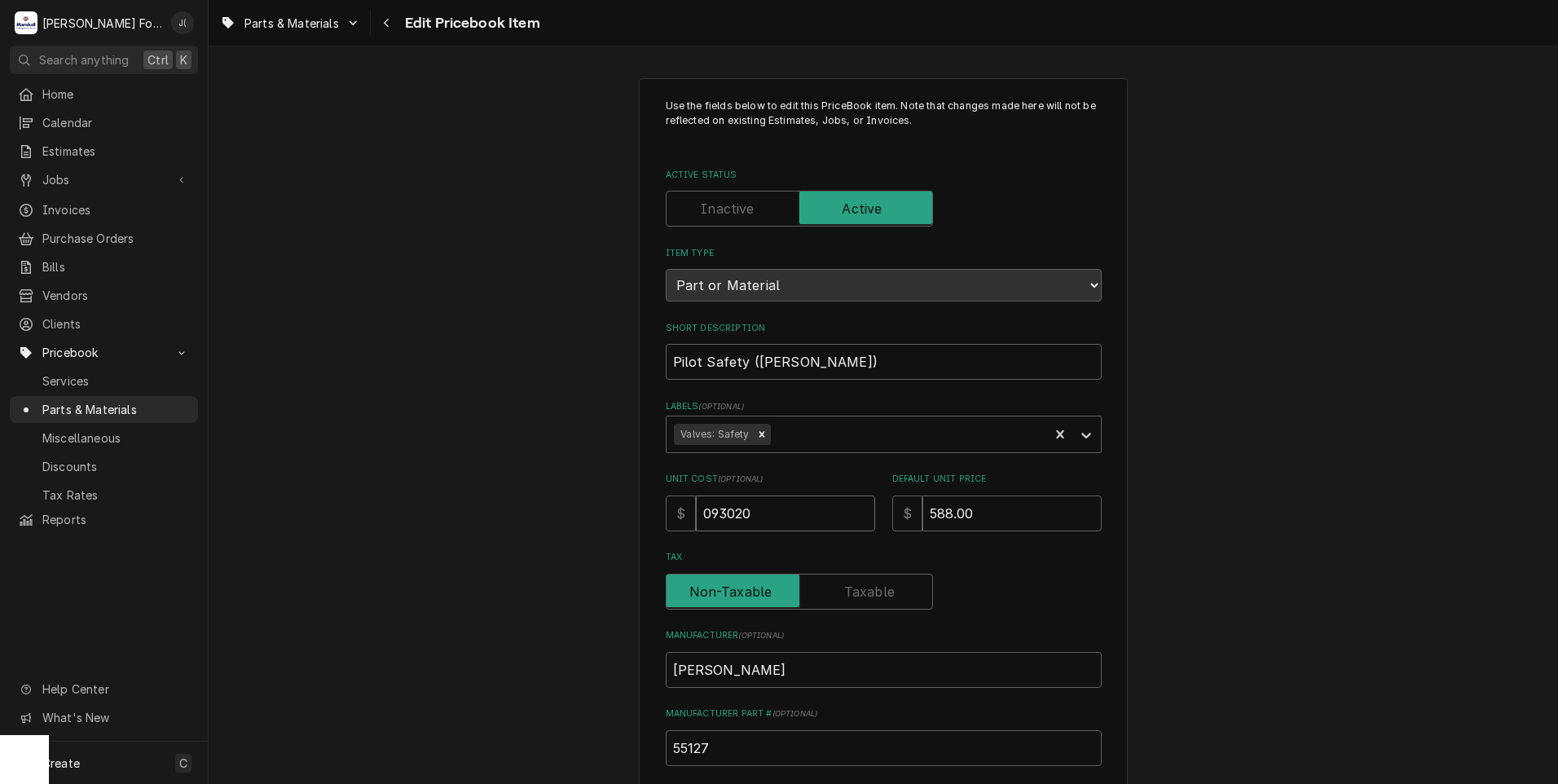
type input "0930202"
type textarea "x"
type input "093020"
type textarea "x"
type input "09302"
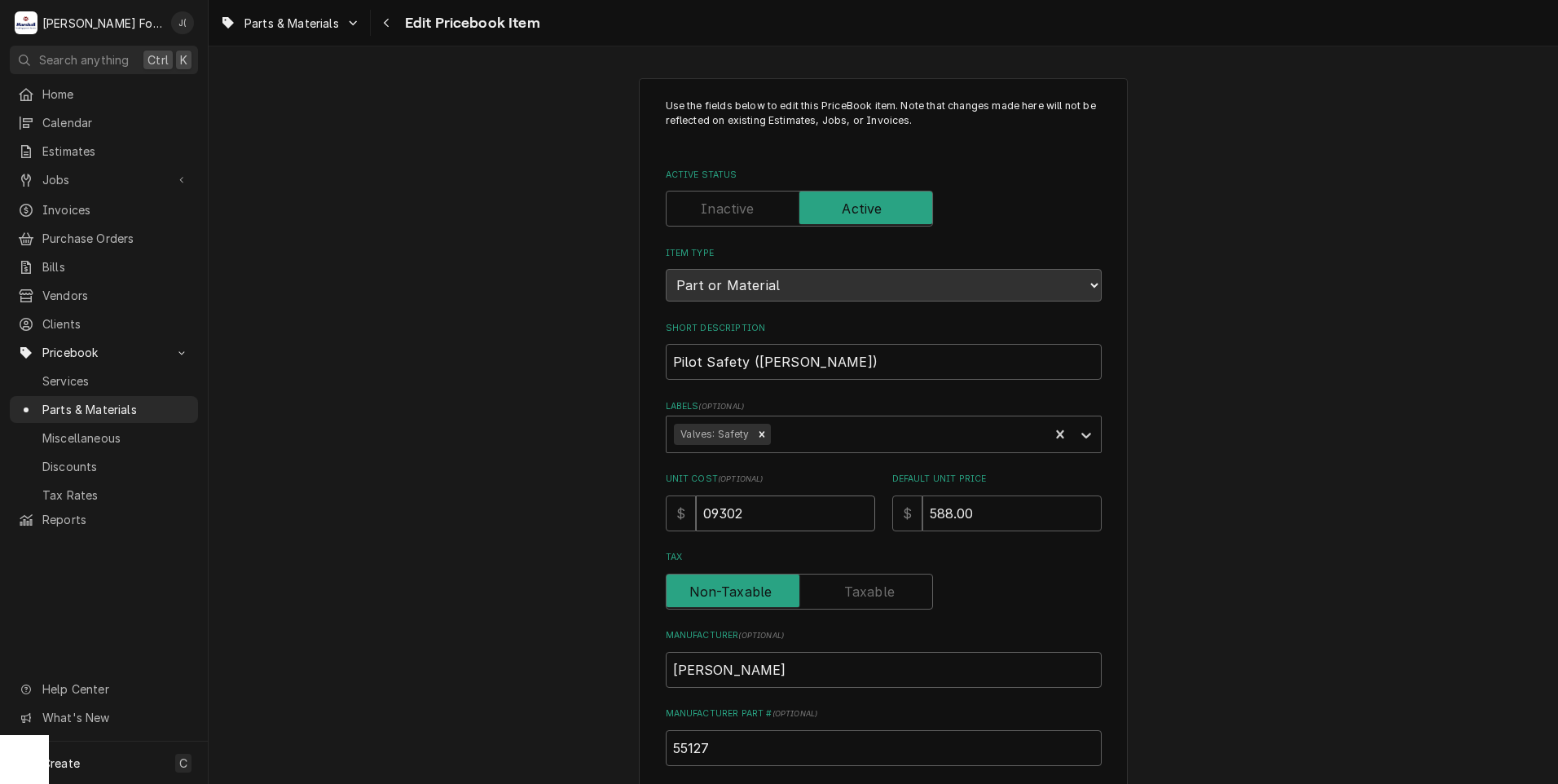
type textarea "x"
type input "0930"
type textarea "x"
type input "093"
type textarea "x"
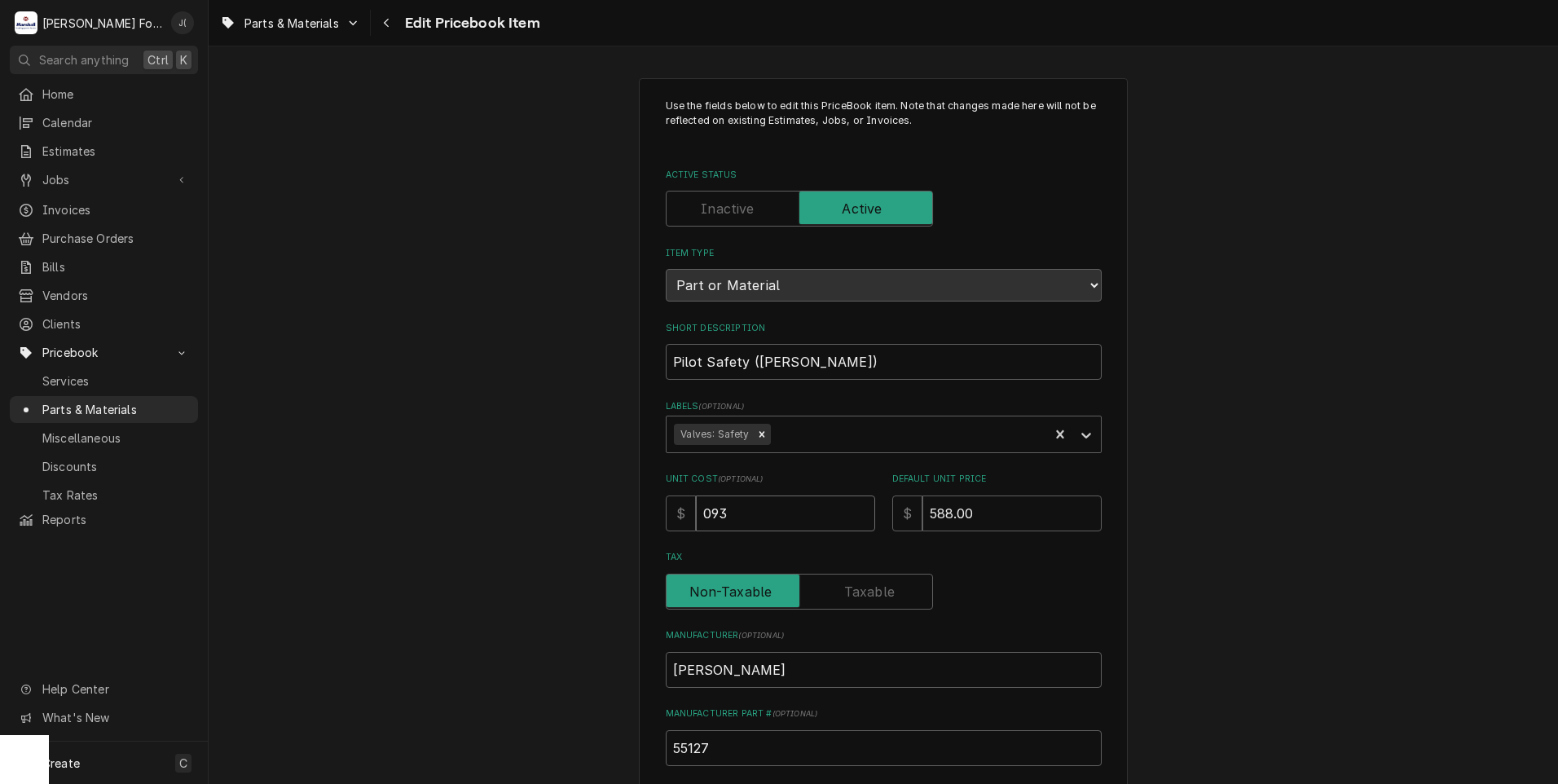
type input "09"
type textarea "x"
type input "0"
type textarea "x"
click at [765, 511] on input "Unit Cost ( optional )" at bounding box center [785, 513] width 179 height 35
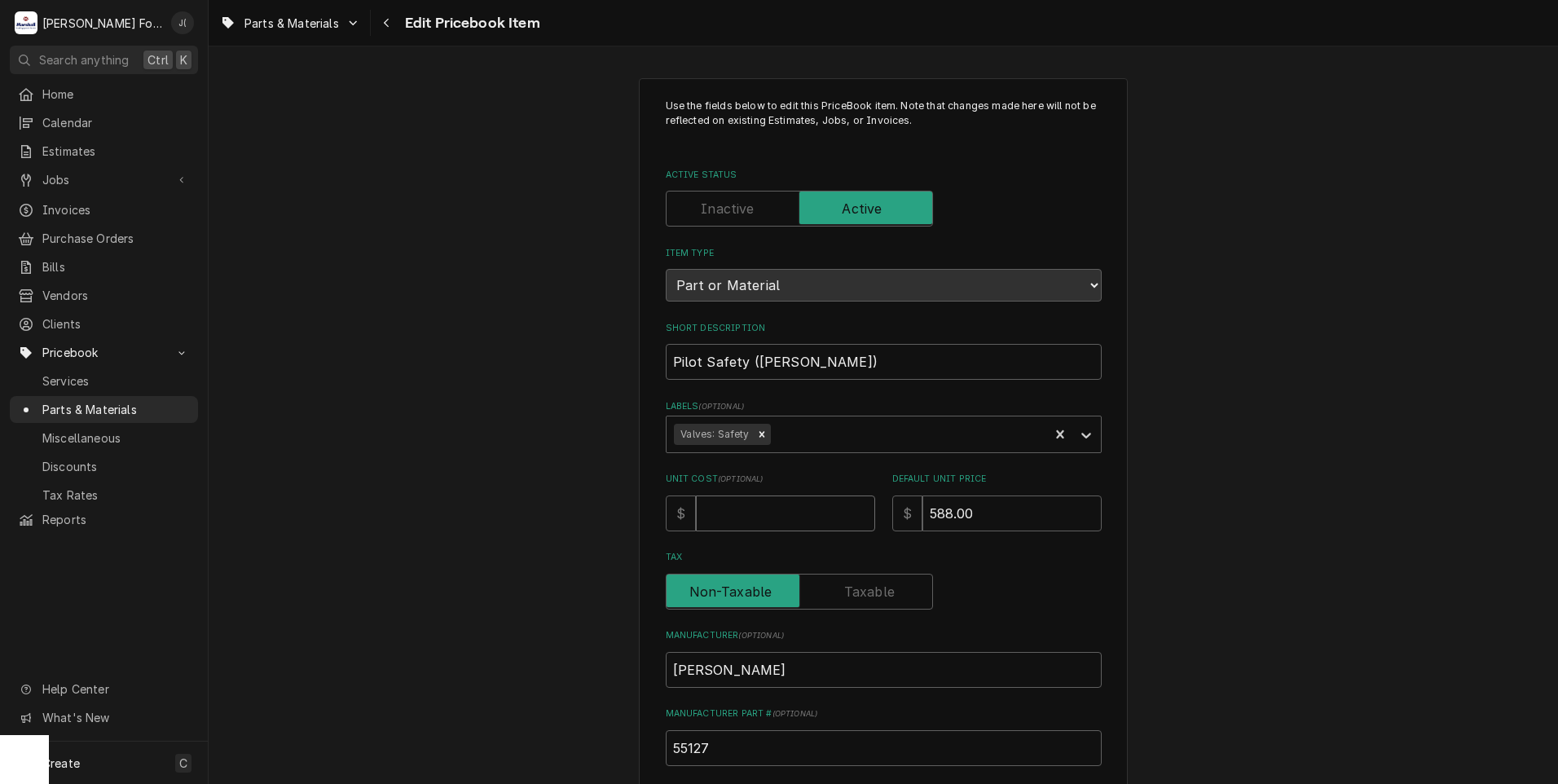
type textarea "x"
type input "2"
type textarea "x"
type input "29"
type textarea "x"
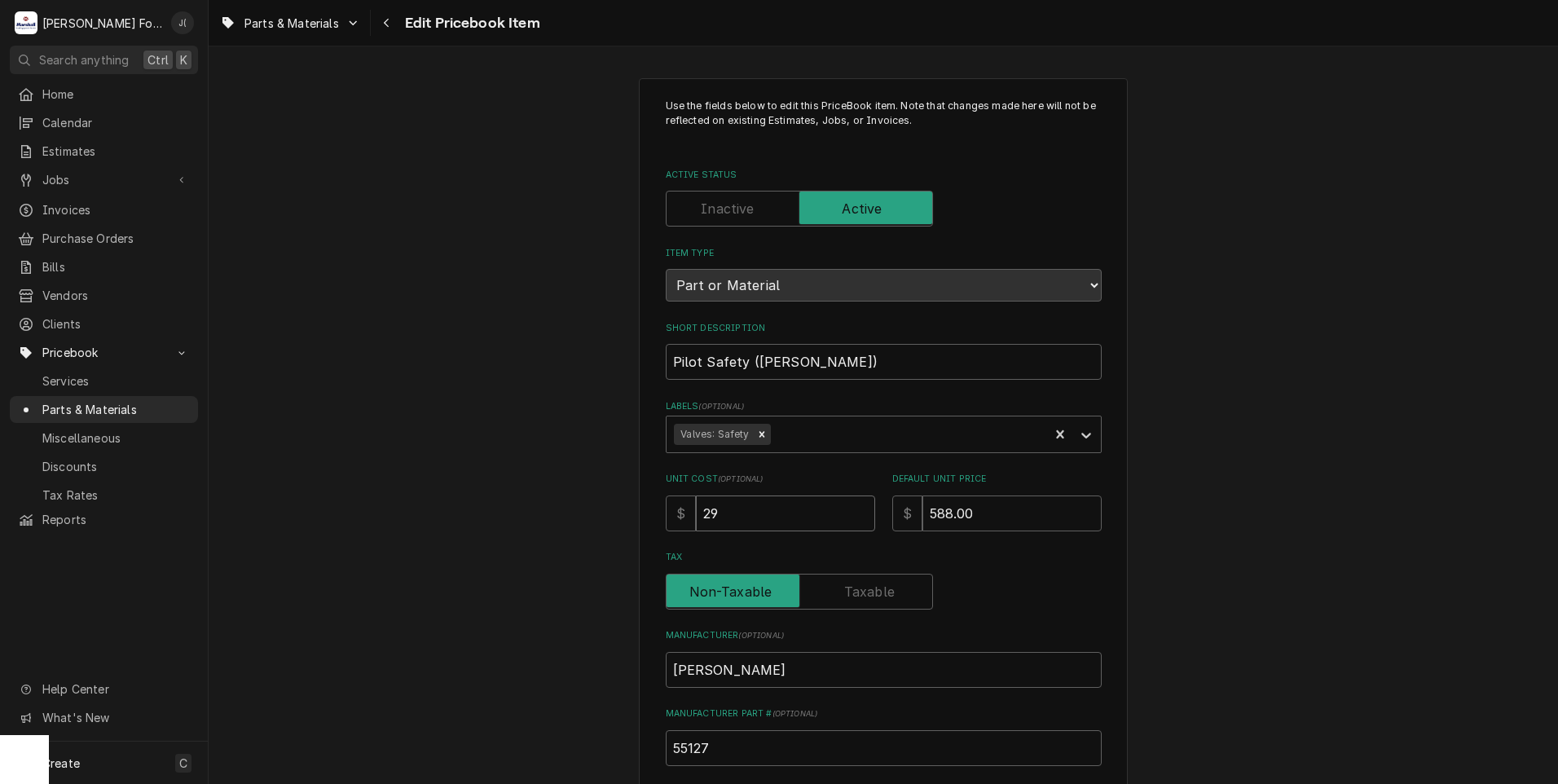
type input "293"
type textarea "x"
type input "293.6"
type textarea "x"
type input "293.65"
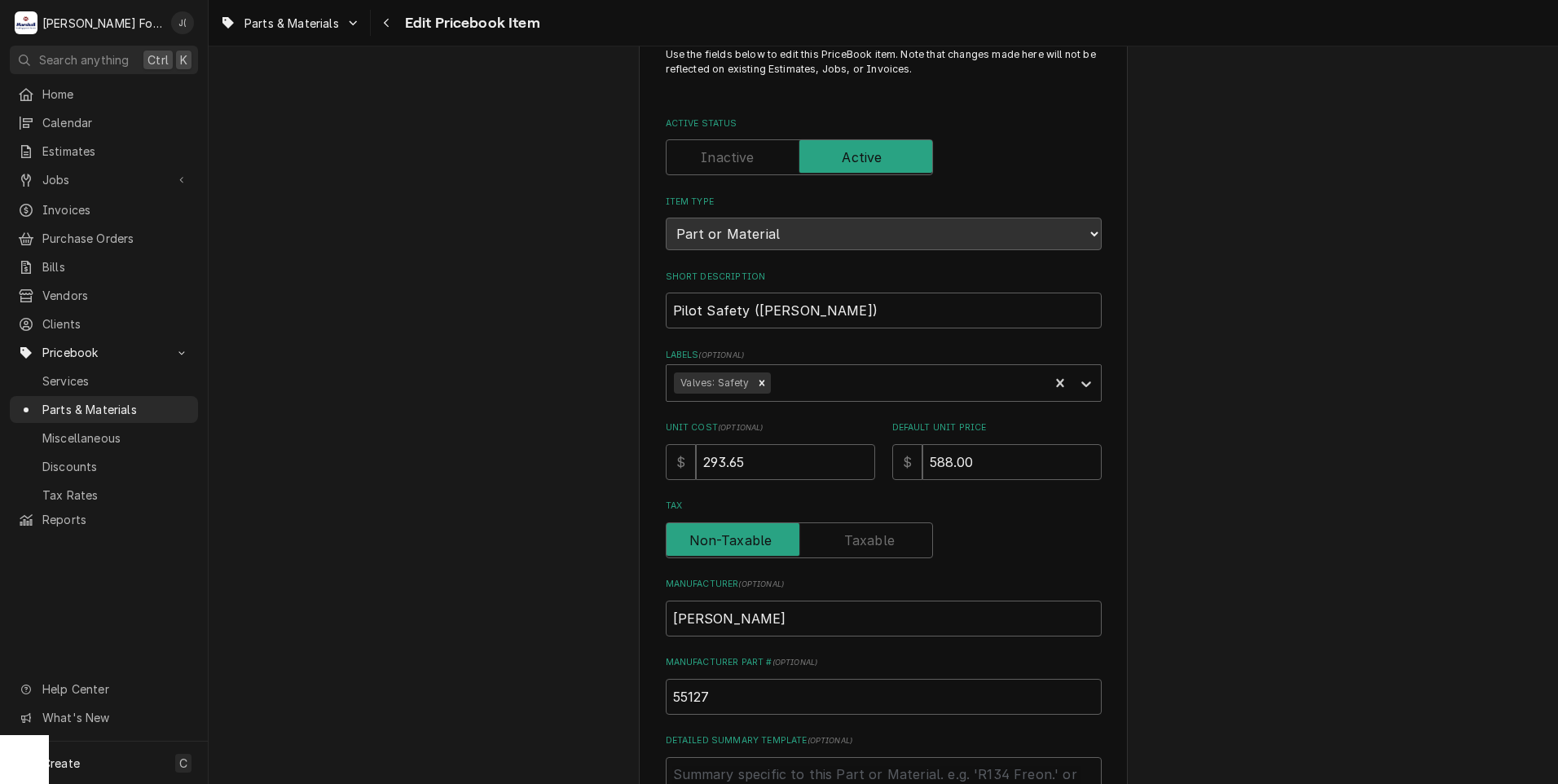
scroll to position [502, 0]
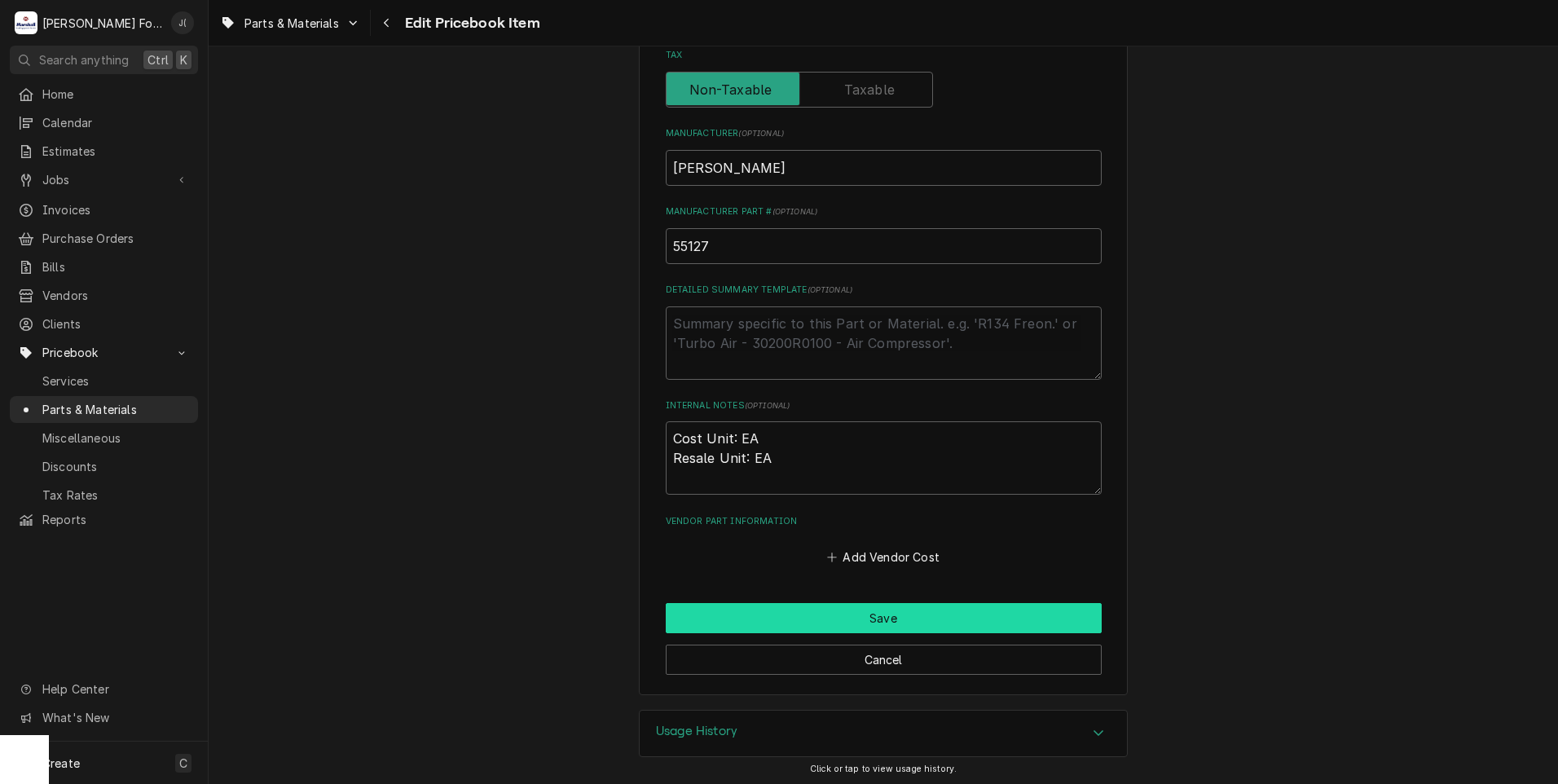
click at [876, 618] on button "Save" at bounding box center [884, 618] width 436 height 30
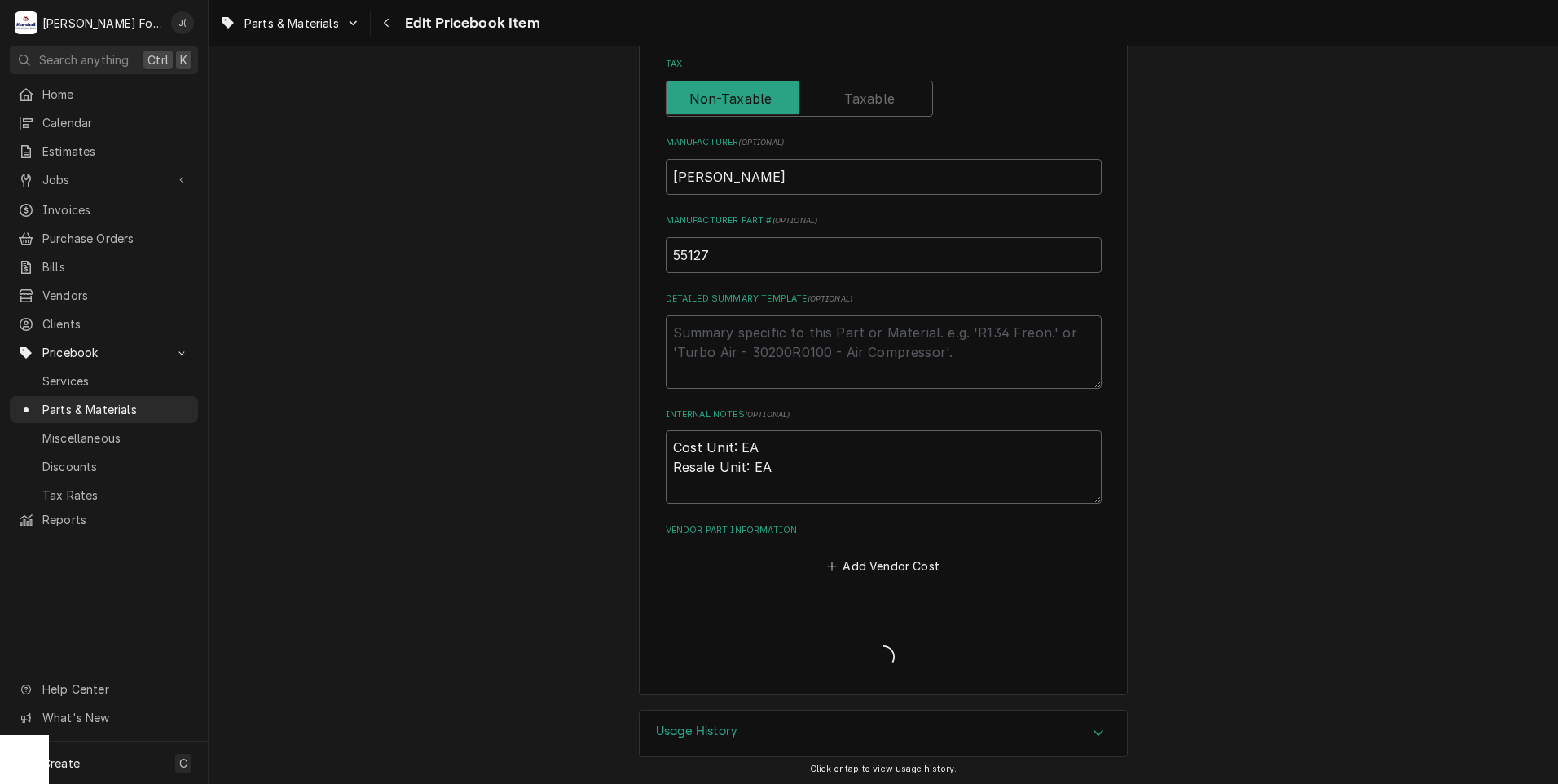
type textarea "x"
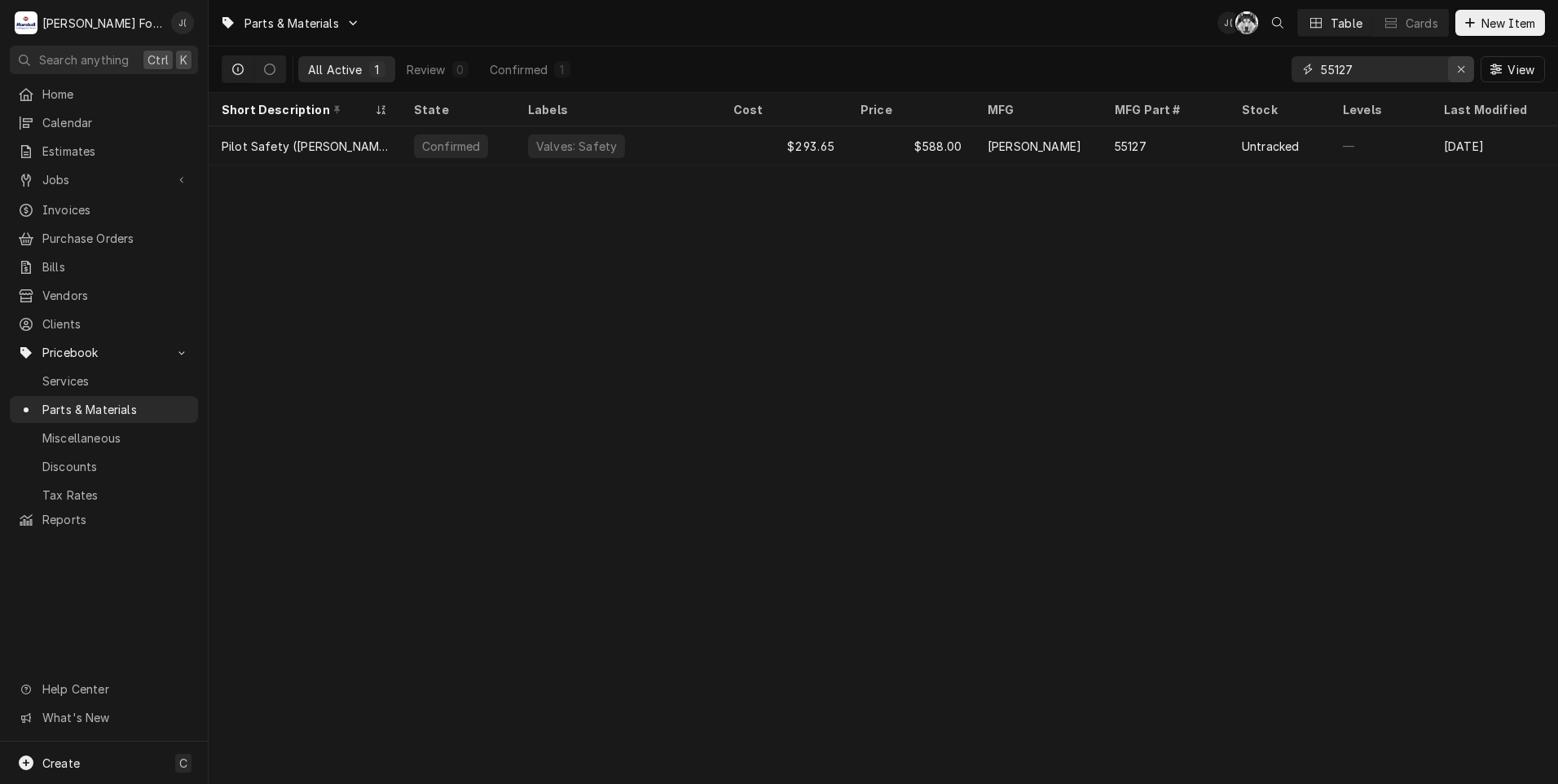
click at [1463, 74] on icon "Erase input" at bounding box center [1462, 69] width 9 height 12
click at [1386, 71] on input "Dynamic Content Wrapper" at bounding box center [1398, 69] width 153 height 26
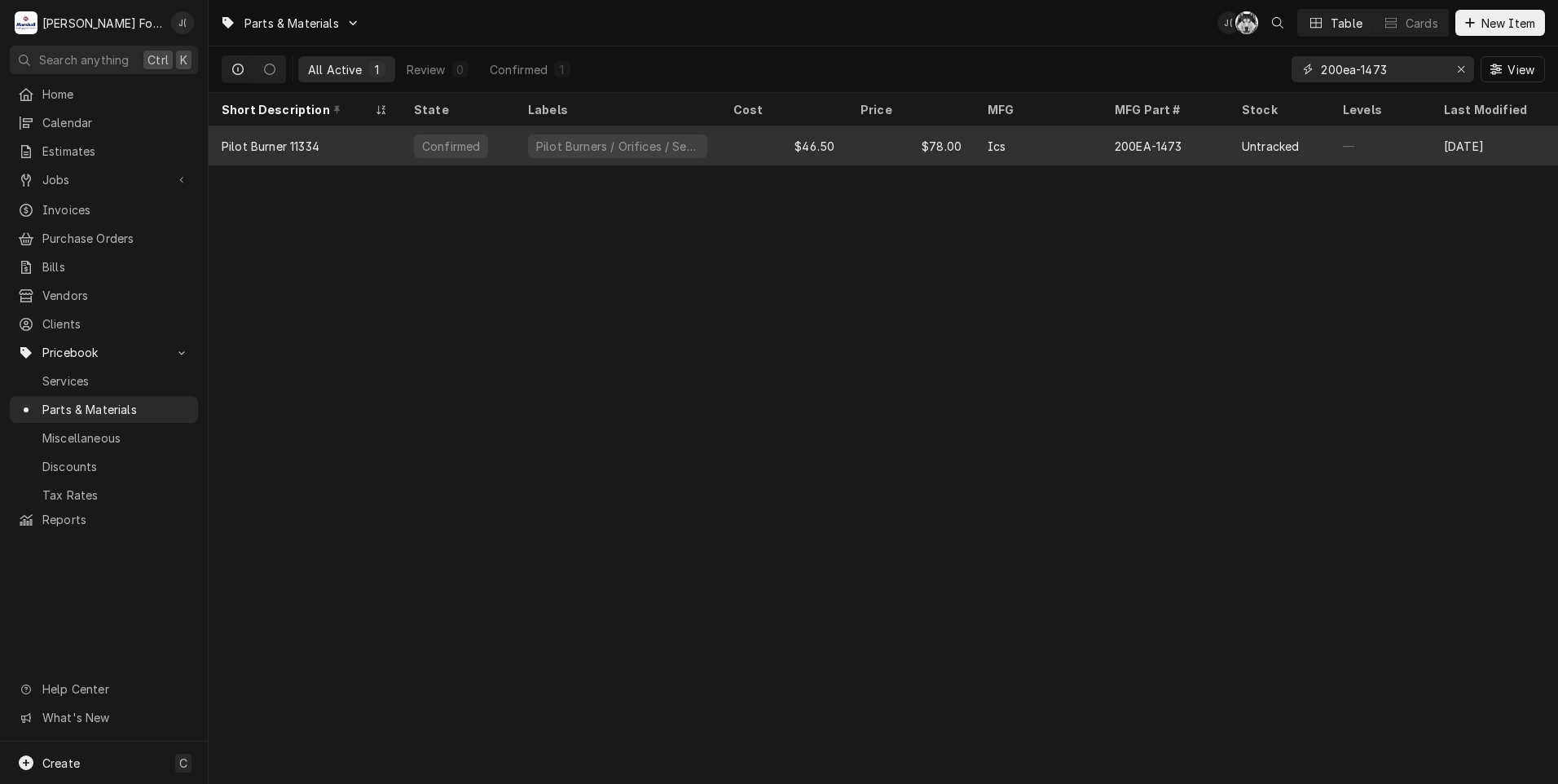
type input "200ea-1473"
click at [789, 142] on div "$46.50" at bounding box center [784, 146] width 127 height 39
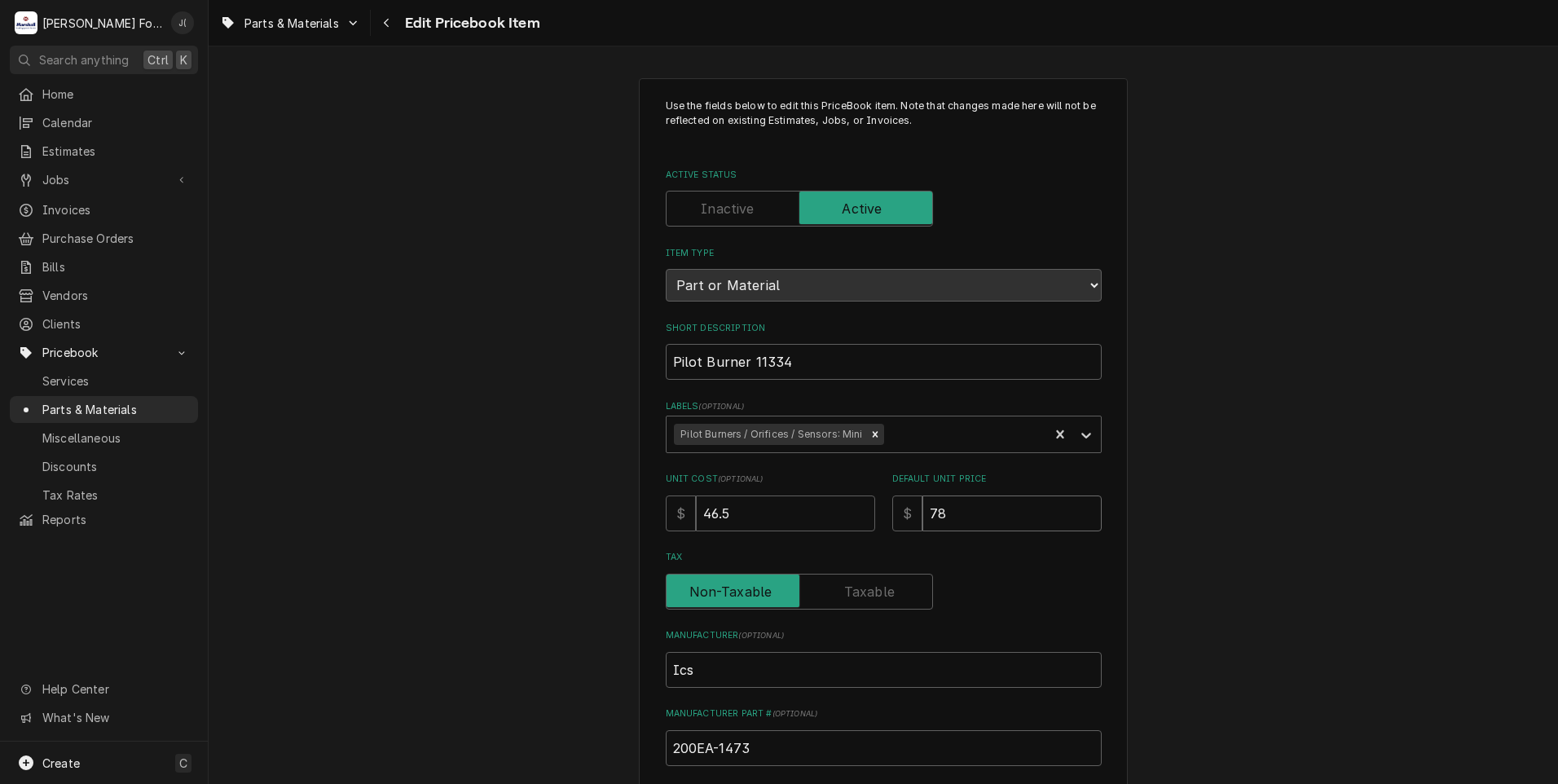
drag, startPoint x: 1005, startPoint y: 513, endPoint x: 541, endPoint y: 493, distance: 464.4
click at [681, 518] on div "Unit Cost ( optional ) $ 46.5 Default Unit Price $ 78" at bounding box center [884, 501] width 436 height 58
type textarea "x"
type input "9"
type textarea "x"
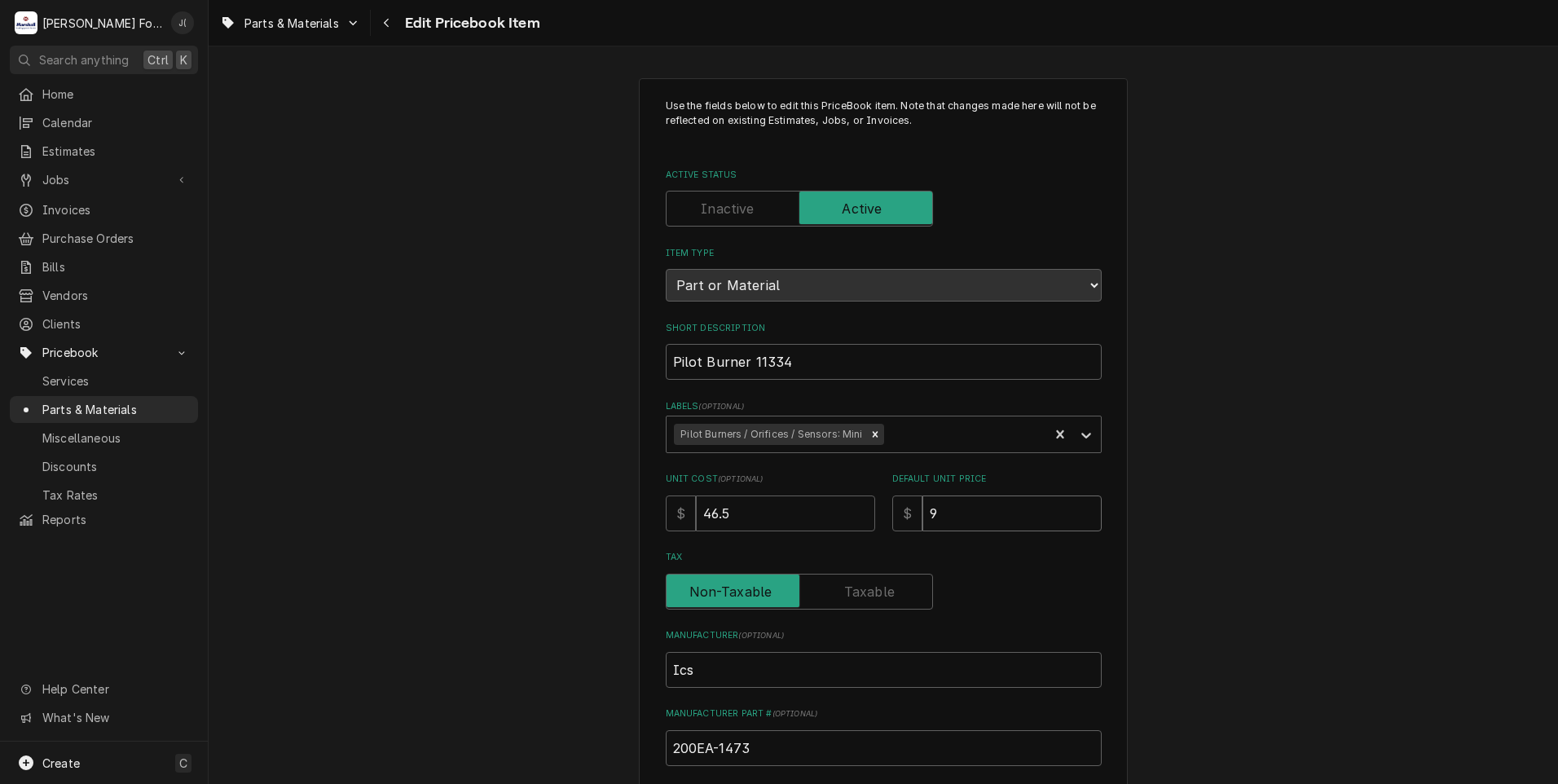
type input "92"
type textarea "x"
type input "92.0"
type textarea "x"
type input "92.00"
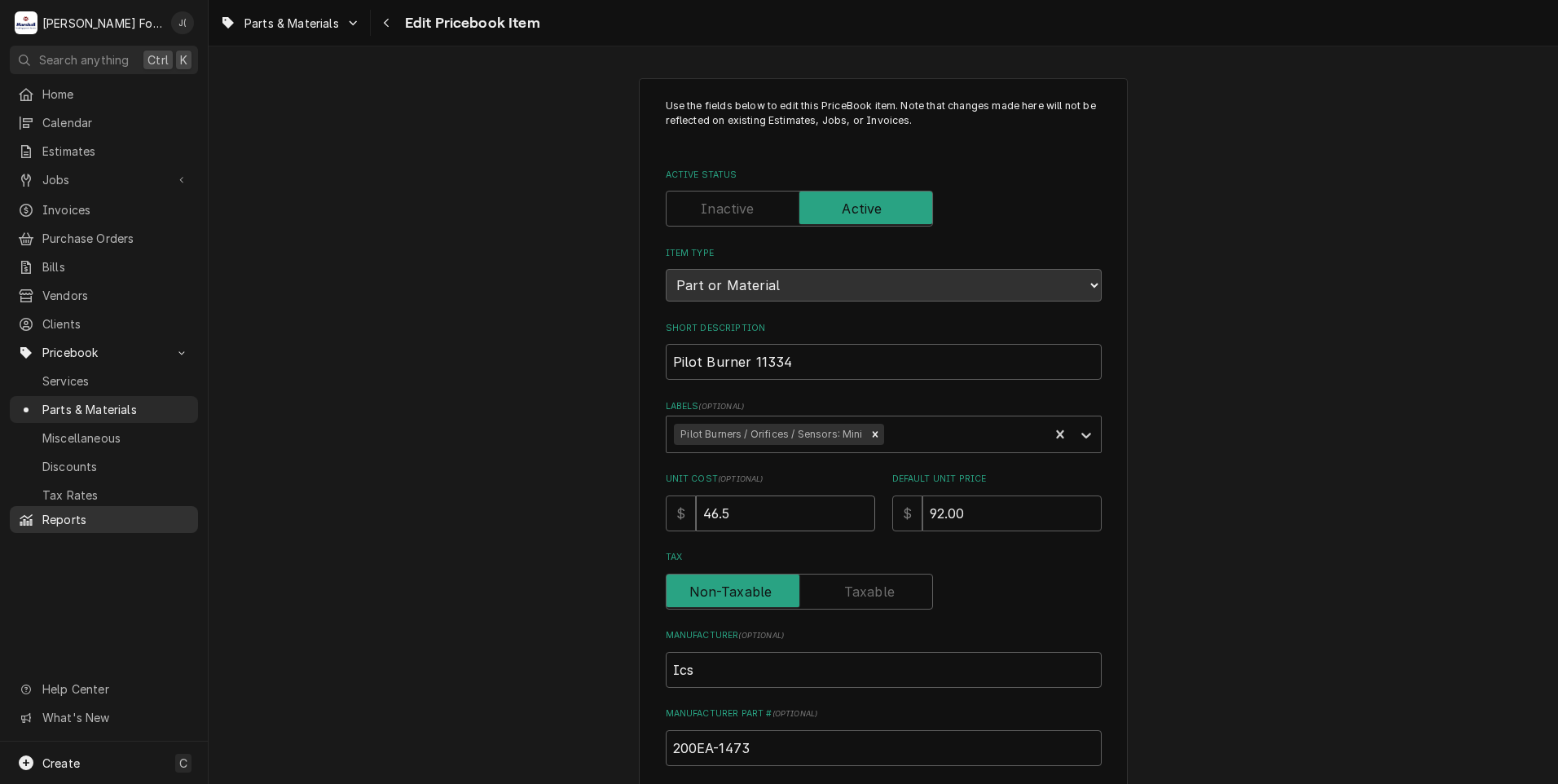
drag, startPoint x: 759, startPoint y: 509, endPoint x: 137, endPoint y: 511, distance: 622.0
click at [137, 511] on div "M [PERSON_NAME] Food Equipment Service J( Search anything Ctrl K Home Calendar …" at bounding box center [779, 392] width 1558 height 784
type textarea "x"
type input "4"
type textarea "x"
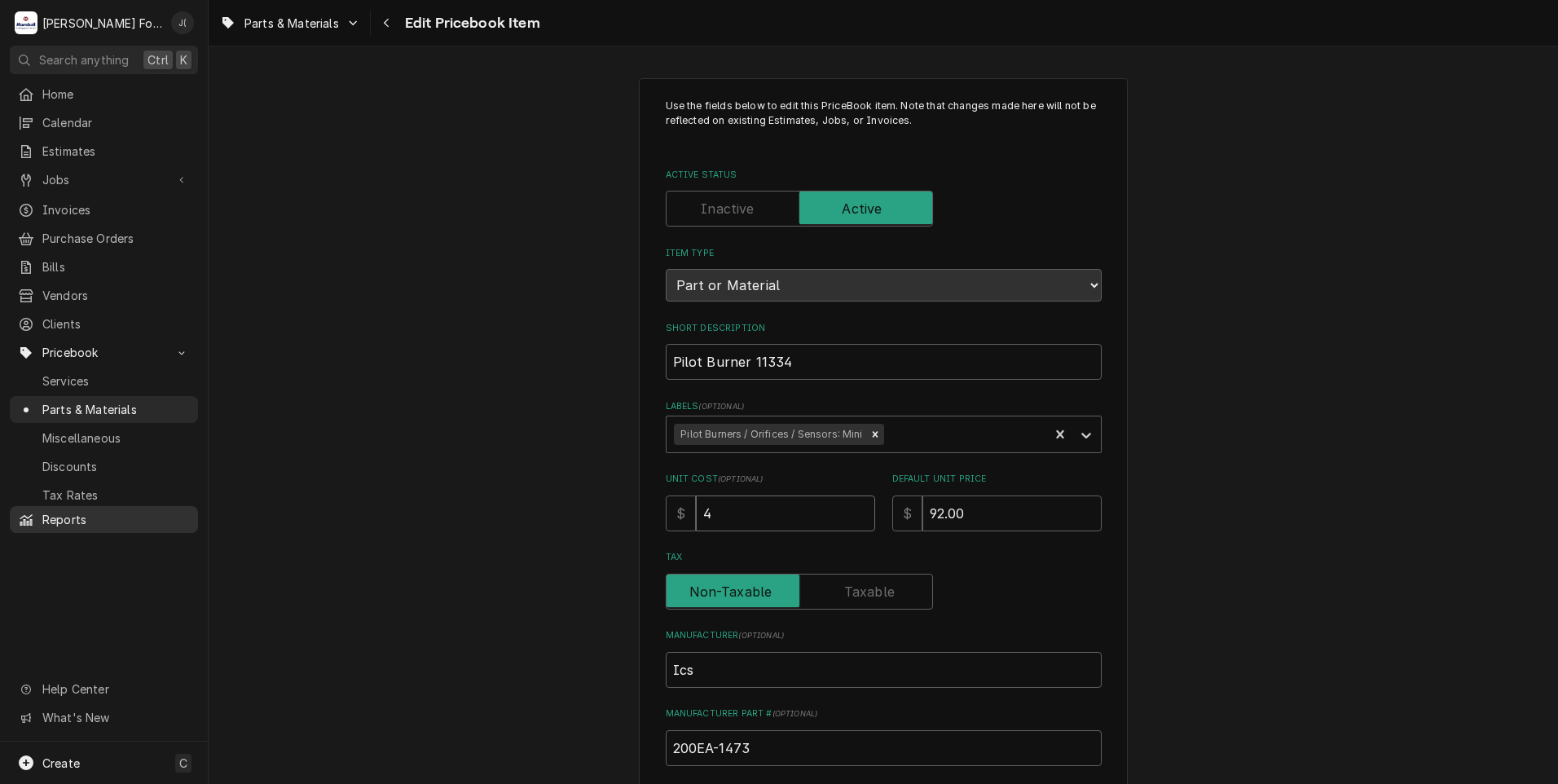
type input "45"
type textarea "x"
type input "45.8"
type textarea "x"
type input "45.80"
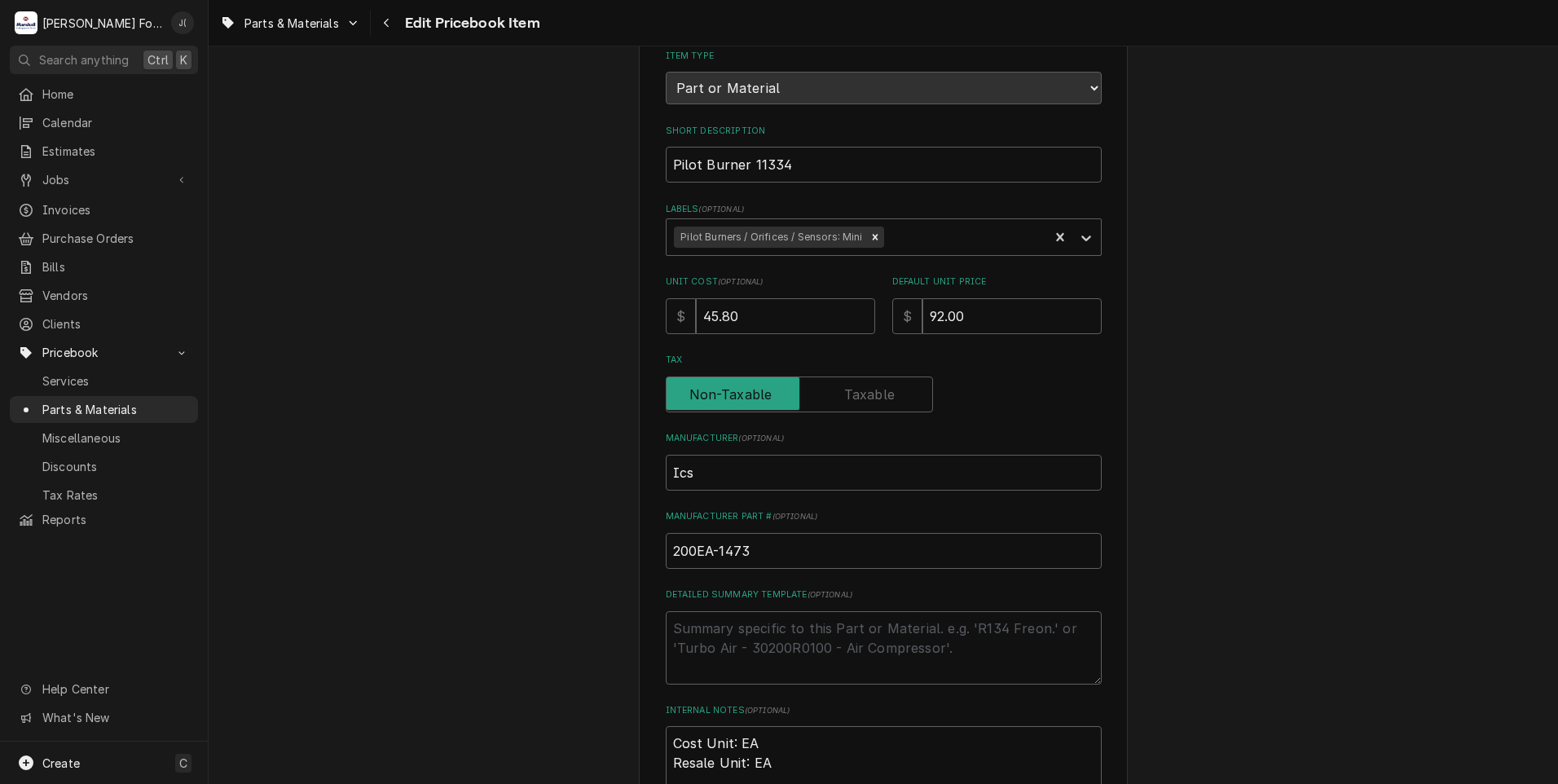
scroll to position [488, 0]
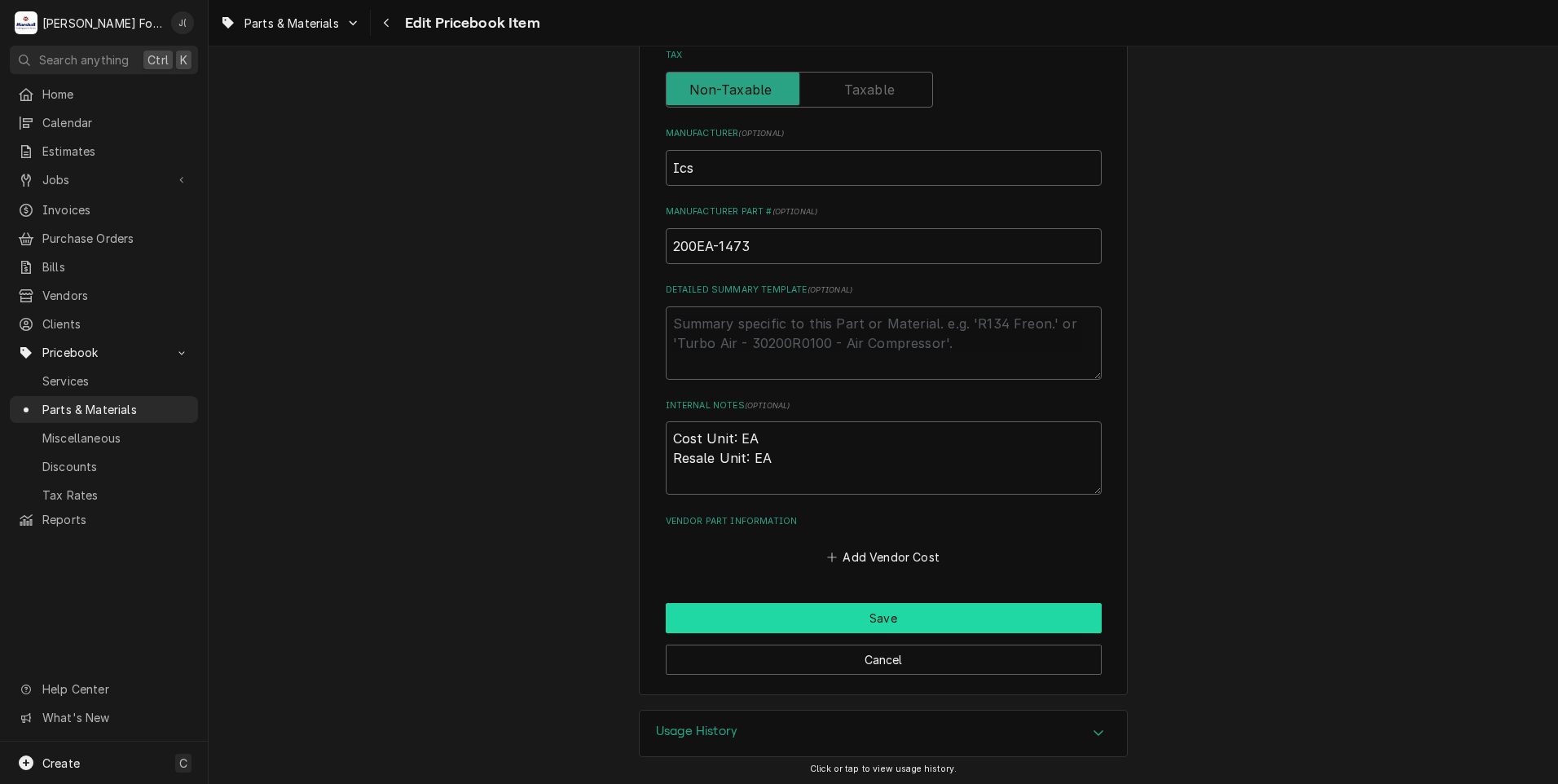
click at [794, 617] on button "Save" at bounding box center [884, 618] width 436 height 30
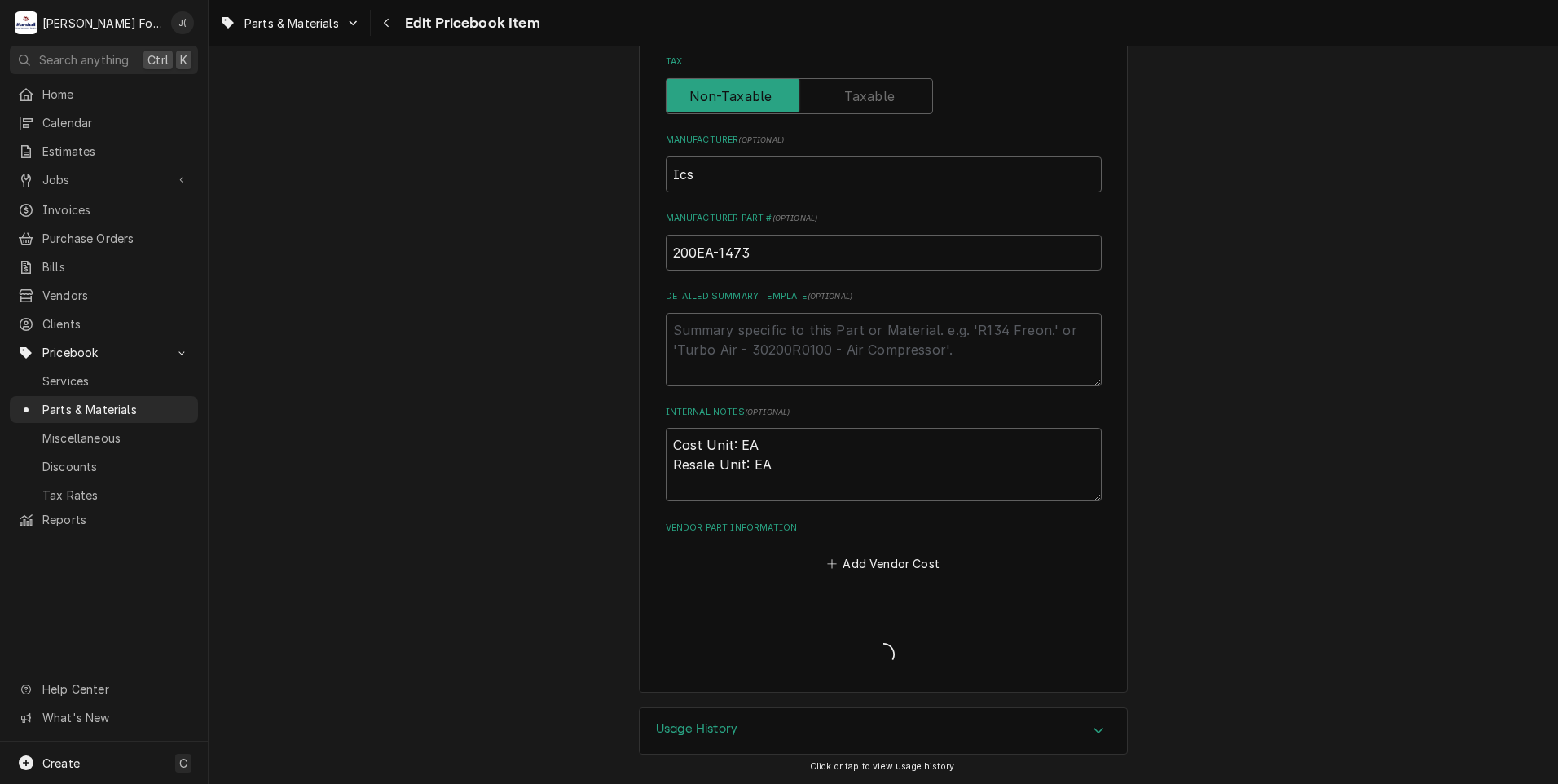
scroll to position [493, 0]
type textarea "x"
